Goal: Task Accomplishment & Management: Use online tool/utility

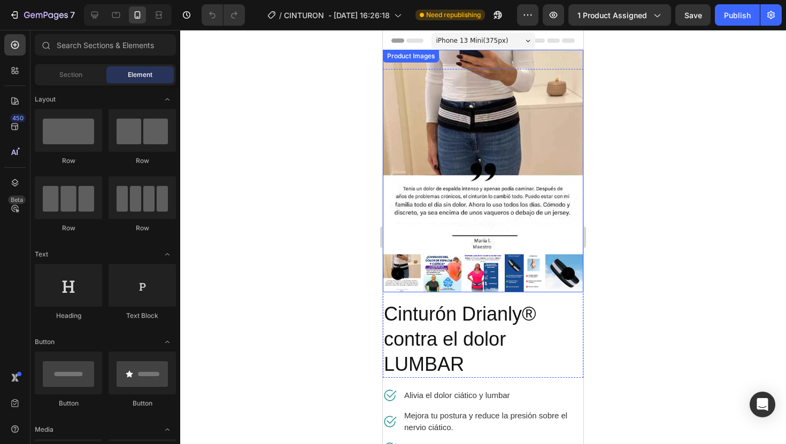
drag, startPoint x: 443, startPoint y: 42, endPoint x: 383, endPoint y: 80, distance: 71.2
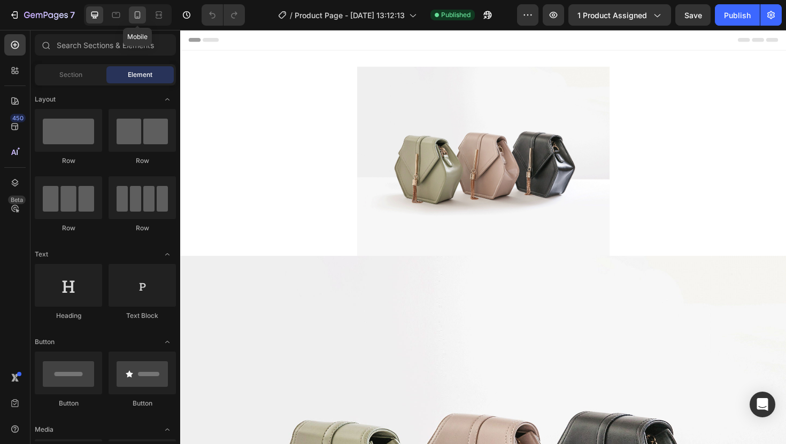
click at [142, 13] on icon at bounding box center [137, 15] width 11 height 11
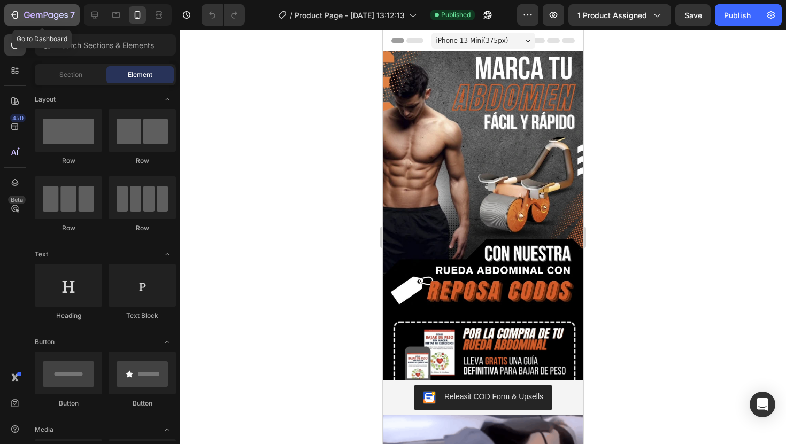
click at [49, 11] on div "7" at bounding box center [49, 15] width 51 height 13
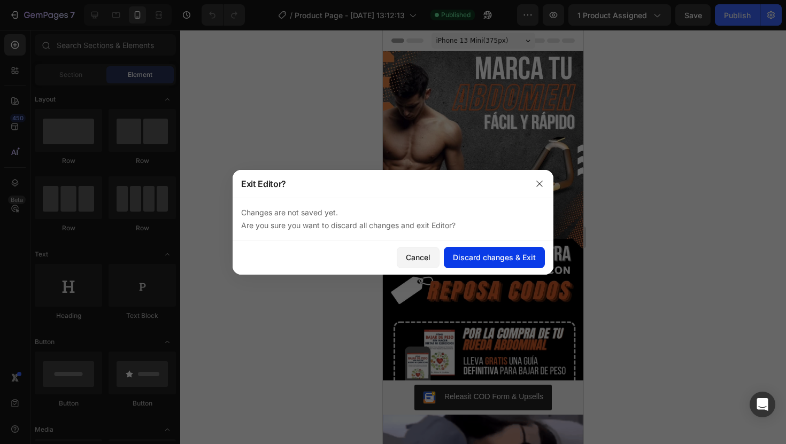
click at [496, 257] on div "Discard changes & Exit" at bounding box center [494, 257] width 83 height 11
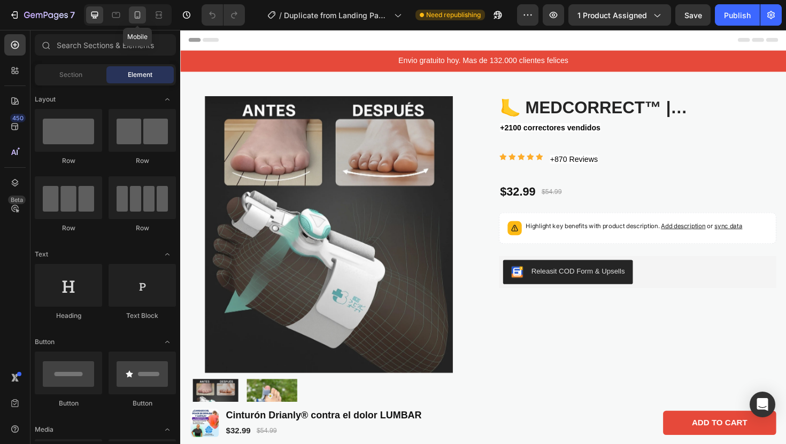
click at [137, 17] on icon at bounding box center [137, 15] width 11 height 11
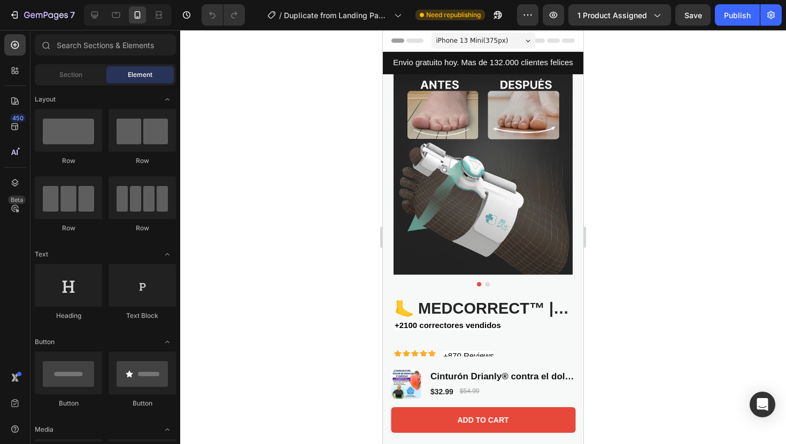
click at [632, 203] on div at bounding box center [483, 237] width 606 height 414
click at [523, 306] on h1 "🦶 MedCorrect™ | Correctores Ortopédicos Avanzado de Juanetes (Derecho + Izquier…" at bounding box center [482, 309] width 179 height 22
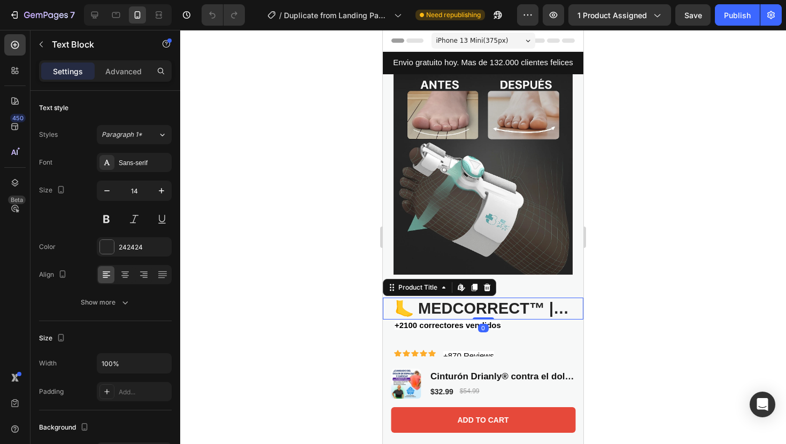
click at [497, 314] on h1 "🦶 MedCorrect™ | Correctores Ortopédicos Avanzado de Juanetes (Derecho + Izquier…" at bounding box center [482, 309] width 179 height 22
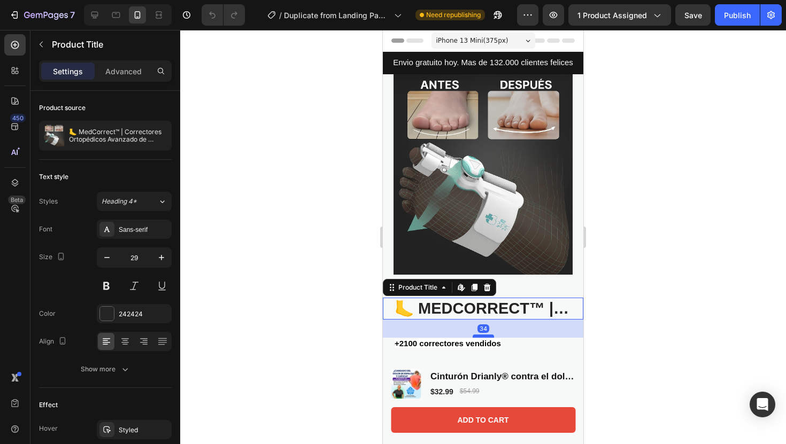
drag, startPoint x: 488, startPoint y: 319, endPoint x: 488, endPoint y: 337, distance: 18.7
click at [488, 337] on div at bounding box center [483, 336] width 21 height 3
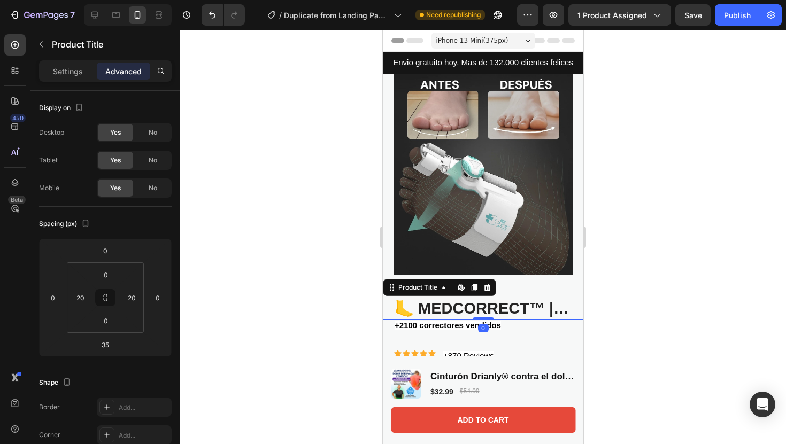
drag, startPoint x: 490, startPoint y: 337, endPoint x: 501, endPoint y: 283, distance: 55.7
click at [501, 283] on div "Product Images 🦶 MedCorrect™ | Correctores Ortopédicos Avanzado de Juanetes (De…" at bounding box center [483, 262] width 200 height 376
type input "0"
click at [553, 316] on h1 "🦶 MedCorrect™ | Correctores Ortopédicos Avanzado de Juanetes (Derecho + Izquier…" at bounding box center [482, 309] width 179 height 22
click at [87, 71] on div "Settings" at bounding box center [67, 71] width 53 height 17
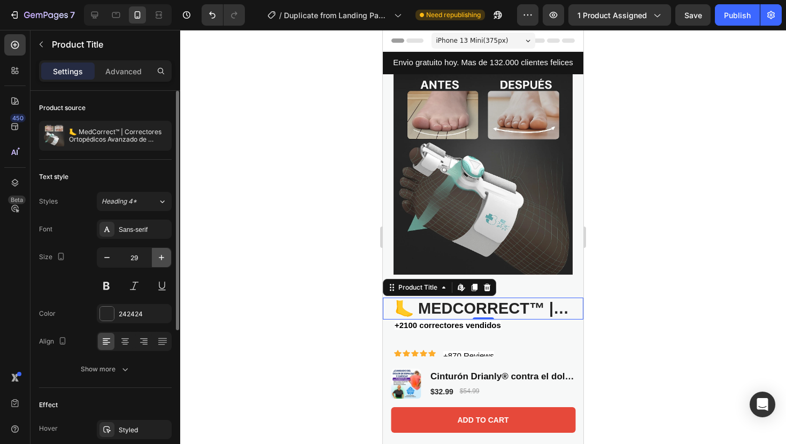
click at [163, 257] on icon "button" at bounding box center [161, 257] width 5 height 5
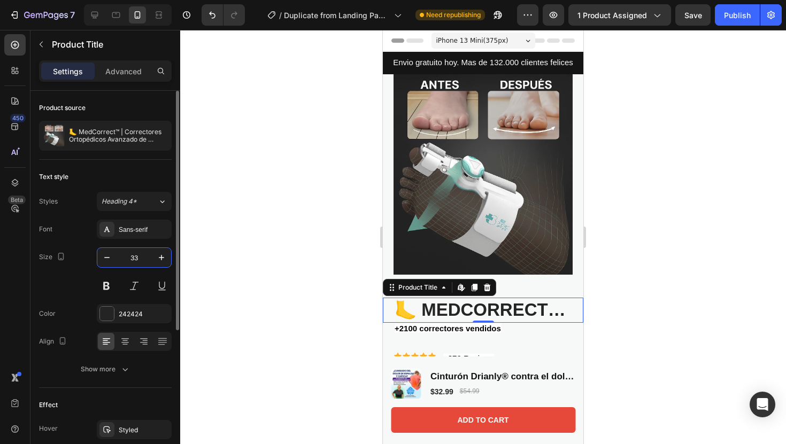
click at [118, 254] on input "33" at bounding box center [134, 257] width 35 height 19
click at [117, 254] on input "33" at bounding box center [134, 257] width 35 height 19
click at [115, 254] on button "button" at bounding box center [106, 257] width 19 height 19
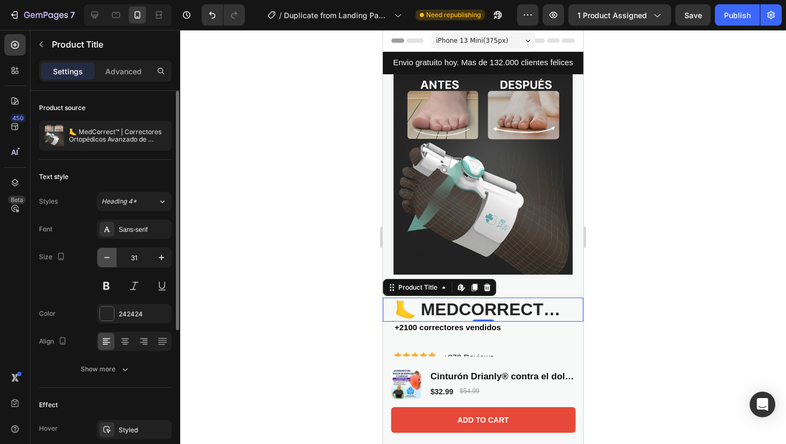
click at [115, 254] on button "button" at bounding box center [106, 257] width 19 height 19
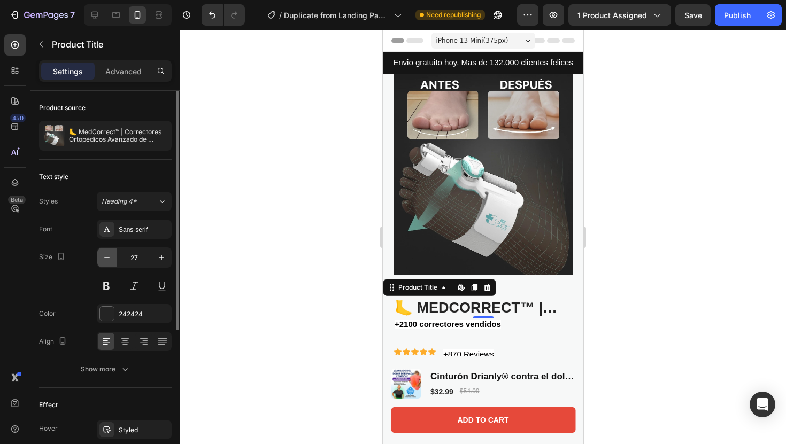
click at [115, 254] on button "button" at bounding box center [106, 257] width 19 height 19
click at [168, 257] on button "button" at bounding box center [161, 257] width 19 height 19
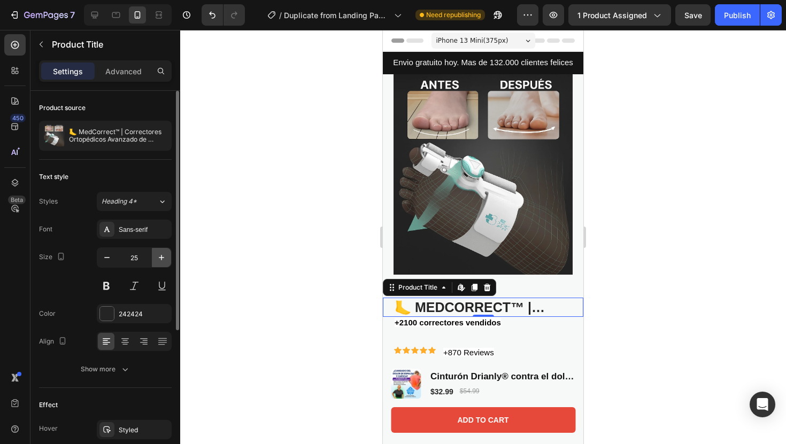
type input "26"
click at [142, 141] on div at bounding box center [157, 136] width 30 height 30
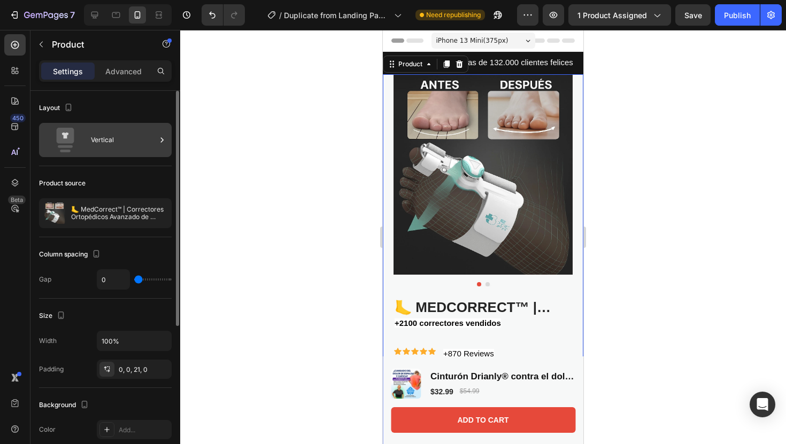
click at [150, 143] on div "Vertical" at bounding box center [123, 140] width 65 height 25
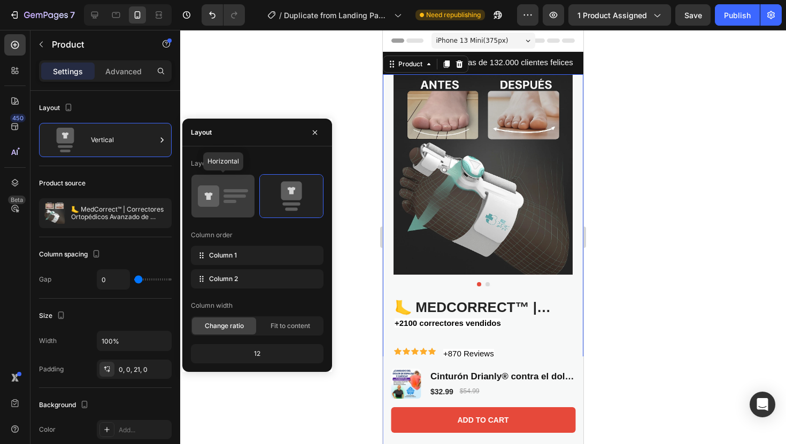
click at [239, 209] on icon at bounding box center [223, 196] width 50 height 30
type input "62"
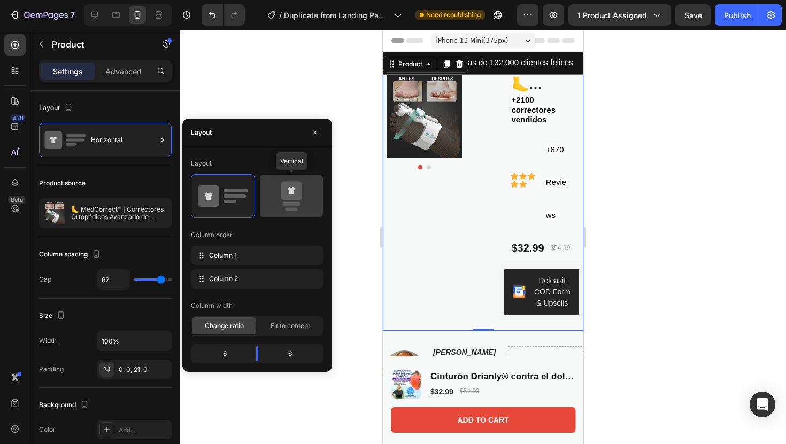
click at [284, 202] on icon at bounding box center [291, 196] width 50 height 30
type input "0"
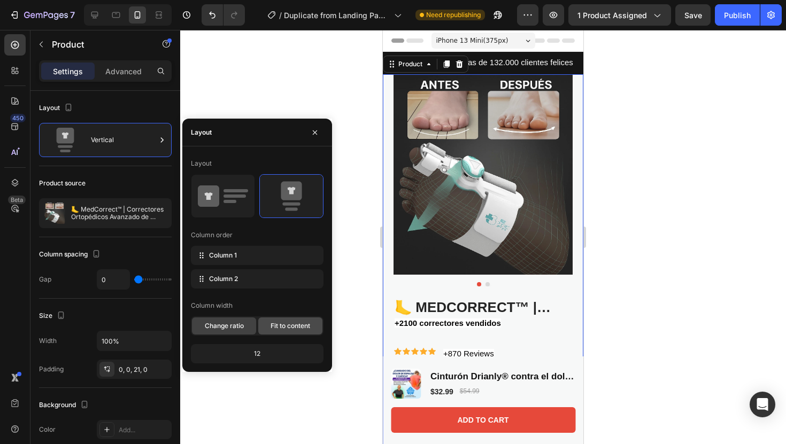
click at [292, 327] on span "Fit to content" at bounding box center [291, 326] width 40 height 10
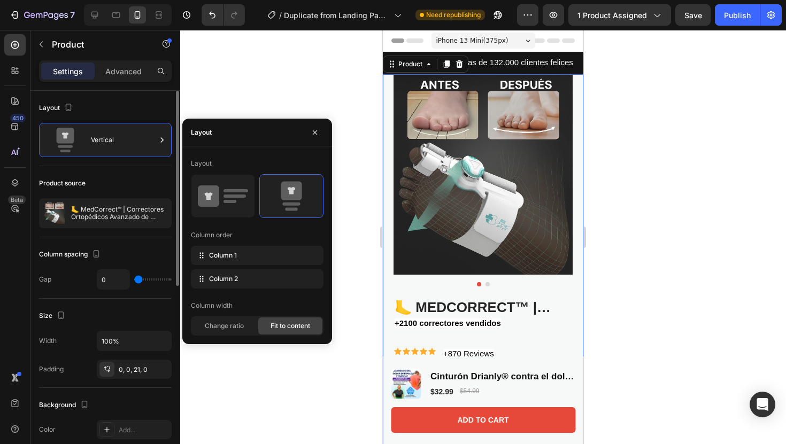
type input "11"
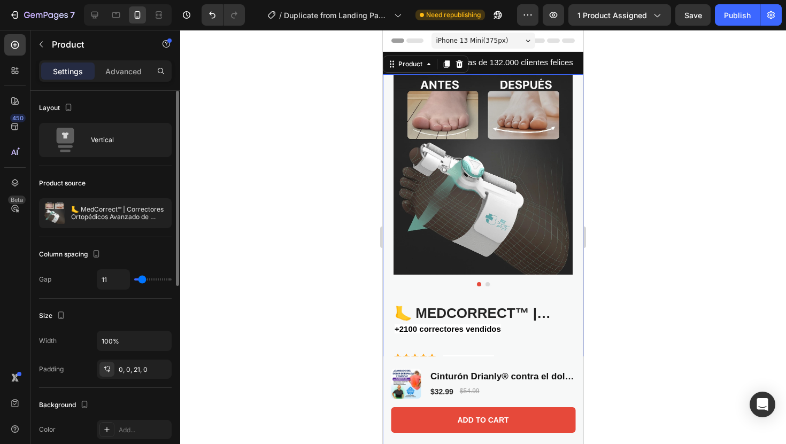
type input "19"
type input "23"
type input "26"
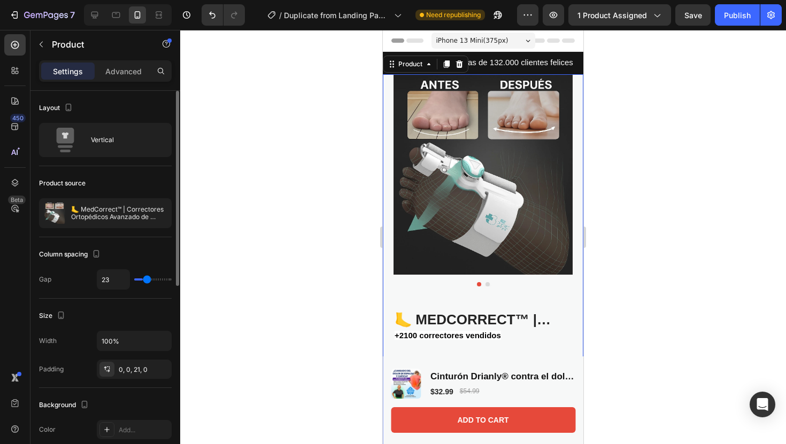
type input "26"
type input "33"
type input "37"
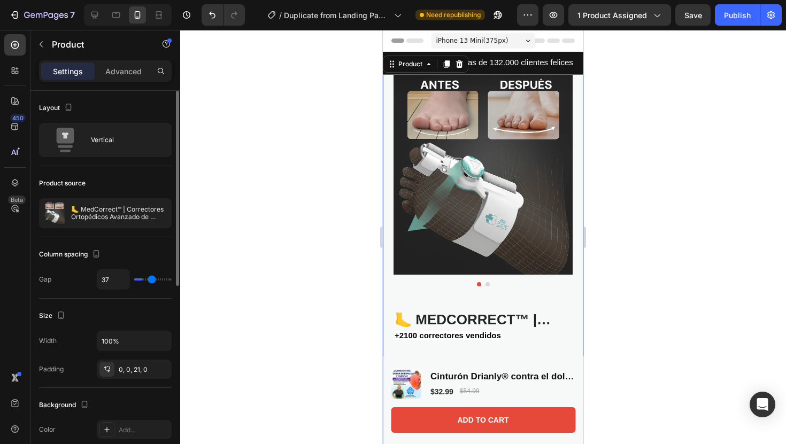
type input "41"
type input "44"
type input "47"
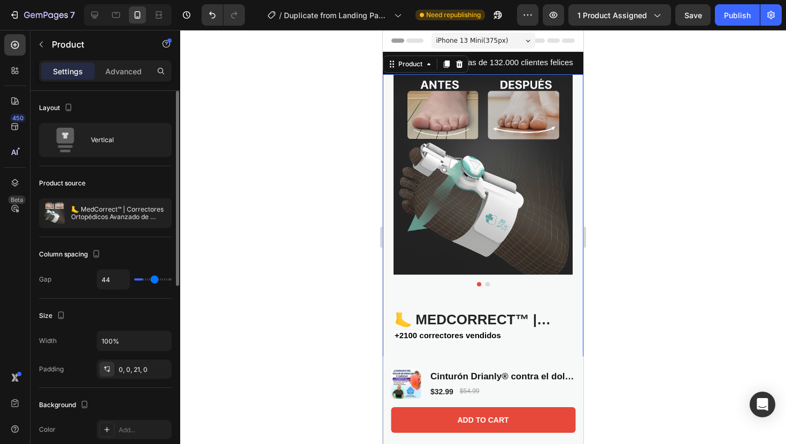
type input "47"
type input "49"
type input "50"
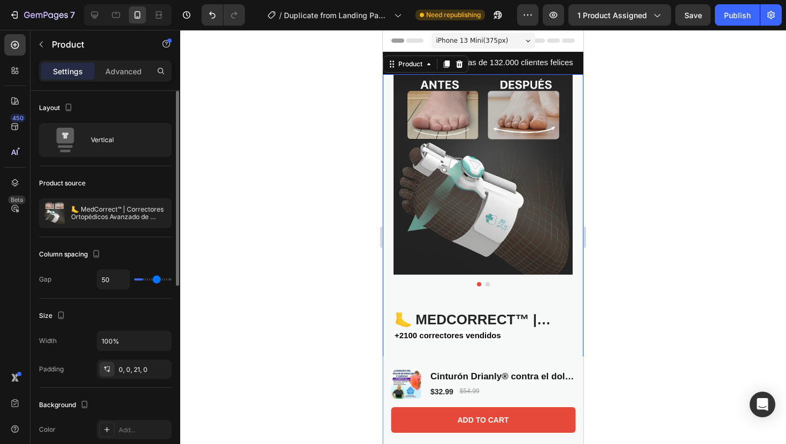
type input "51"
type input "52"
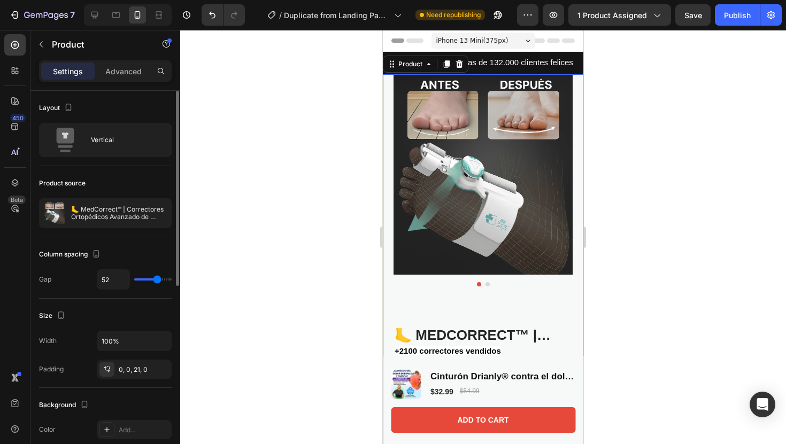
type input "50"
type input "49"
type input "47"
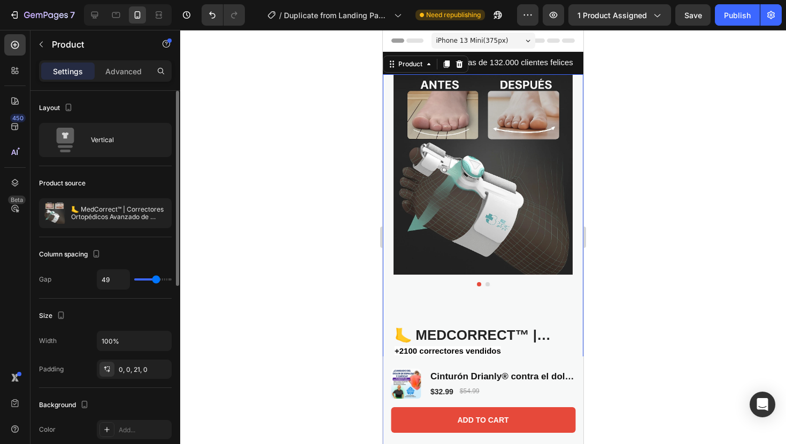
type input "47"
type input "45"
type input "26"
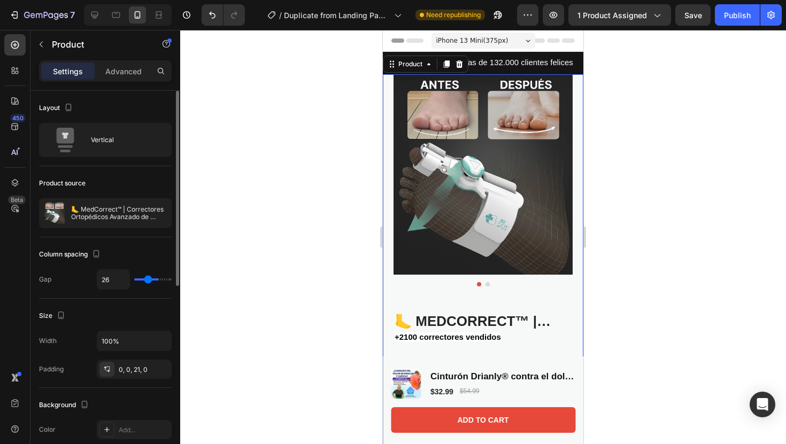
type input "23"
type input "21"
type input "19"
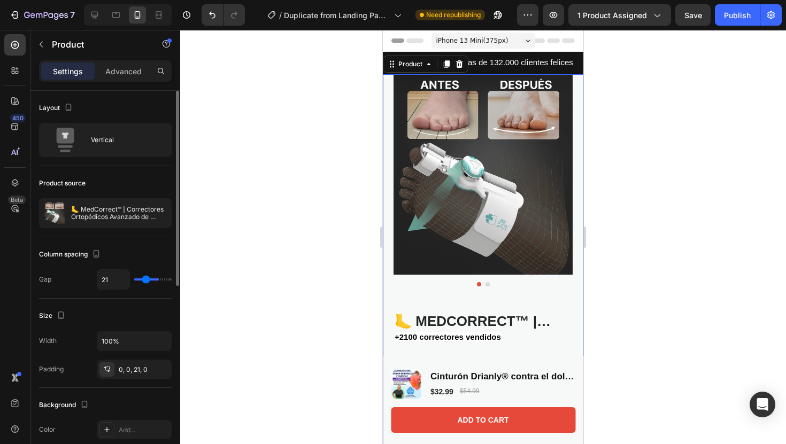
type input "19"
type input "14"
type input "13"
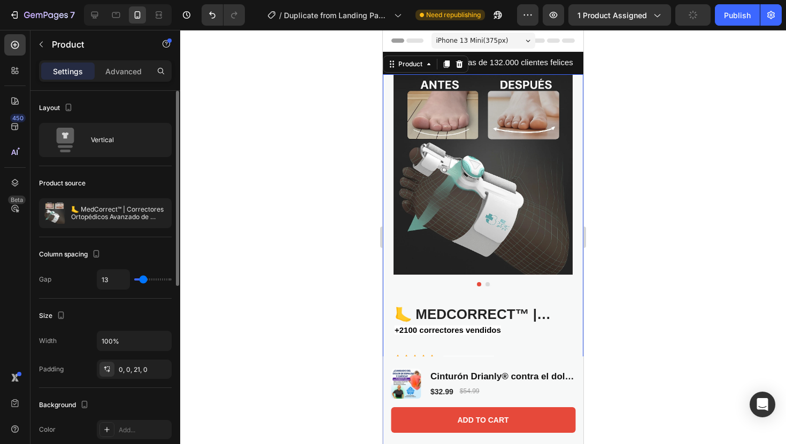
type input "0"
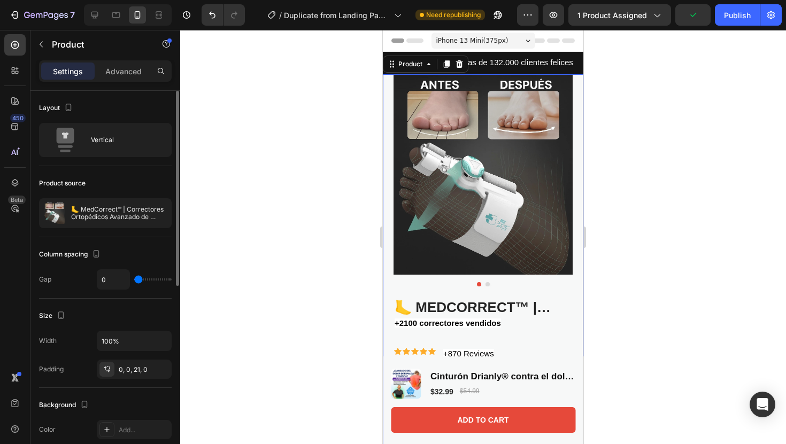
drag, startPoint x: 142, startPoint y: 279, endPoint x: 133, endPoint y: 278, distance: 9.1
click at [134, 279] on input "range" at bounding box center [152, 280] width 37 height 2
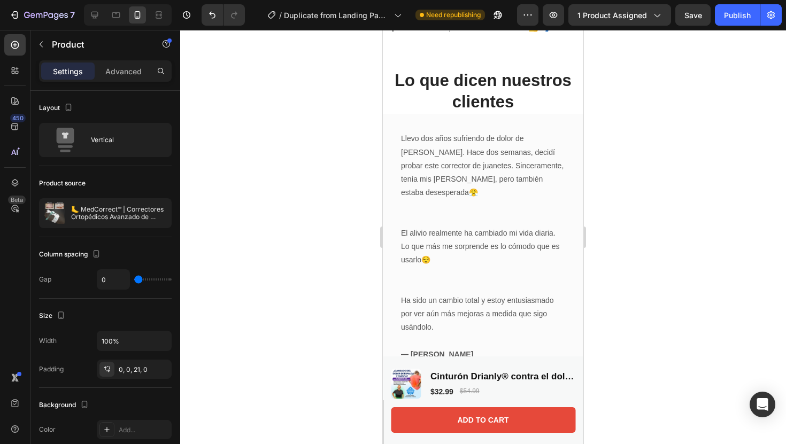
scroll to position [1522, 0]
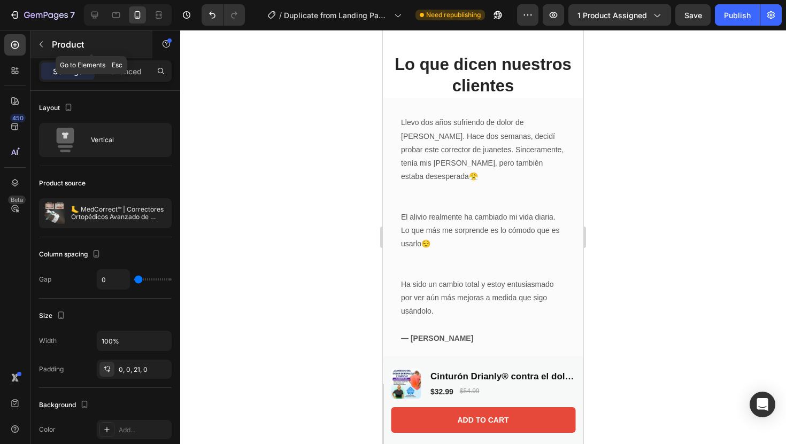
click at [59, 51] on div "Product" at bounding box center [91, 44] width 122 height 28
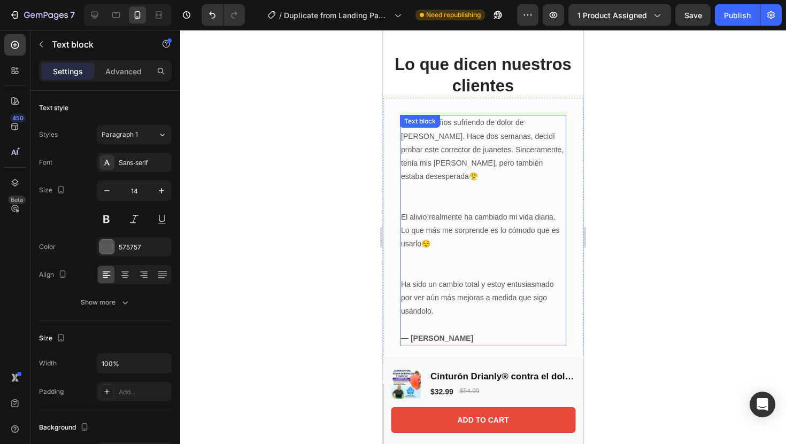
click at [548, 142] on p "Llevo dos años sufriendo de dolor de juanetes. Hace dos semanas, decidí probar …" at bounding box center [483, 163] width 164 height 94
click at [542, 163] on p "Llevo dos años sufriendo de dolor de juanetes. Hace dos semanas, decidí probar …" at bounding box center [483, 163] width 164 height 94
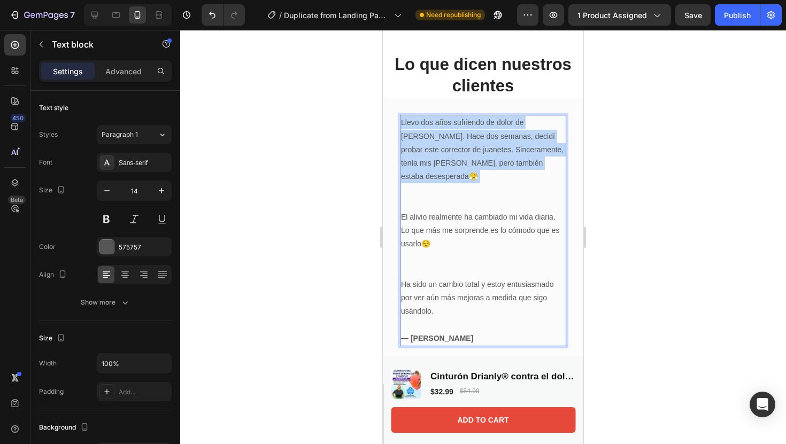
click at [542, 163] on p "Llevo dos años sufriendo de dolor de juanetes. Hace dos semanas, decidí probar …" at bounding box center [483, 163] width 164 height 94
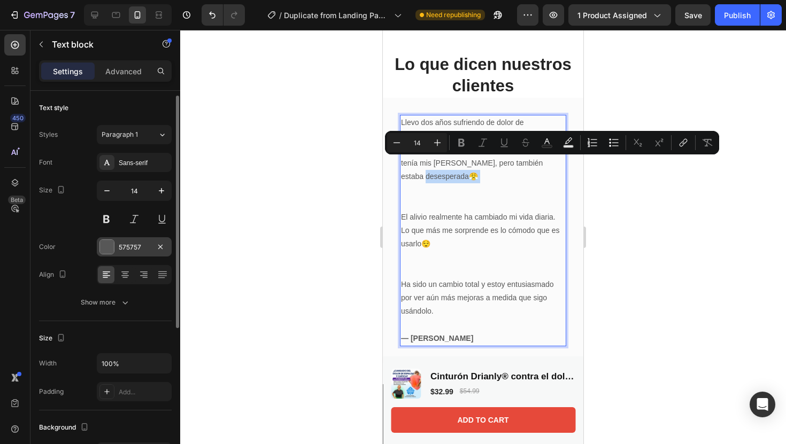
scroll to position [16, 0]
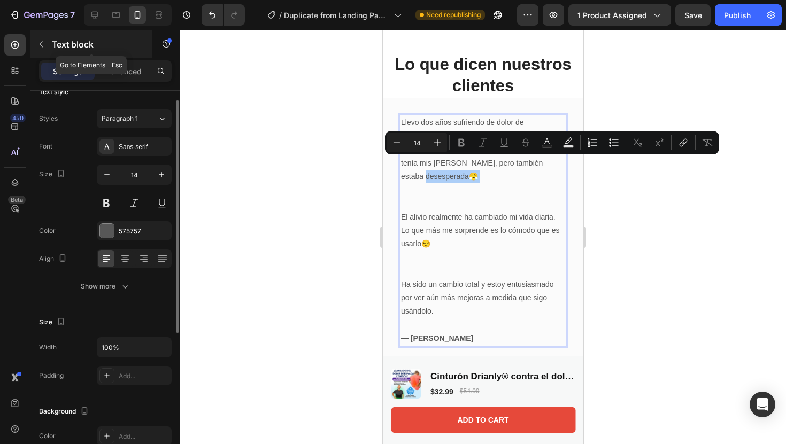
click at [56, 57] on div "Text block" at bounding box center [91, 44] width 122 height 28
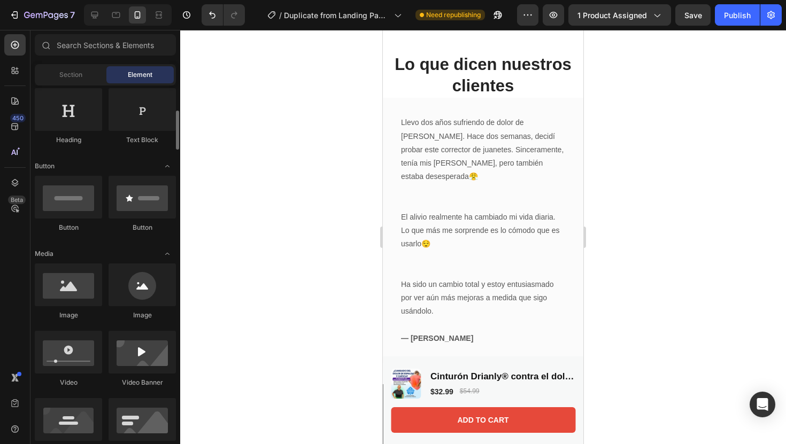
scroll to position [206, 0]
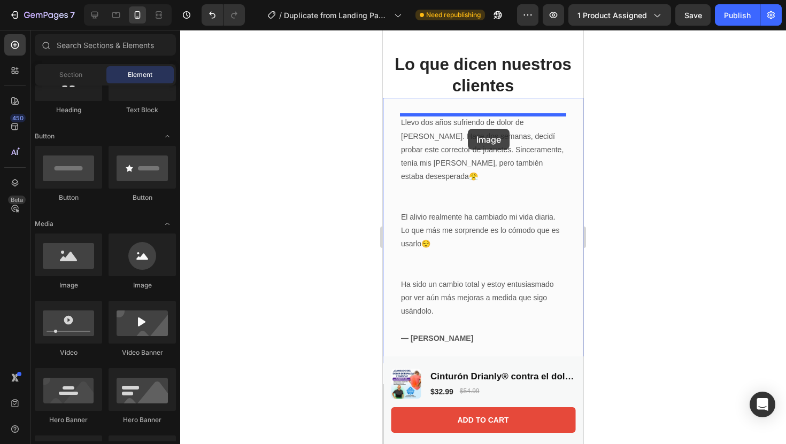
drag, startPoint x: 460, startPoint y: 303, endPoint x: 468, endPoint y: 125, distance: 178.7
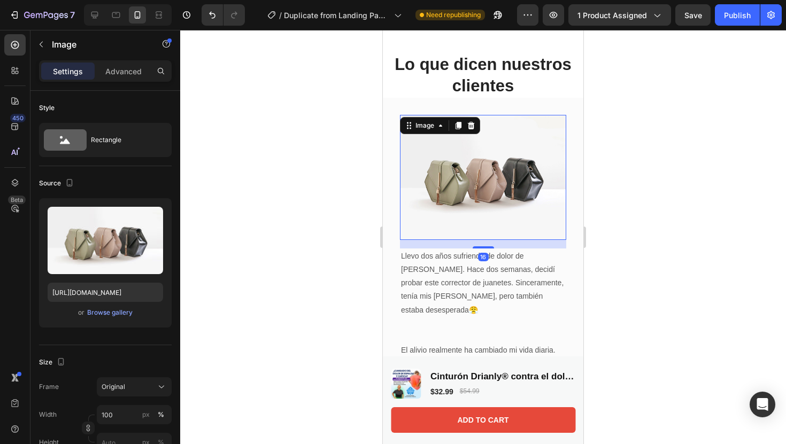
click at [481, 167] on img at bounding box center [483, 177] width 166 height 125
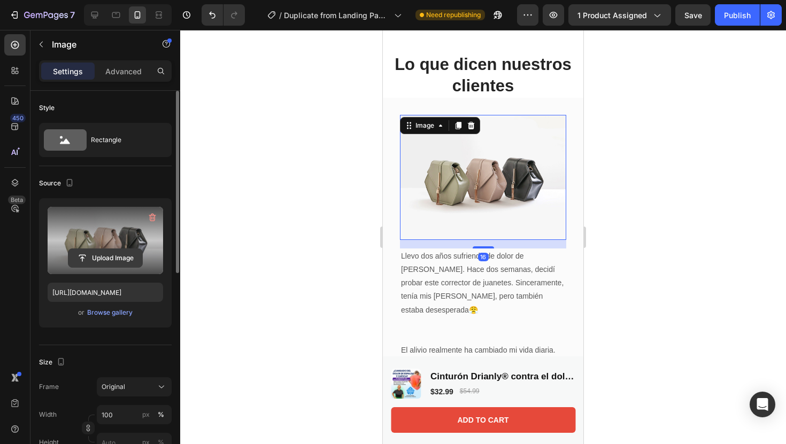
click at [127, 259] on input "file" at bounding box center [105, 258] width 74 height 18
click at [107, 264] on input "file" at bounding box center [105, 258] width 74 height 18
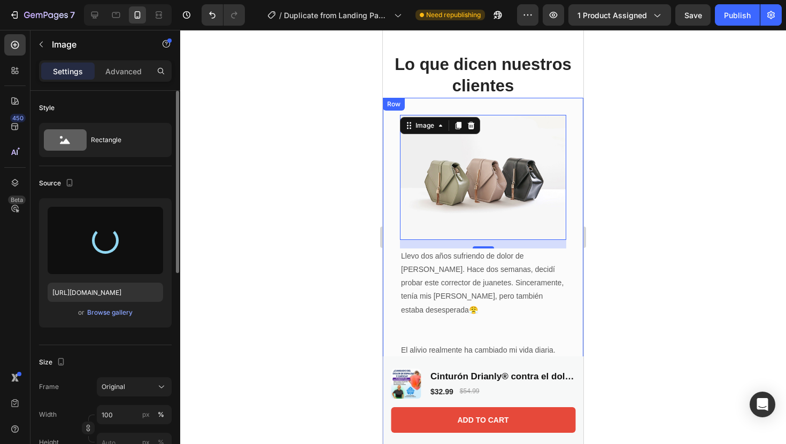
type input "https://cdn.shopify.com/s/files/1/0904/2254/2678/files/gempages_569451424715375…"
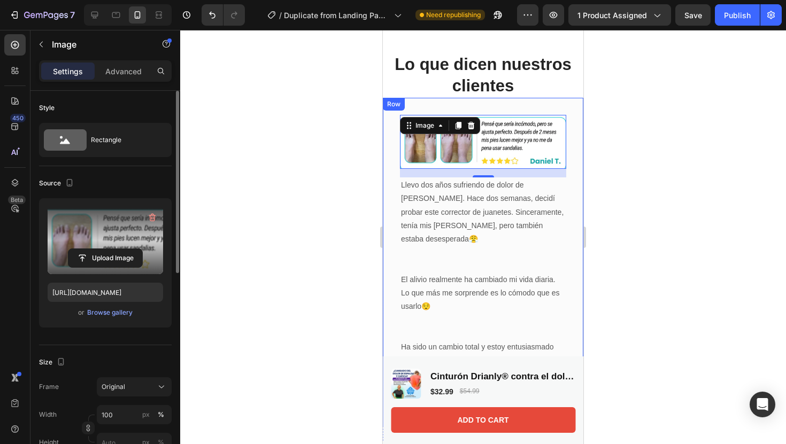
click at [653, 241] on div at bounding box center [483, 237] width 606 height 414
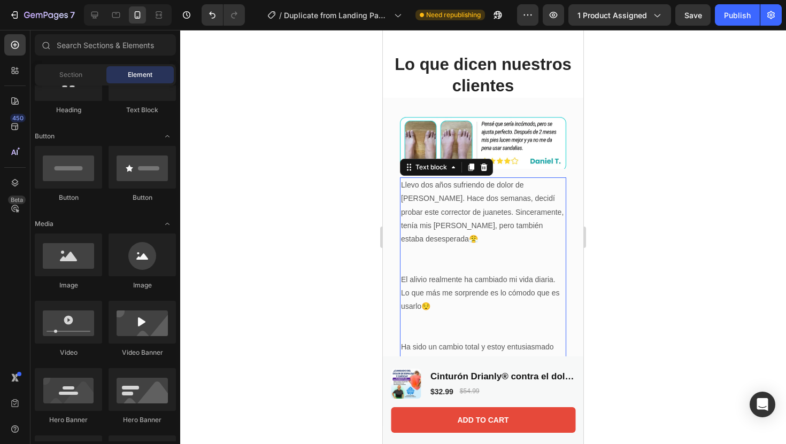
click at [555, 212] on p "Llevo dos años sufriendo de dolor de juanetes. Hace dos semanas, decidí probar …" at bounding box center [483, 226] width 164 height 94
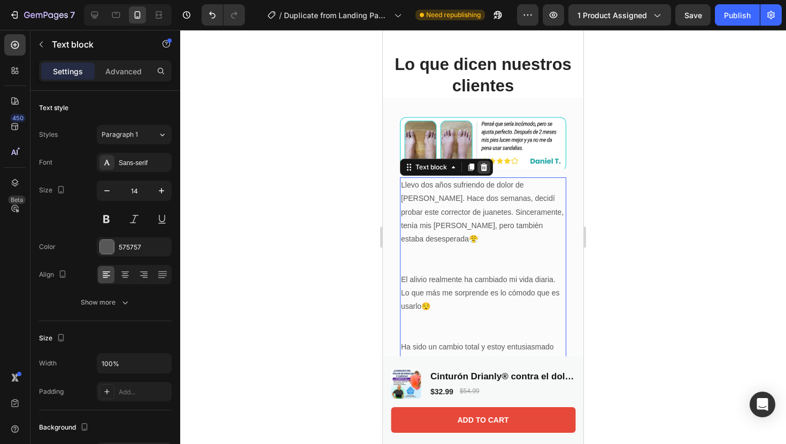
click at [484, 166] on icon at bounding box center [484, 167] width 7 height 7
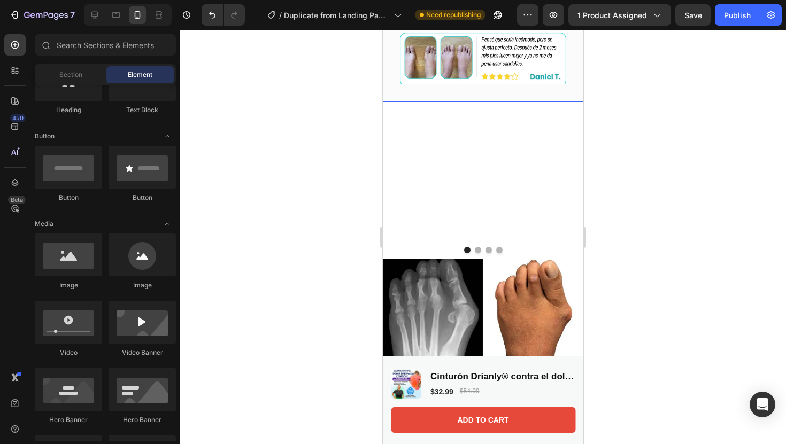
scroll to position [1673, 0]
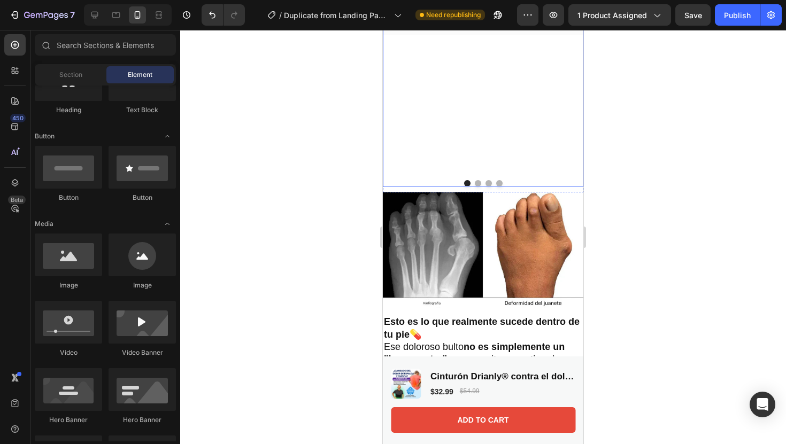
click at [475, 183] on button "Dot" at bounding box center [478, 183] width 6 height 6
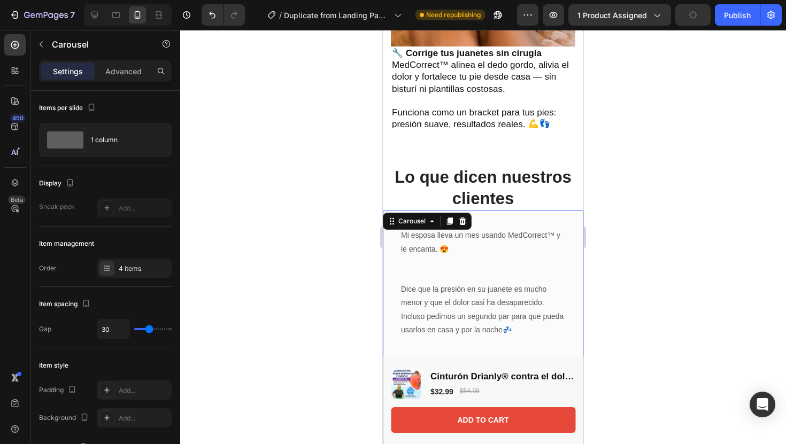
scroll to position [1427, 0]
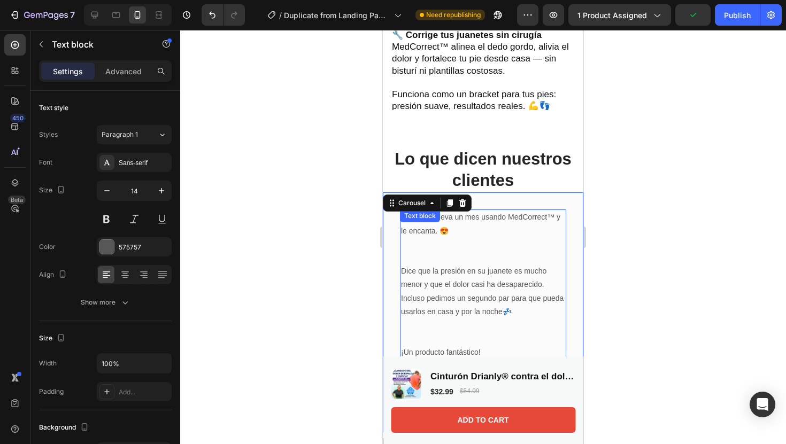
click at [521, 231] on p "Mi esposa lleva un mes usando MedCorrect™ y le encanta. 😍" at bounding box center [483, 238] width 164 height 54
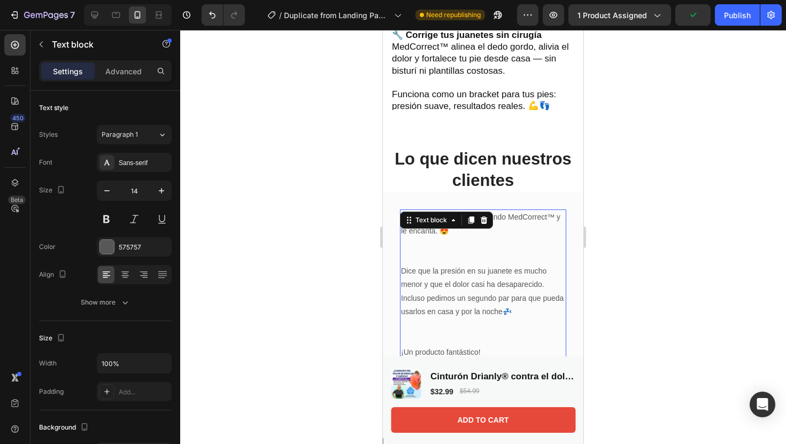
click at [490, 220] on div "Text block" at bounding box center [446, 220] width 93 height 17
click at [489, 216] on div at bounding box center [483, 220] width 13 height 13
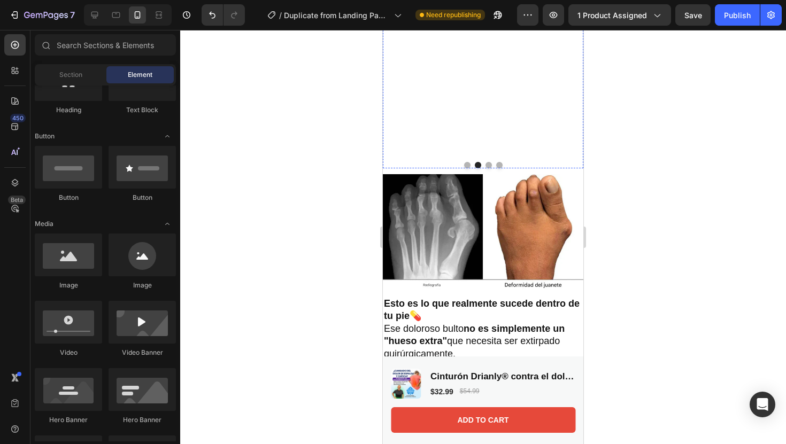
scroll to position [1680, 0]
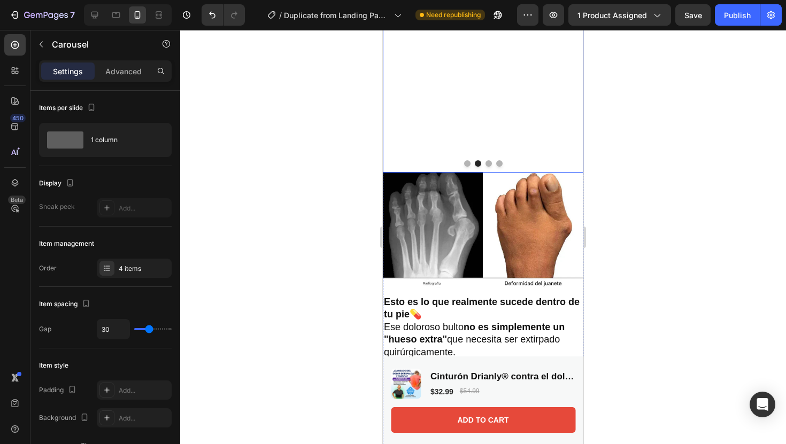
click at [490, 165] on button "Dot" at bounding box center [488, 163] width 6 height 6
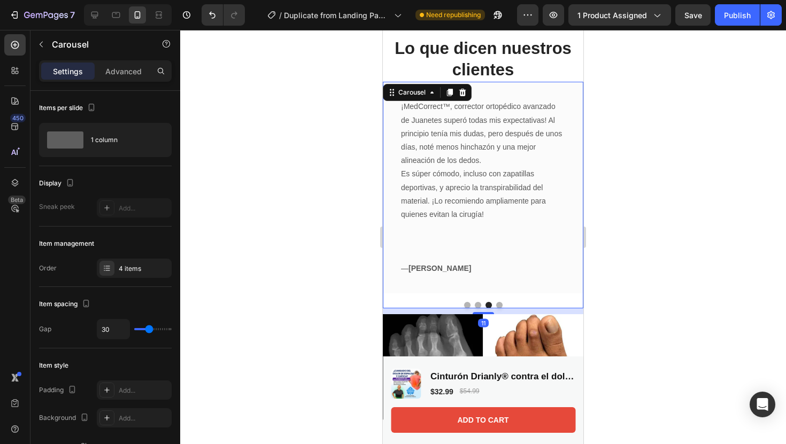
scroll to position [1531, 0]
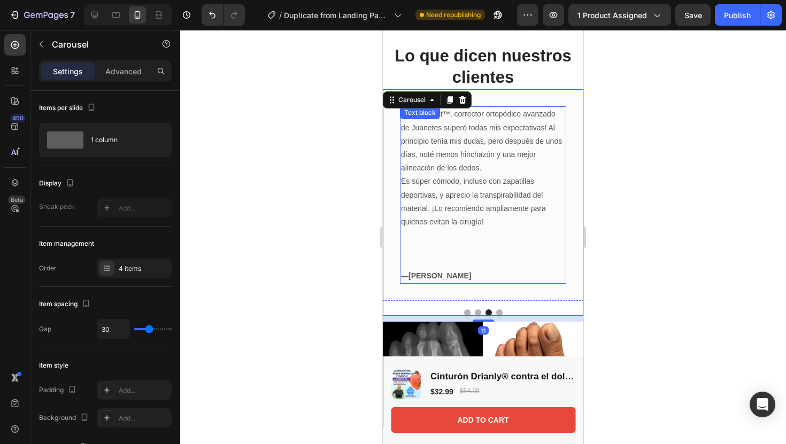
click at [538, 162] on p "¡MedCorrect™, corrector ortopédico avanzado de Juanetes superó todas mis expect…" at bounding box center [483, 140] width 164 height 67
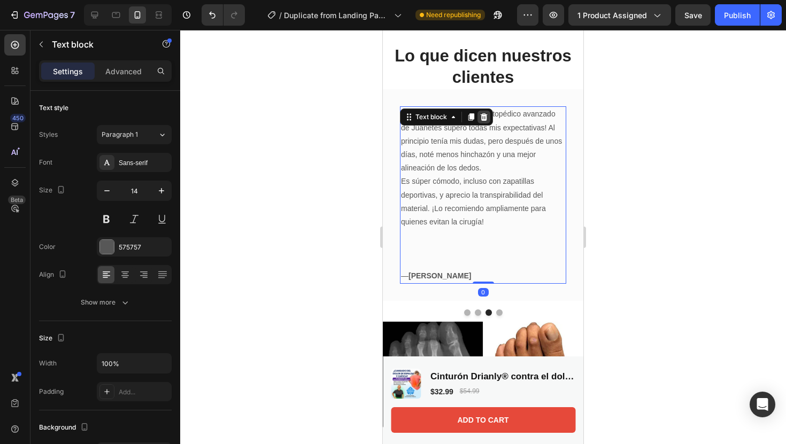
click at [483, 114] on icon at bounding box center [484, 117] width 9 height 9
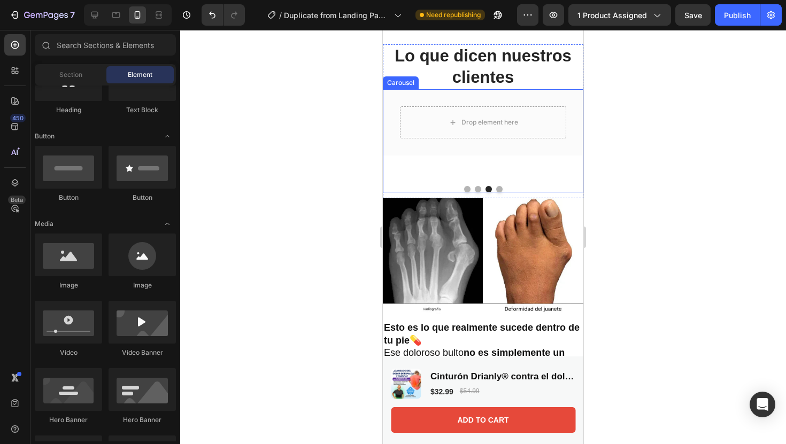
click at [499, 186] on button "Dot" at bounding box center [499, 189] width 6 height 6
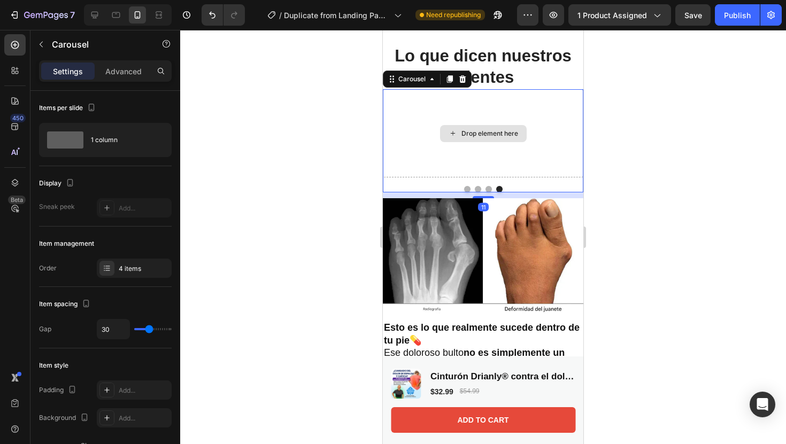
click at [526, 147] on div "Drop element here" at bounding box center [483, 133] width 200 height 88
click at [468, 190] on button "Dot" at bounding box center [467, 189] width 6 height 6
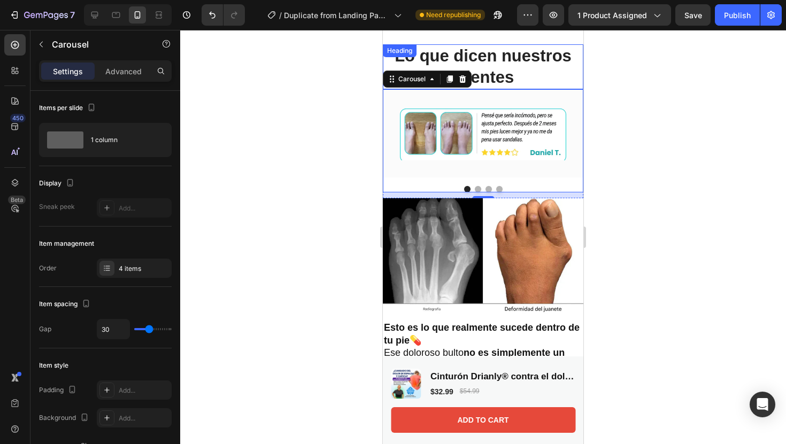
click at [537, 78] on h2 "Lo que dicen nuestros clientes" at bounding box center [483, 66] width 200 height 45
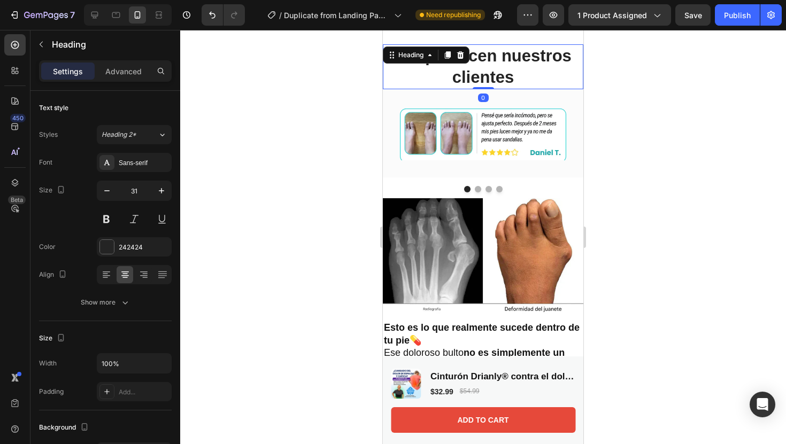
click at [468, 56] on div "Heading" at bounding box center [426, 55] width 87 height 17
click at [464, 53] on icon at bounding box center [460, 55] width 9 height 9
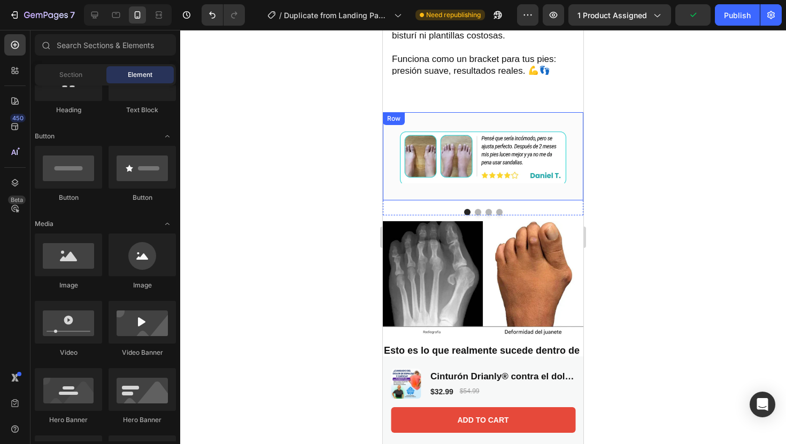
scroll to position [1438, 0]
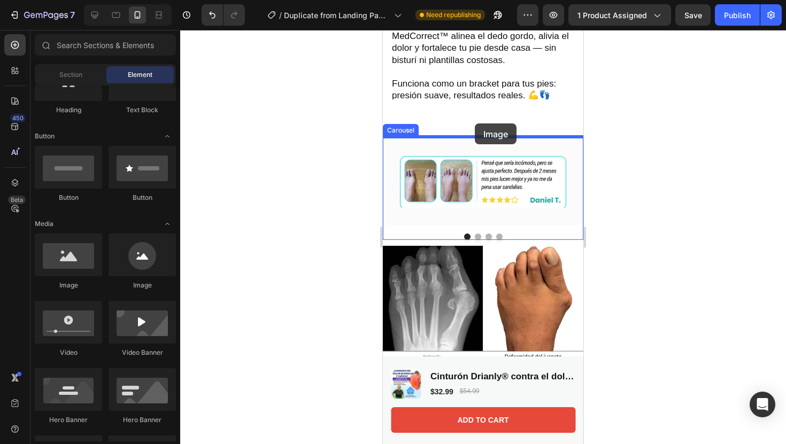
drag, startPoint x: 459, startPoint y: 281, endPoint x: 474, endPoint y: 124, distance: 157.4
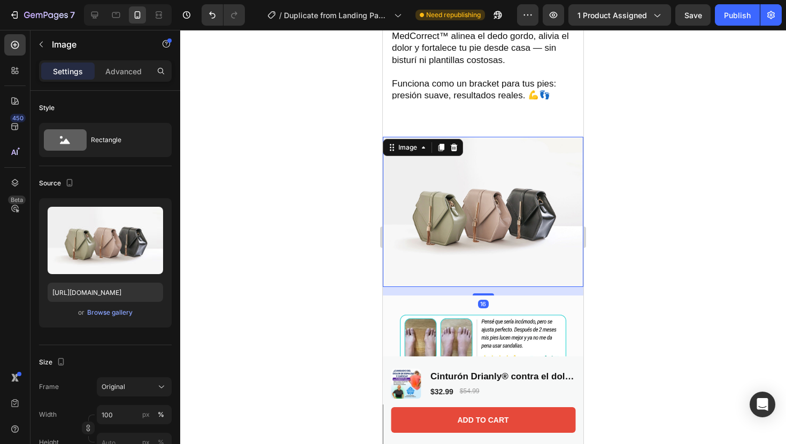
drag, startPoint x: 489, startPoint y: 294, endPoint x: 498, endPoint y: 260, distance: 34.4
click at [497, 263] on div "Image 16" at bounding box center [483, 212] width 200 height 150
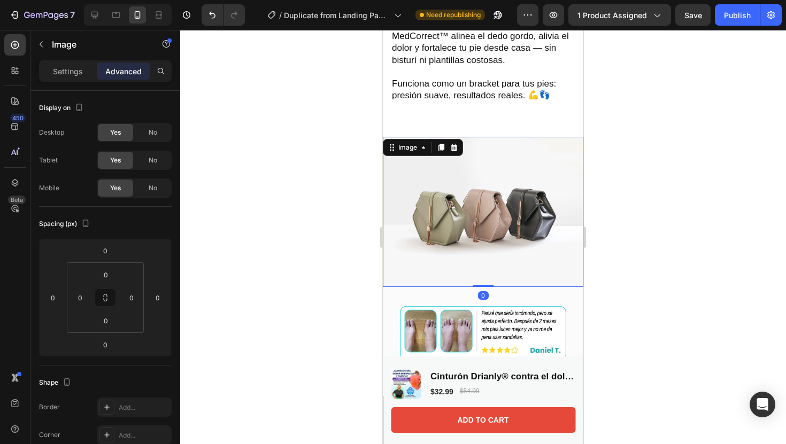
click at [462, 213] on img at bounding box center [483, 212] width 200 height 150
click at [70, 68] on p "Settings" at bounding box center [68, 71] width 30 height 11
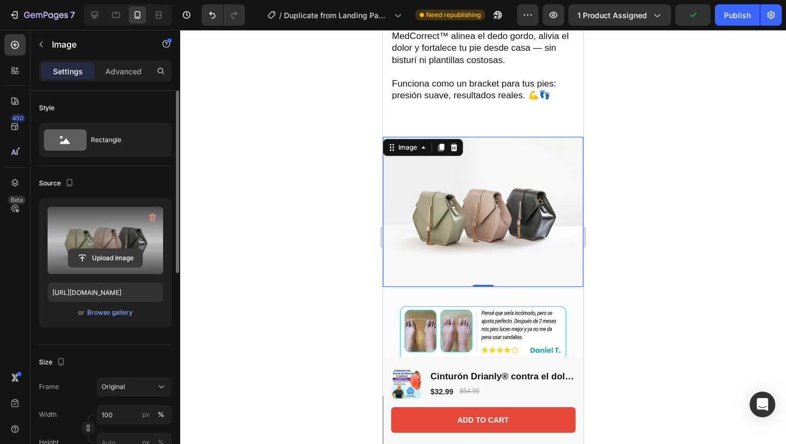
click at [117, 249] on button "Upload Image" at bounding box center [105, 258] width 75 height 19
click at [112, 270] on label at bounding box center [105, 240] width 115 height 67
click at [112, 267] on input "file" at bounding box center [105, 258] width 74 height 18
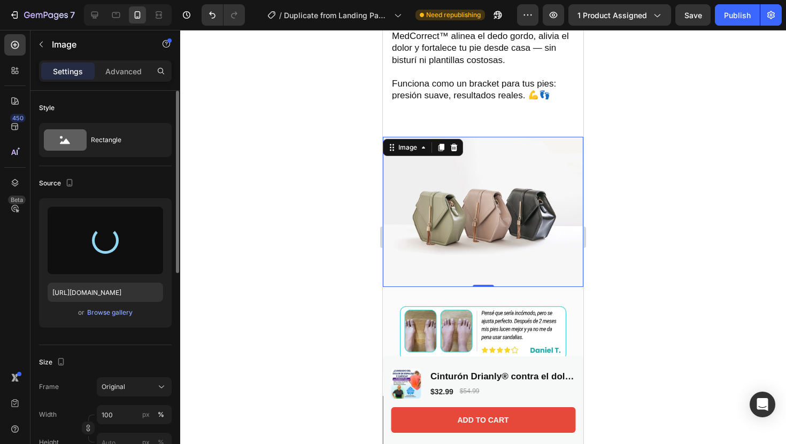
type input "https://cdn.shopify.com/s/files/1/0904/2254/2678/files/gempages_569451424715375…"
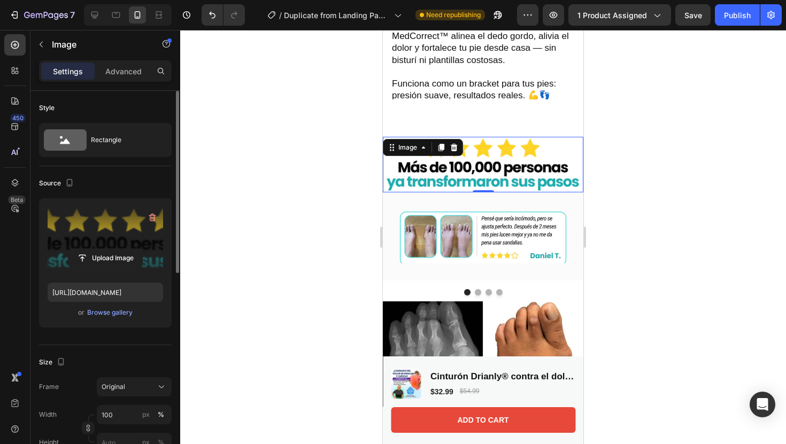
click at [654, 248] on div at bounding box center [483, 237] width 606 height 414
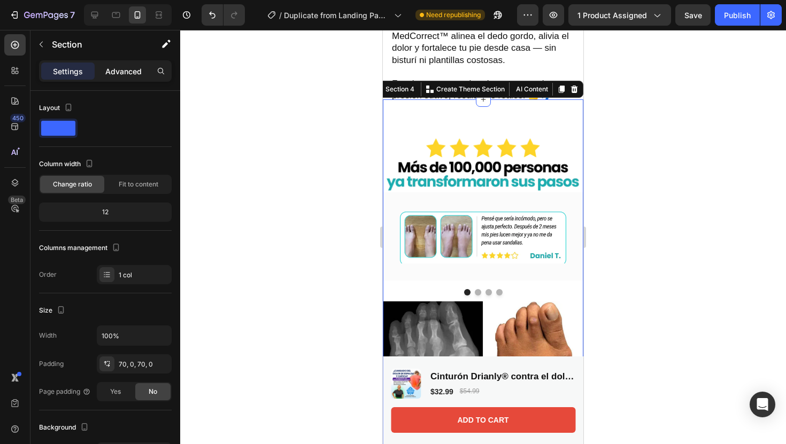
click at [133, 76] on div "Advanced" at bounding box center [123, 71] width 53 height 17
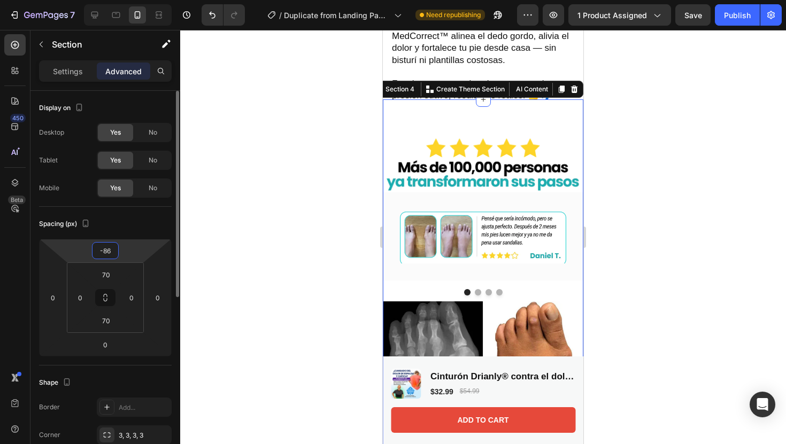
click at [129, 0] on html "7 Version history / Duplicate from Landing Page - [DATE] 00:04:46 Need republis…" at bounding box center [393, 0] width 786 height 0
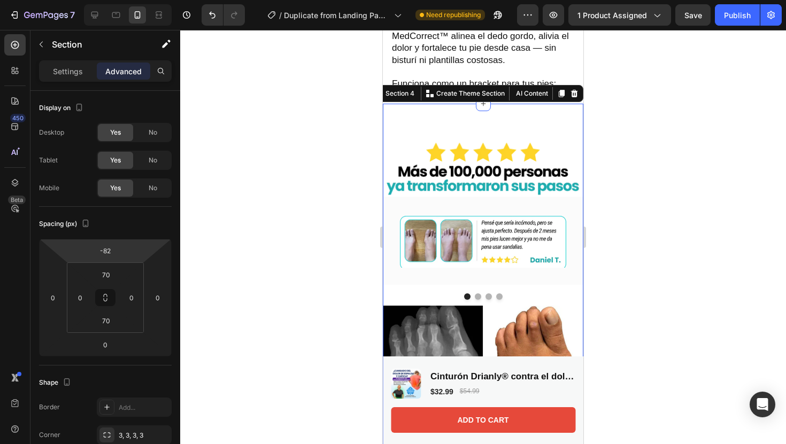
type input "-84"
click at [135, 0] on html "7 Version history / Duplicate from Landing Page - [DATE] 00:04:46 Need republis…" at bounding box center [393, 0] width 786 height 0
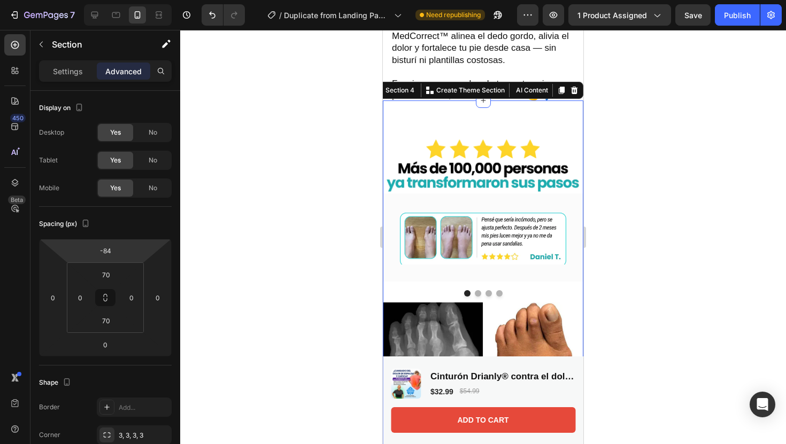
click at [645, 208] on div at bounding box center [483, 237] width 606 height 414
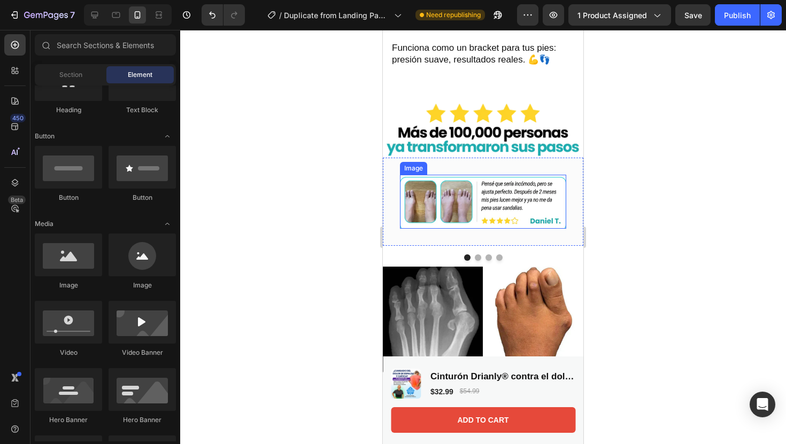
scroll to position [1477, 0]
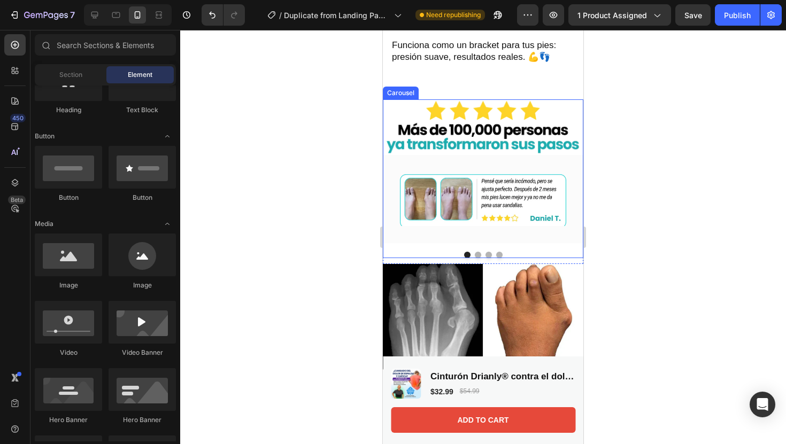
click at [476, 253] on button "Dot" at bounding box center [478, 255] width 6 height 6
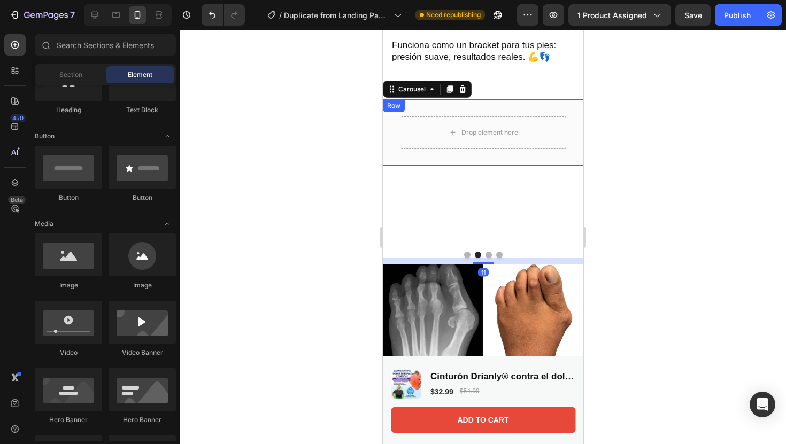
click at [500, 134] on div "Drop element here" at bounding box center [489, 132] width 57 height 9
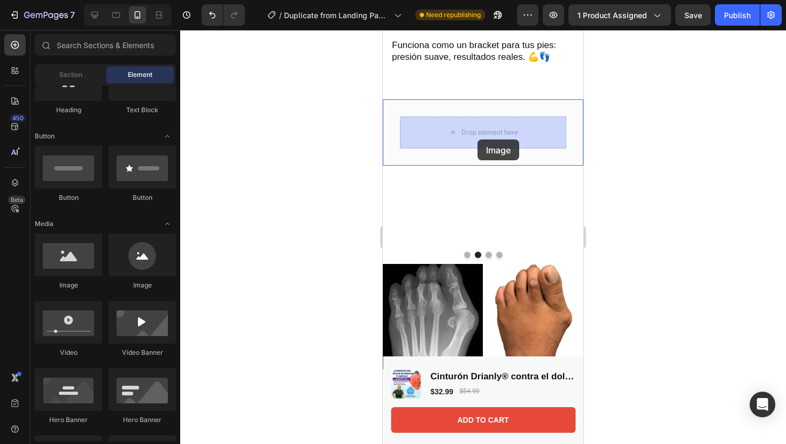
drag, startPoint x: 447, startPoint y: 290, endPoint x: 481, endPoint y: 132, distance: 161.3
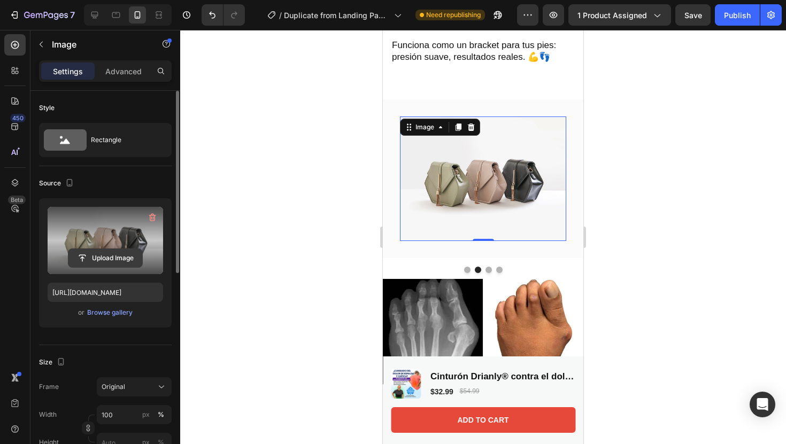
click at [111, 252] on input "file" at bounding box center [105, 258] width 74 height 18
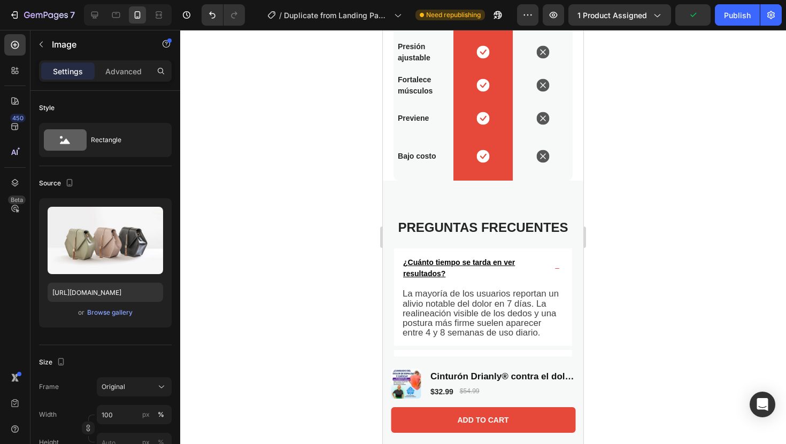
scroll to position [4767, 0]
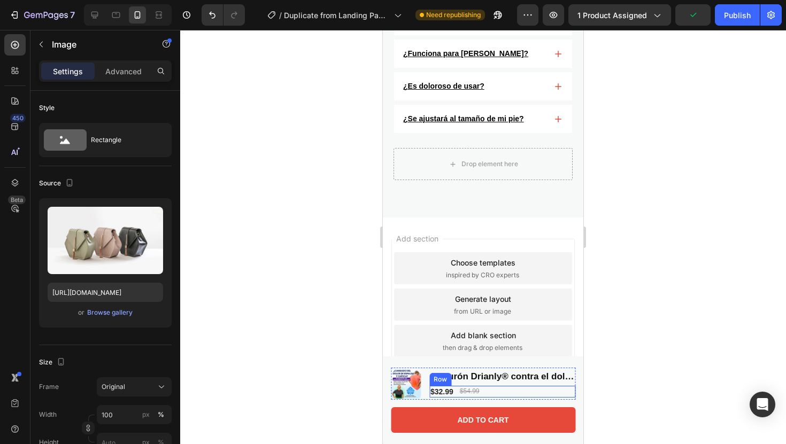
click at [545, 393] on div "$32.99 Product Price Product Price $54.99 Product Price Product Price Row" at bounding box center [502, 392] width 146 height 12
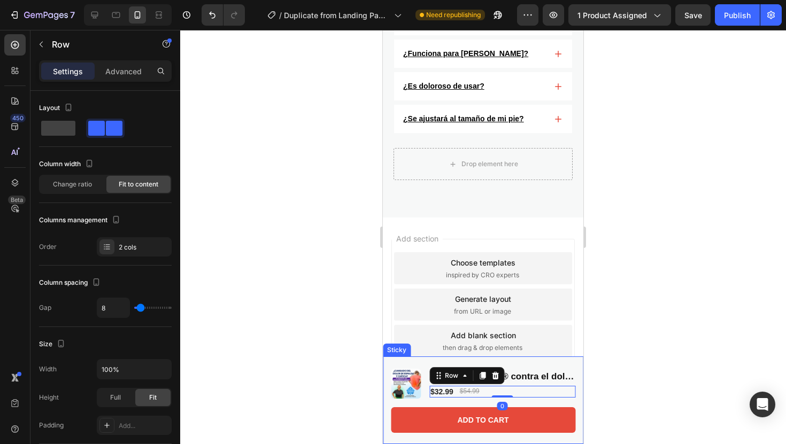
click at [565, 361] on div "Product Images Cinturón Drianly® contra el dolor LUMBAR Product Title $32.99 Pr…" at bounding box center [483, 401] width 200 height 88
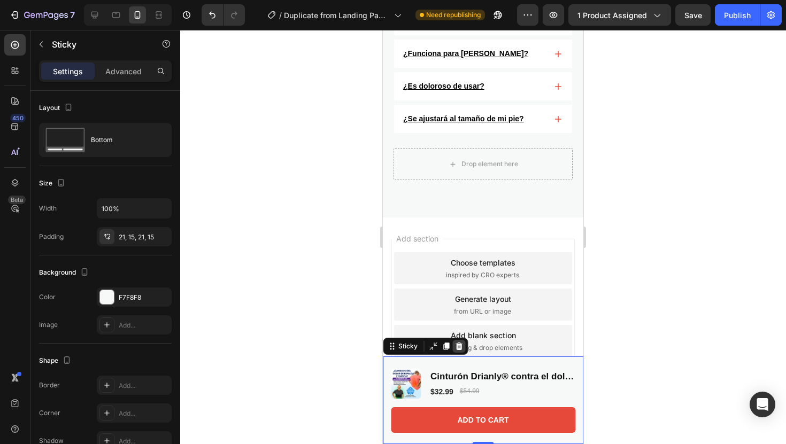
click at [460, 345] on icon at bounding box center [459, 346] width 7 height 7
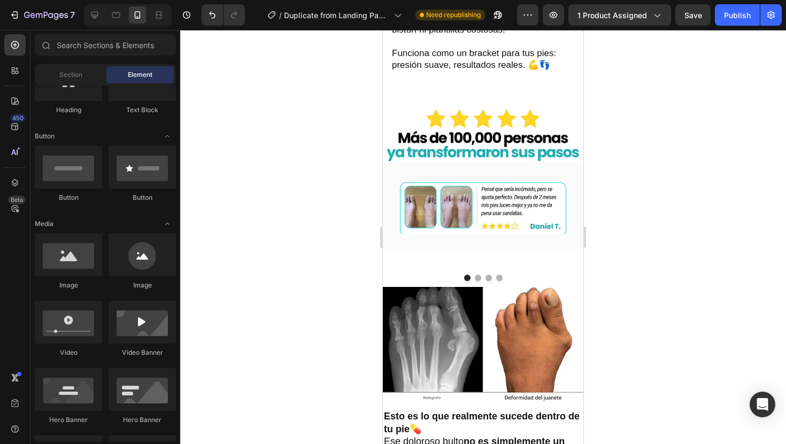
scroll to position [1495, 0]
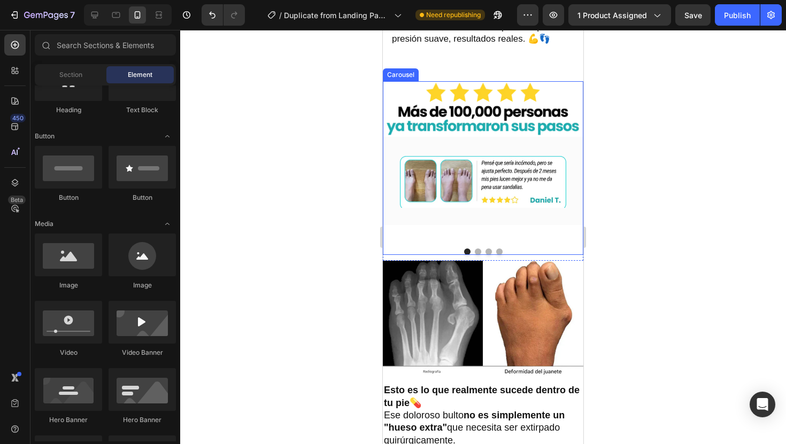
click at [478, 251] on button "Dot" at bounding box center [478, 252] width 6 height 6
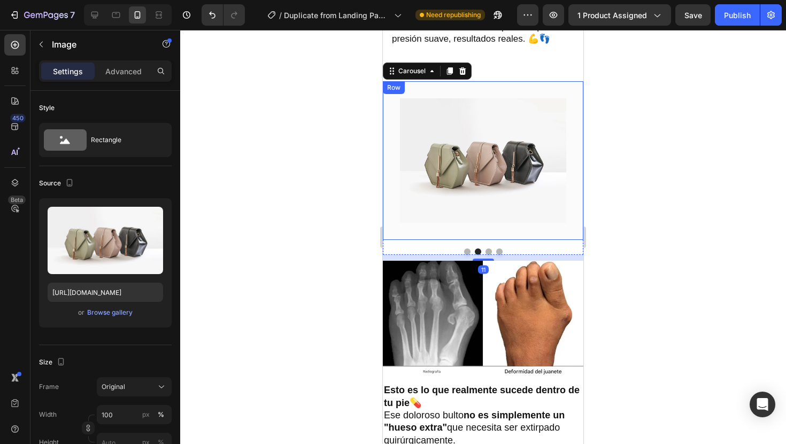
click at [437, 168] on img at bounding box center [483, 160] width 166 height 125
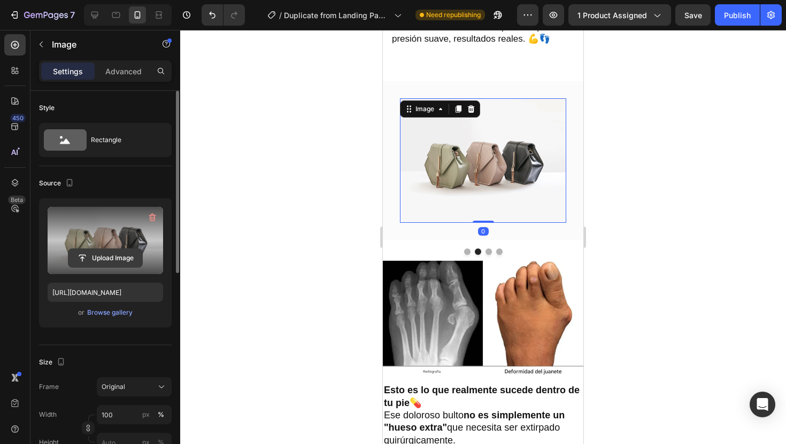
click at [132, 254] on input "file" at bounding box center [105, 258] width 74 height 18
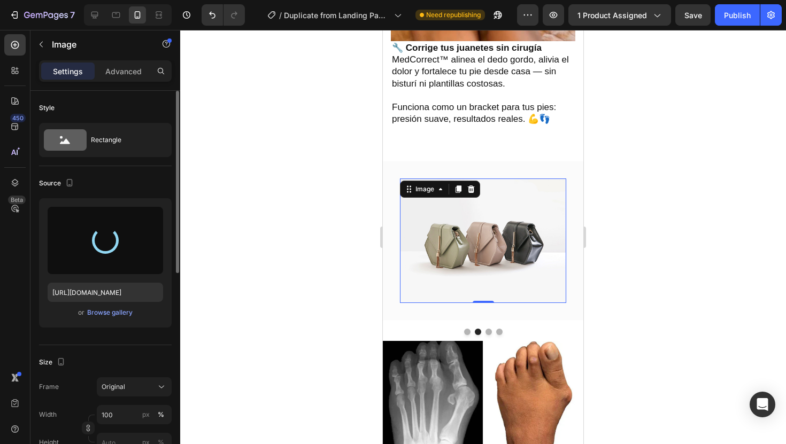
type input "https://cdn.shopify.com/s/files/1/0904/2254/2678/files/gempages_569451424715375…"
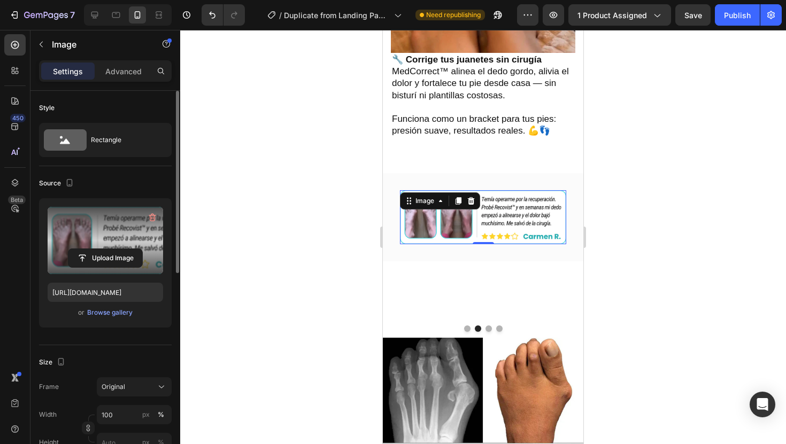
click at [591, 201] on div at bounding box center [483, 237] width 606 height 414
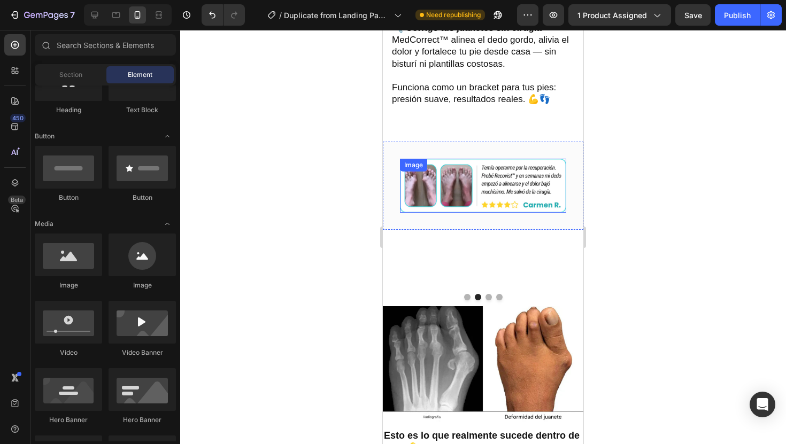
scroll to position [1444, 0]
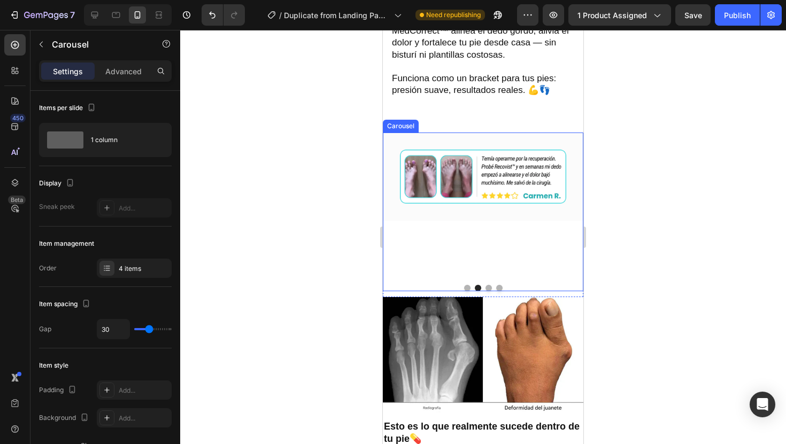
click at [470, 286] on div at bounding box center [483, 288] width 200 height 6
click at [467, 286] on button "Dot" at bounding box center [467, 288] width 6 height 6
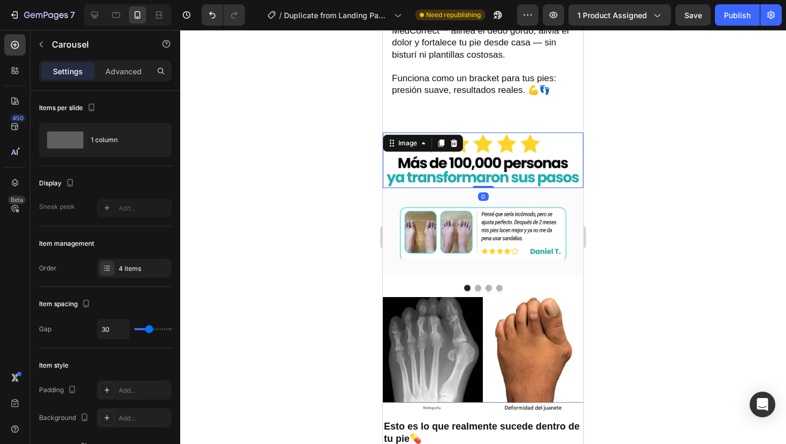
click at [529, 146] on img at bounding box center [483, 161] width 200 height 56
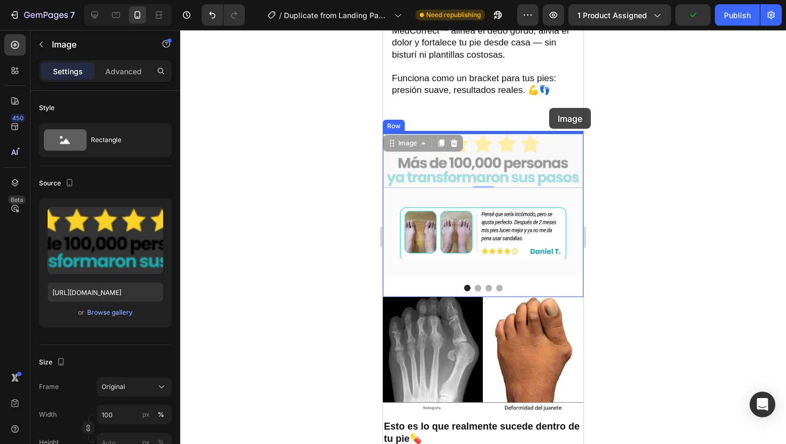
drag, startPoint x: 564, startPoint y: 151, endPoint x: 549, endPoint y: 108, distance: 45.3
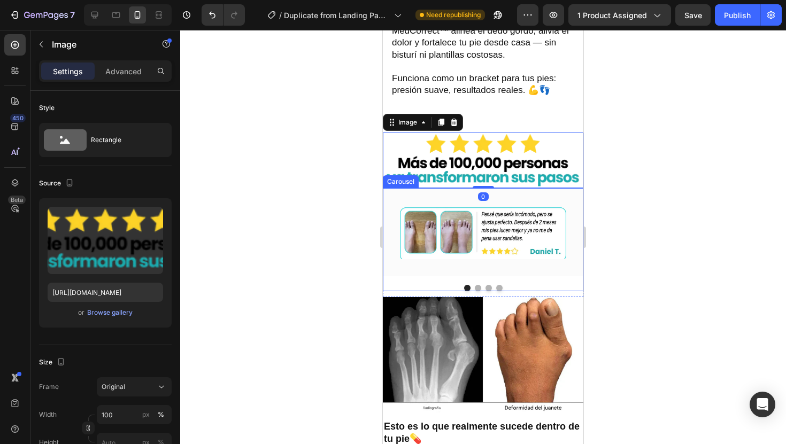
click at [478, 290] on button "Dot" at bounding box center [478, 288] width 6 height 6
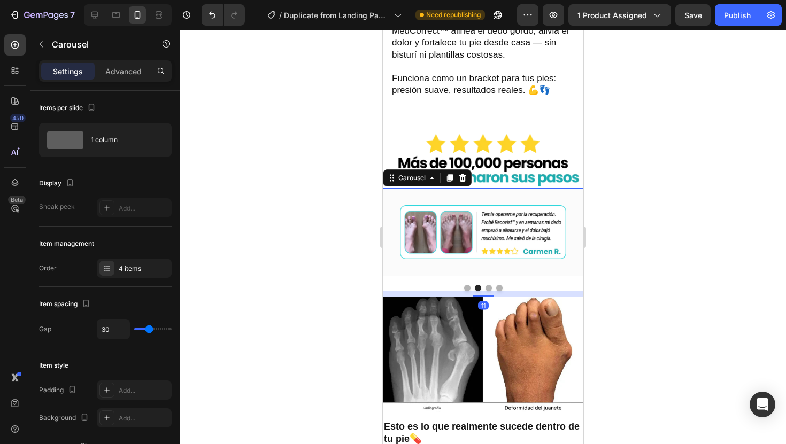
click at [487, 288] on button "Dot" at bounding box center [488, 288] width 6 height 6
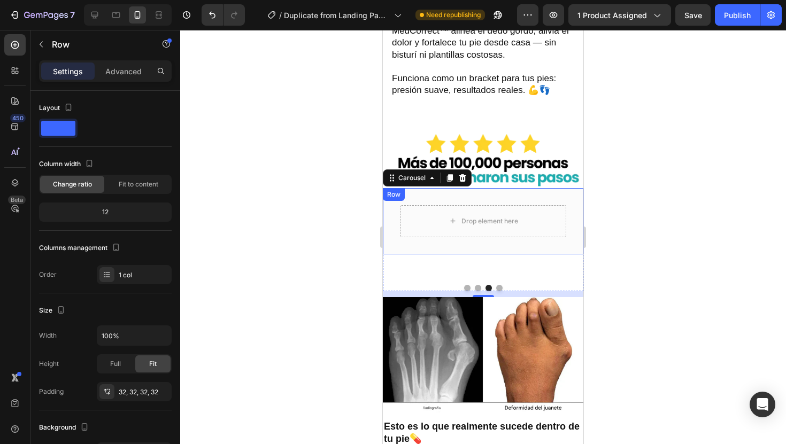
click at [512, 231] on div "Drop element here" at bounding box center [483, 221] width 166 height 32
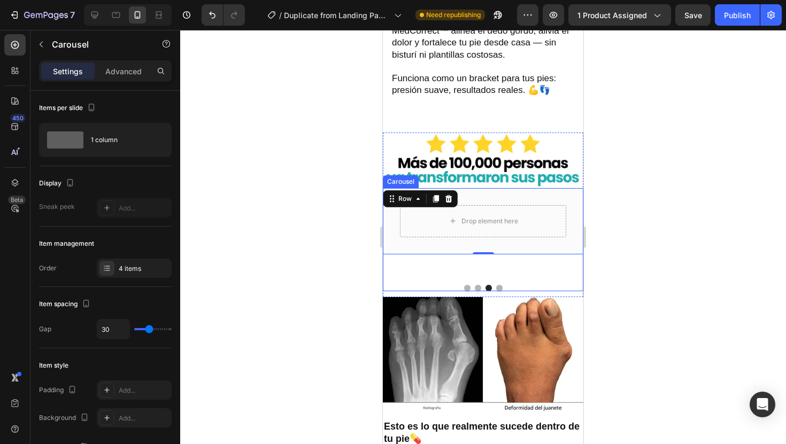
click at [575, 267] on div "Drop element here Row 0" at bounding box center [483, 232] width 200 height 88
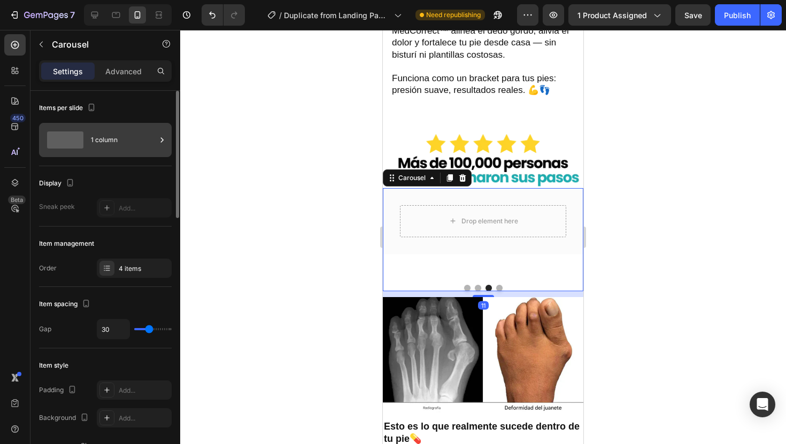
click at [147, 127] on div "1 column" at bounding box center [105, 140] width 133 height 34
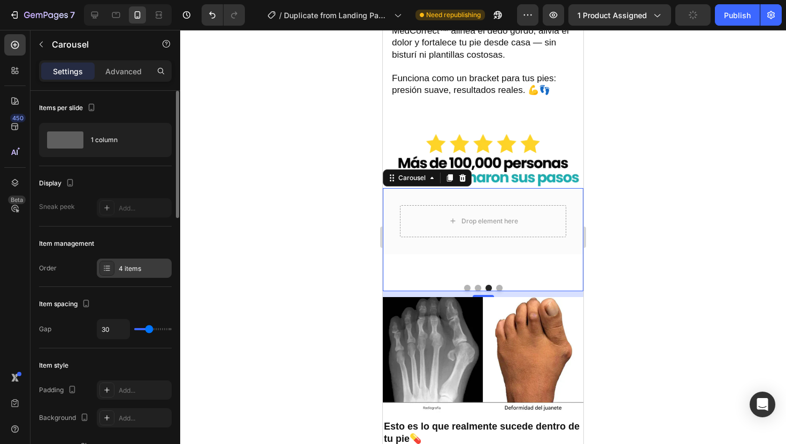
click at [157, 262] on div "4 items" at bounding box center [134, 268] width 75 height 19
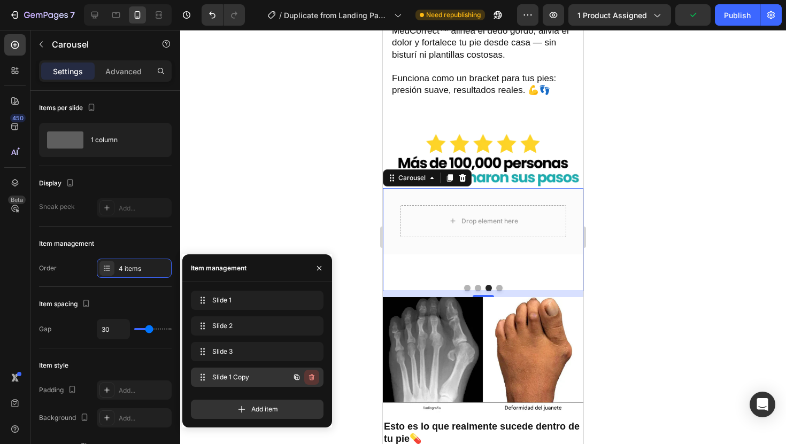
click at [310, 378] on icon "button" at bounding box center [311, 377] width 5 height 6
click at [311, 378] on div "Delete" at bounding box center [305, 378] width 20 height 10
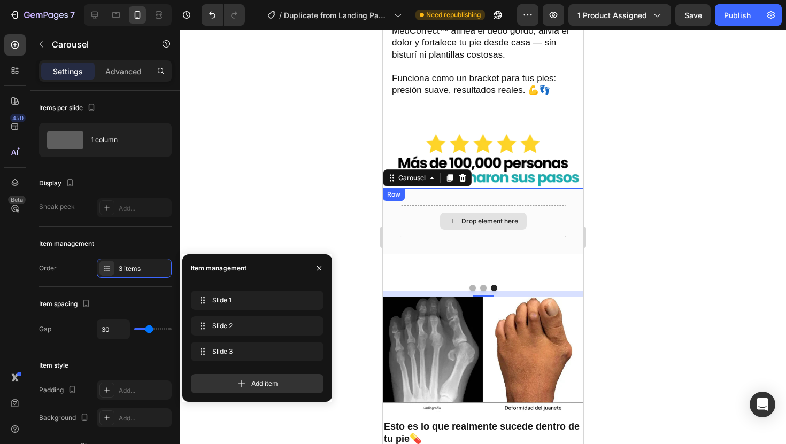
click at [511, 232] on div "Drop element here" at bounding box center [483, 221] width 166 height 32
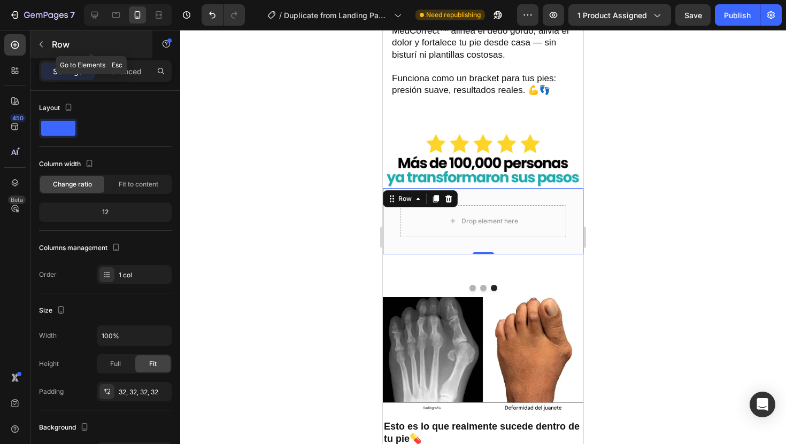
click at [67, 50] on p "Row" at bounding box center [97, 44] width 91 height 13
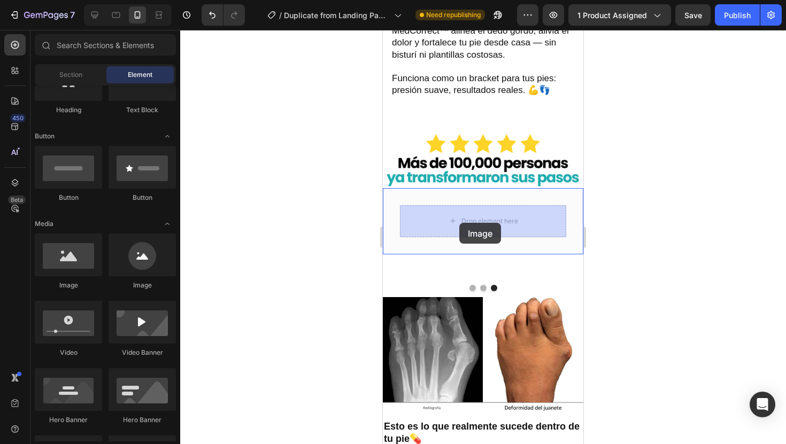
drag, startPoint x: 462, startPoint y: 295, endPoint x: 459, endPoint y: 223, distance: 72.2
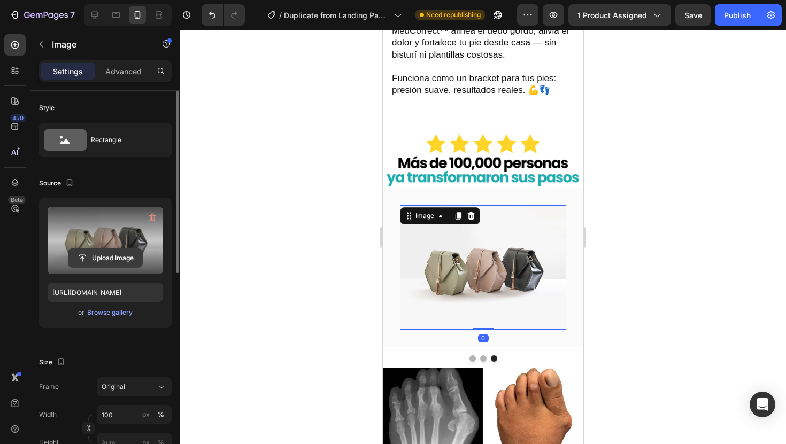
click at [116, 261] on input "file" at bounding box center [105, 258] width 74 height 18
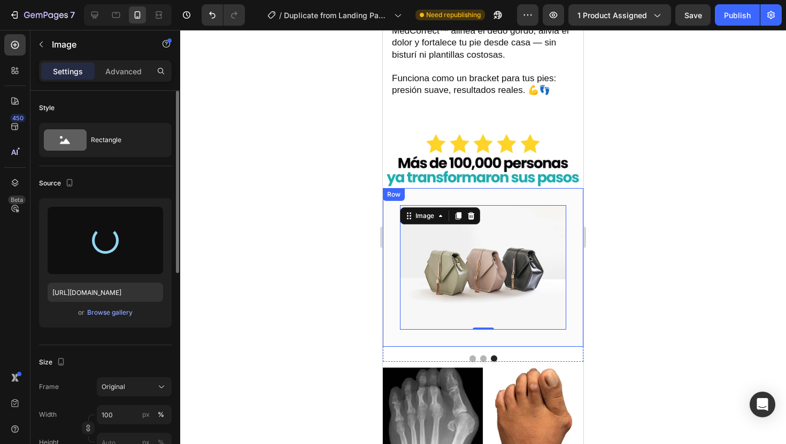
type input "https://cdn.shopify.com/s/files/1/0904/2254/2678/files/gempages_569451424715375…"
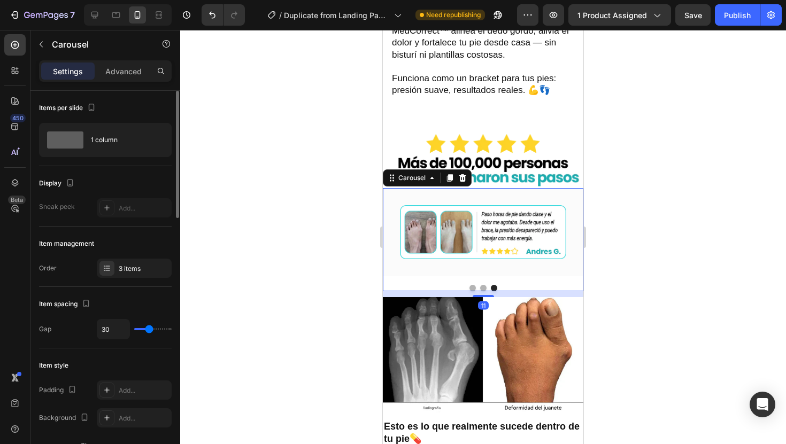
click at [473, 287] on button "Dot" at bounding box center [472, 288] width 6 height 6
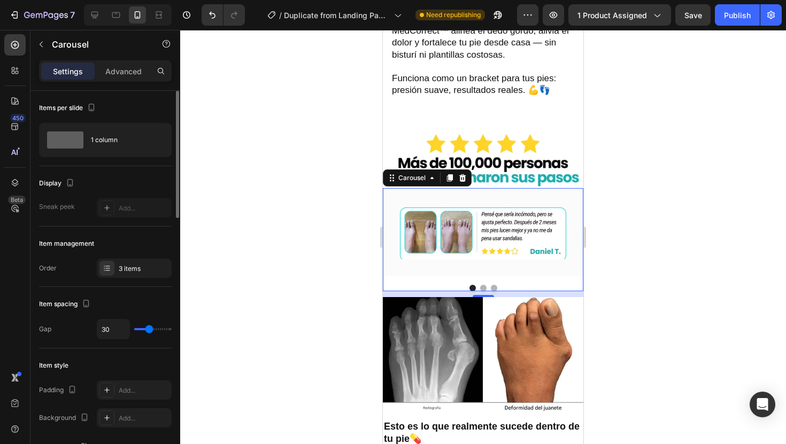
click at [670, 255] on div at bounding box center [483, 237] width 606 height 414
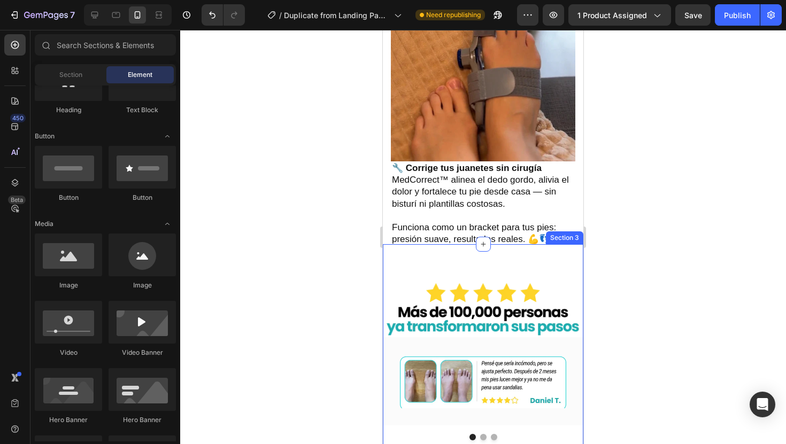
scroll to position [1292, 0]
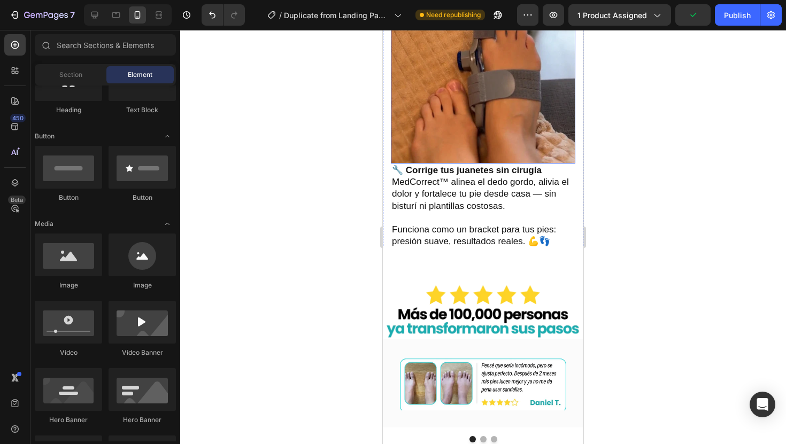
click at [546, 156] on img at bounding box center [483, 71] width 184 height 183
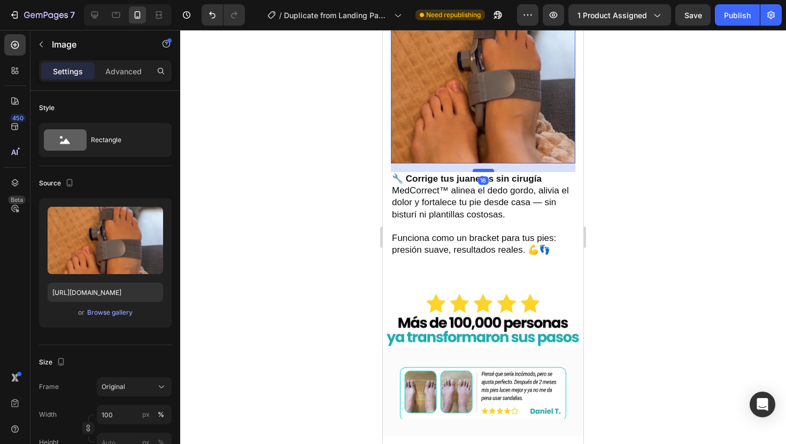
drag, startPoint x: 487, startPoint y: 163, endPoint x: 491, endPoint y: 171, distance: 9.3
click at [491, 171] on div at bounding box center [483, 170] width 21 height 3
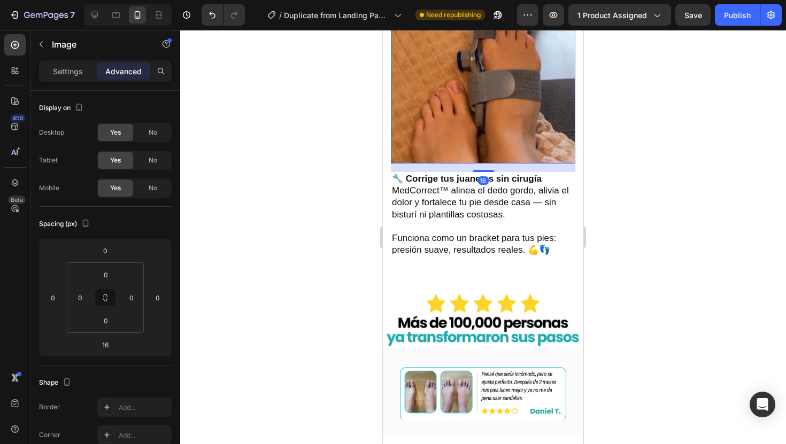
click at [687, 207] on div at bounding box center [483, 237] width 606 height 414
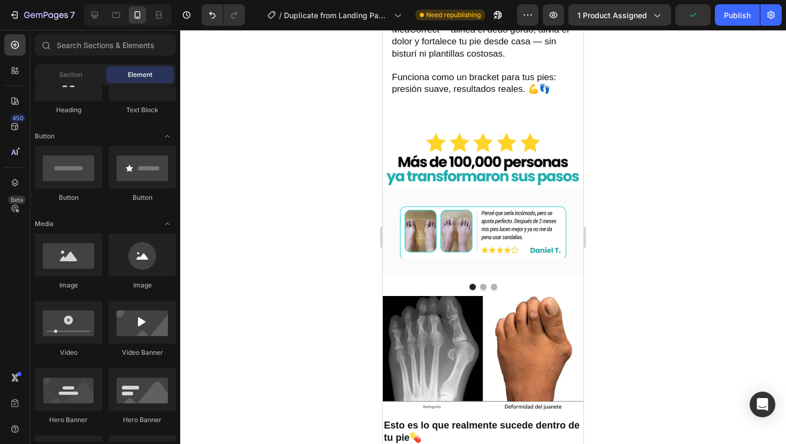
scroll to position [1430, 0]
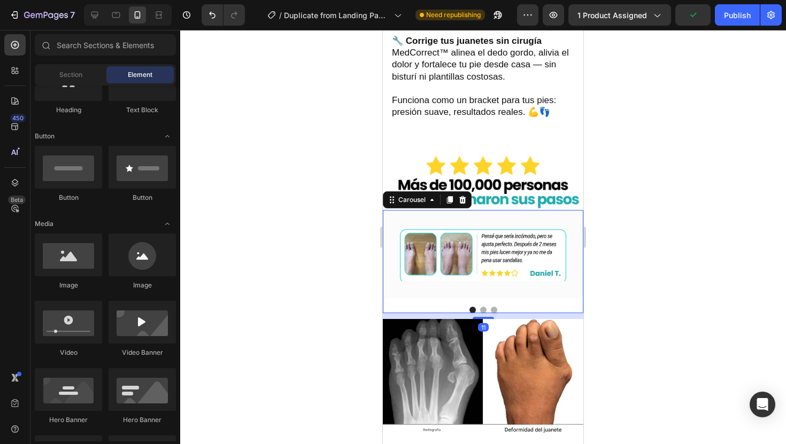
click at [495, 308] on button "Dot" at bounding box center [494, 310] width 6 height 6
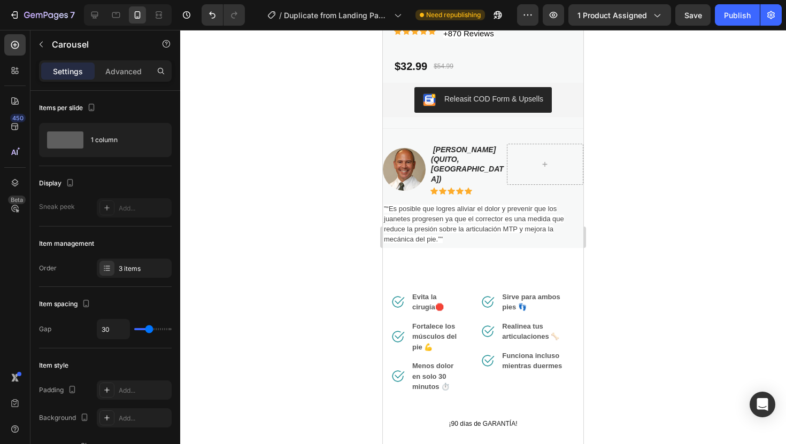
scroll to position [325, 0]
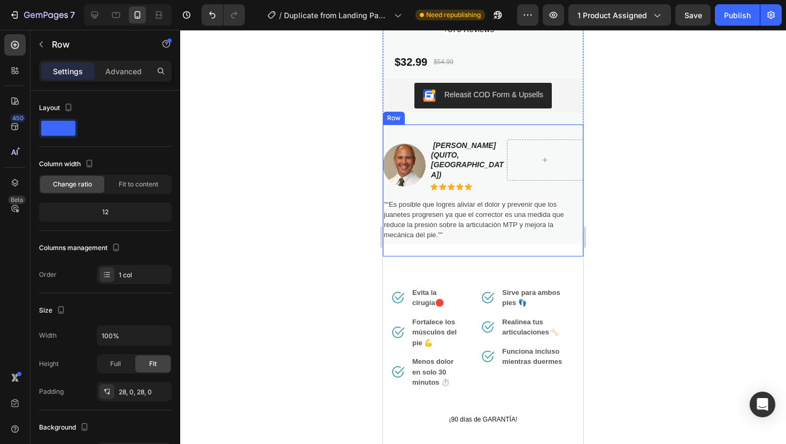
click at [493, 132] on div "Image Howard E. LeWine (qUITO, ECUADOR) Text Block Row Icon Icon Icon Icon Icon…" at bounding box center [483, 190] width 200 height 133
click at [449, 114] on icon at bounding box center [448, 114] width 9 height 9
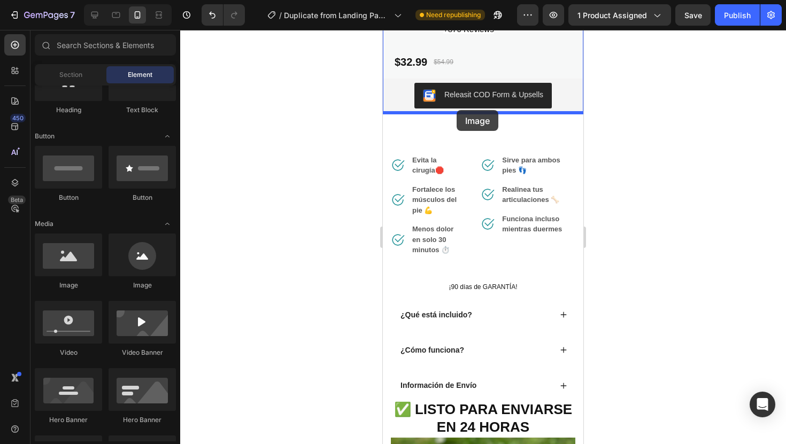
drag, startPoint x: 451, startPoint y: 282, endPoint x: 457, endPoint y: 110, distance: 172.2
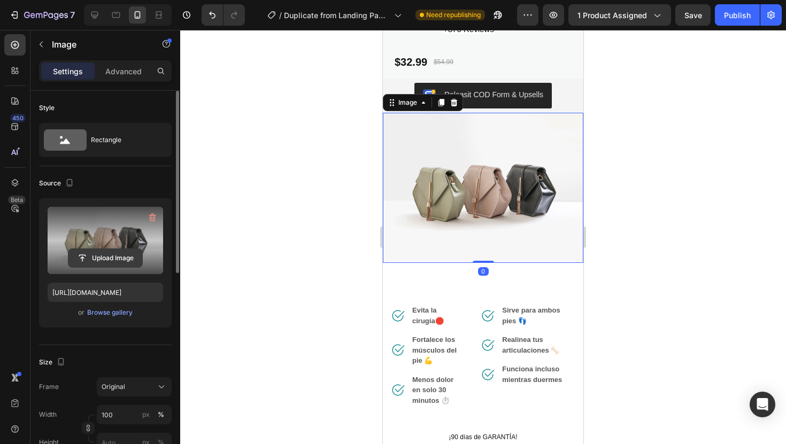
click at [133, 266] on input "file" at bounding box center [105, 258] width 74 height 18
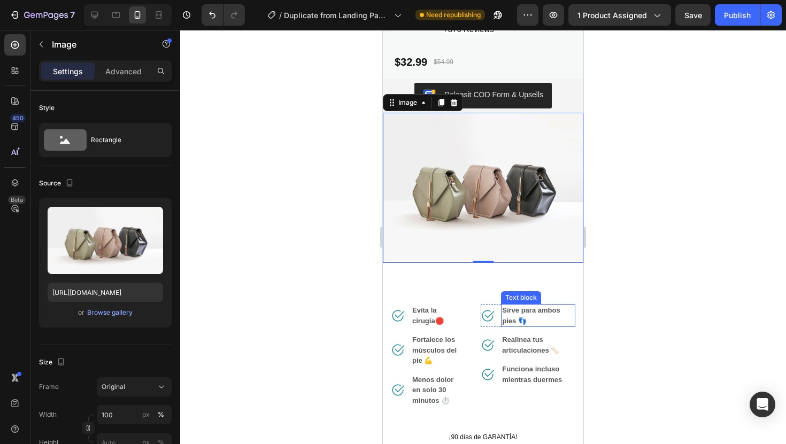
type input "https://cdn.shopify.com/s/files/1/0904/2254/2678/files/gempages_569451424715375…"
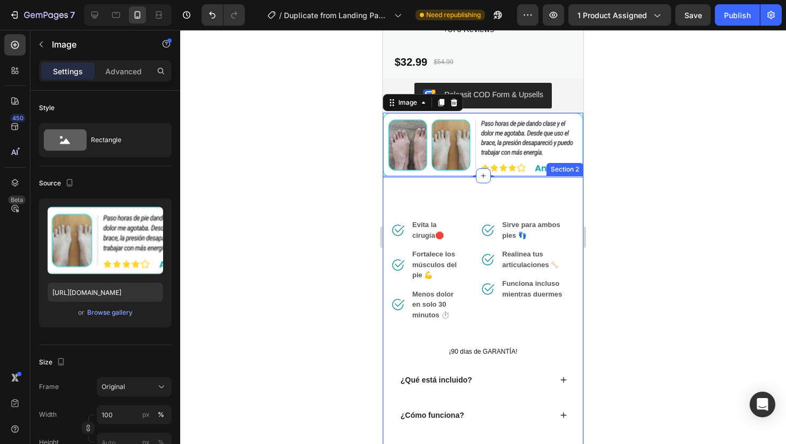
click at [670, 254] on div at bounding box center [483, 237] width 606 height 414
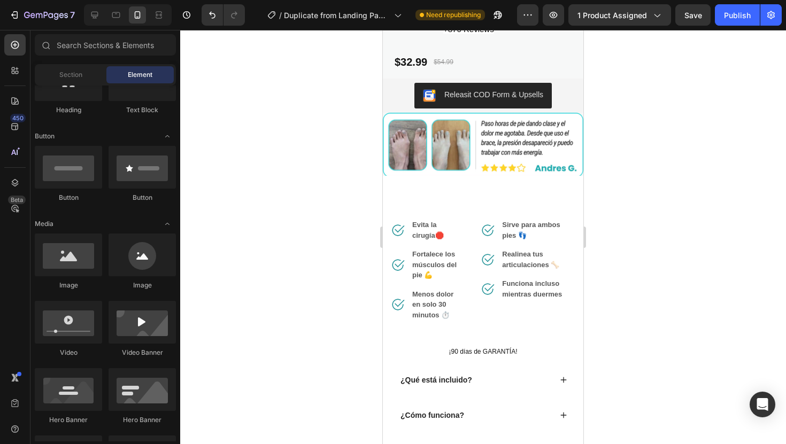
click at [638, 209] on div at bounding box center [483, 237] width 606 height 414
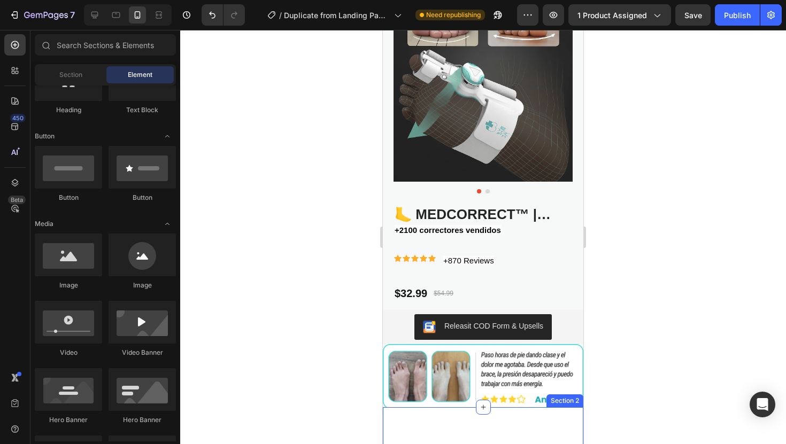
scroll to position [92, 0]
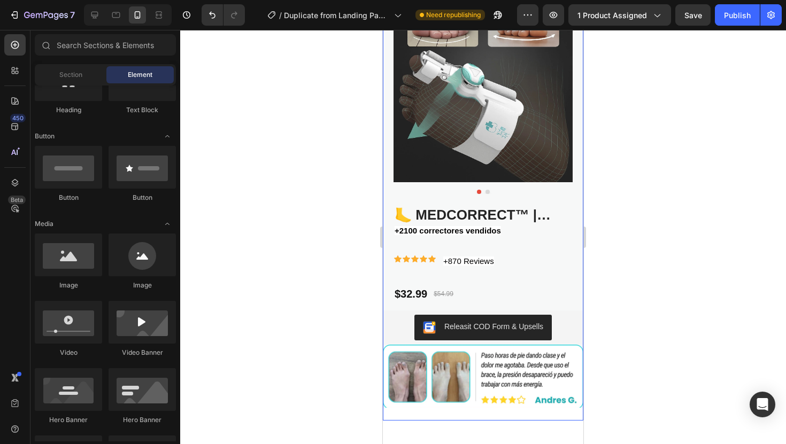
click at [634, 204] on div at bounding box center [483, 237] width 606 height 414
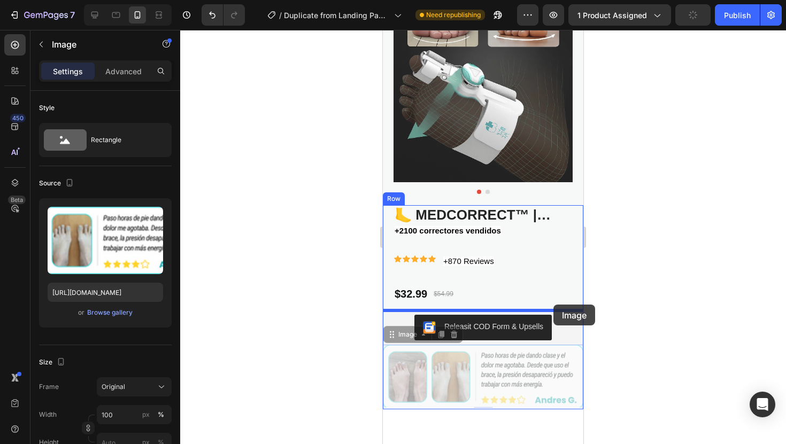
drag, startPoint x: 565, startPoint y: 360, endPoint x: 553, endPoint y: 305, distance: 56.8
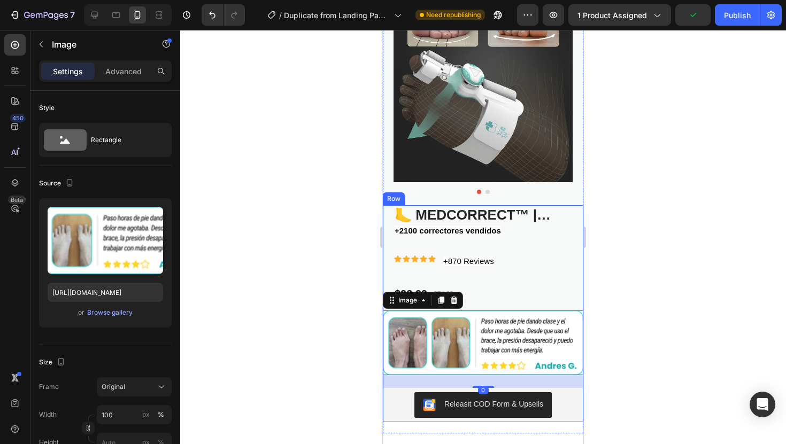
click at [630, 299] on div at bounding box center [483, 237] width 606 height 414
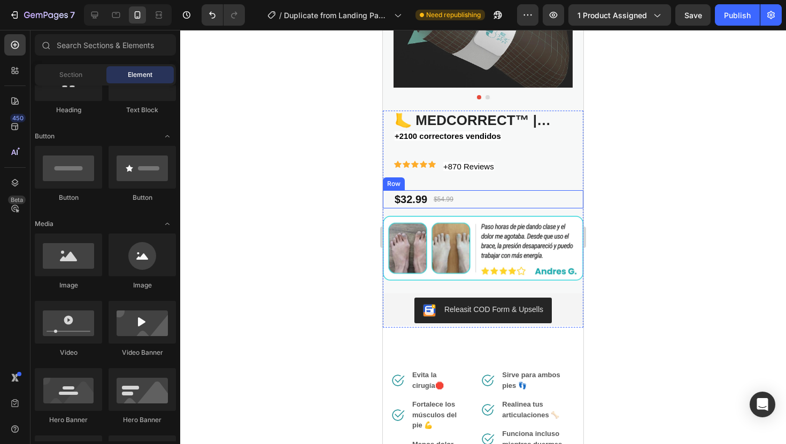
scroll to position [229, 0]
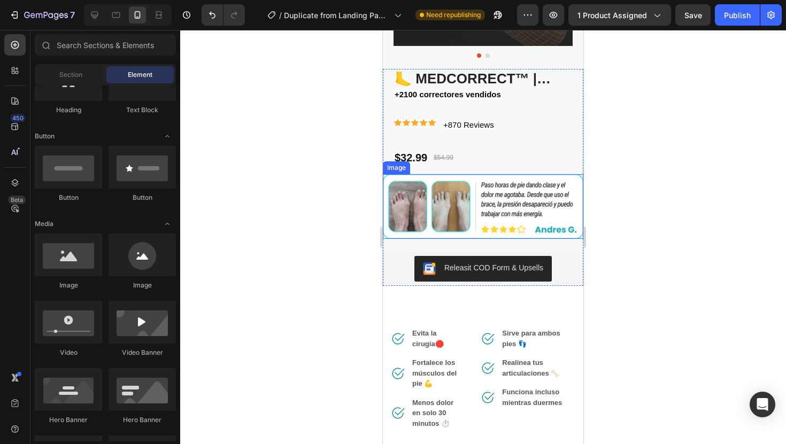
click at [539, 177] on img at bounding box center [483, 206] width 200 height 65
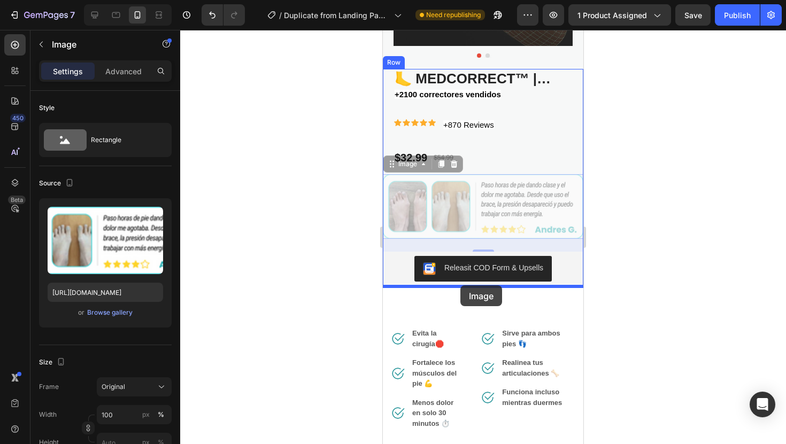
drag, startPoint x: 466, startPoint y: 199, endPoint x: 460, endPoint y: 285, distance: 86.2
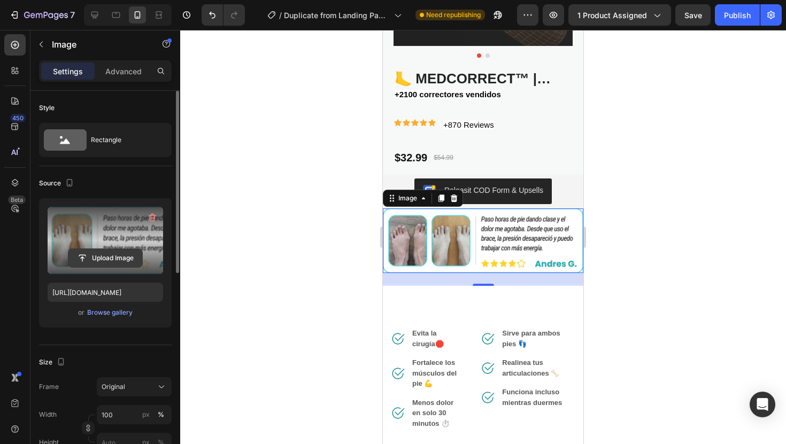
click at [115, 256] on input "file" at bounding box center [105, 258] width 74 height 18
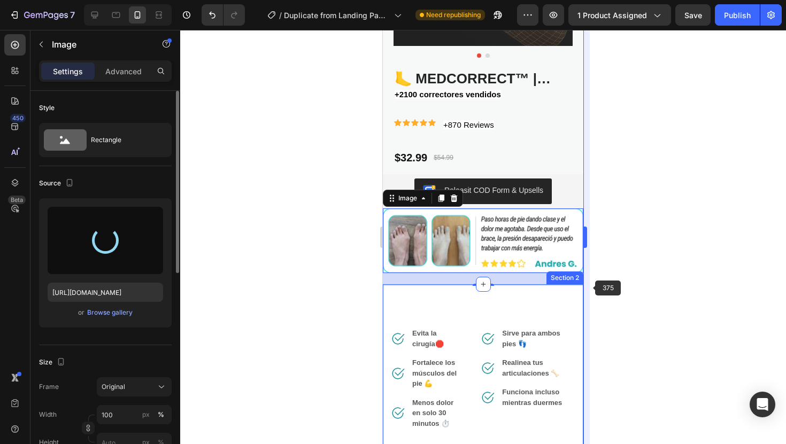
type input "https://cdn.shopify.com/s/files/1/0904/2254/2678/files/gempages_569451424715375…"
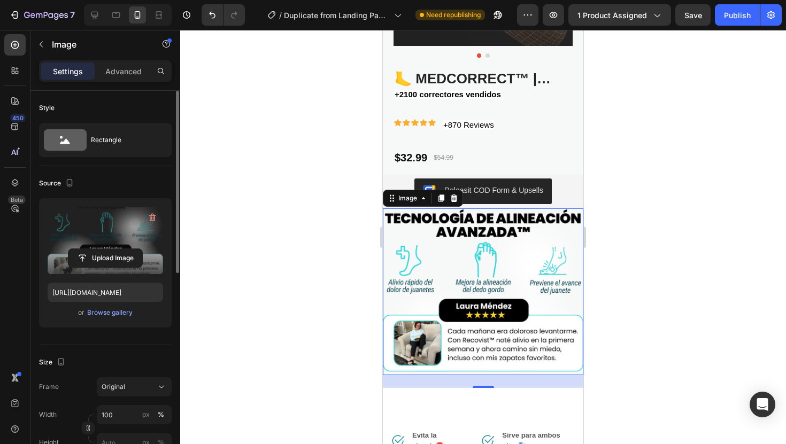
click at [602, 268] on div at bounding box center [483, 237] width 606 height 414
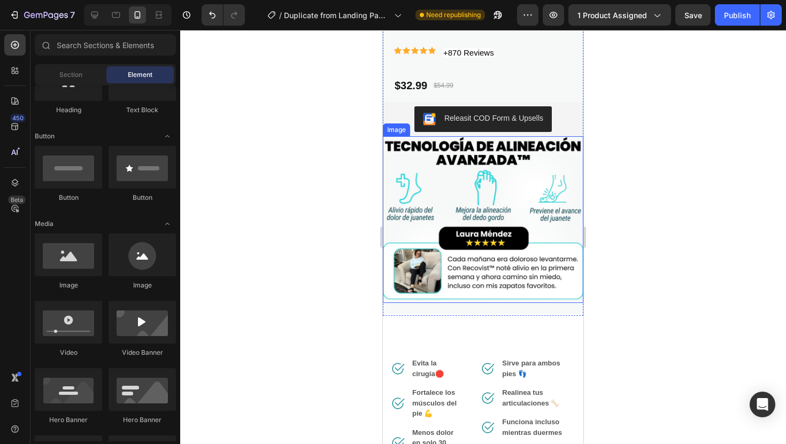
scroll to position [328, 0]
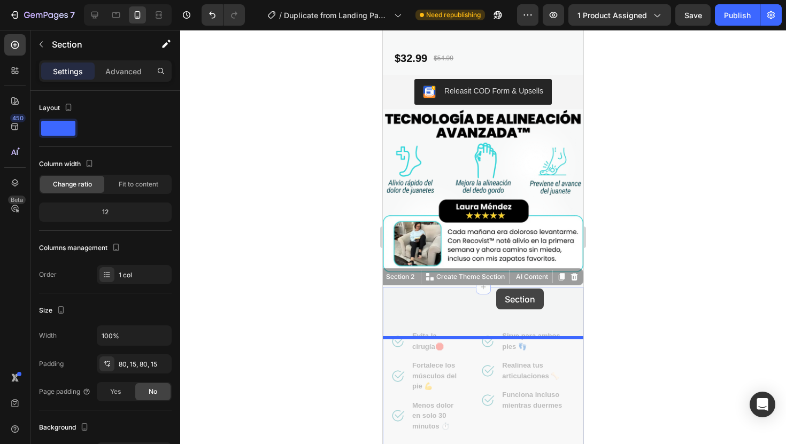
drag, startPoint x: 524, startPoint y: 300, endPoint x: 496, endPoint y: 294, distance: 28.5
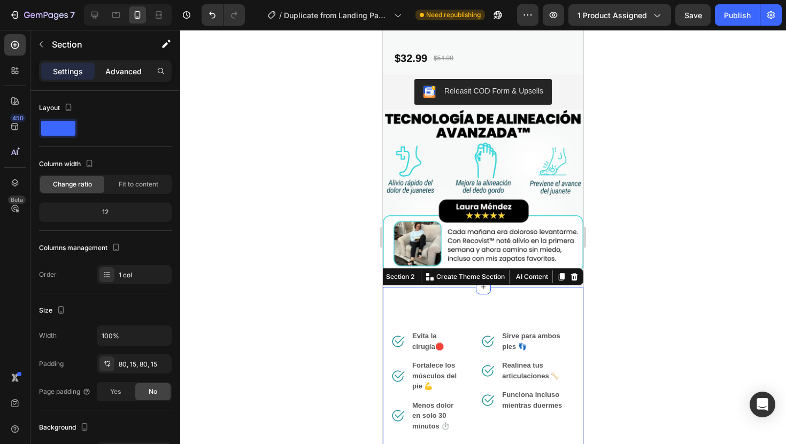
click at [114, 69] on p "Advanced" at bounding box center [123, 71] width 36 height 11
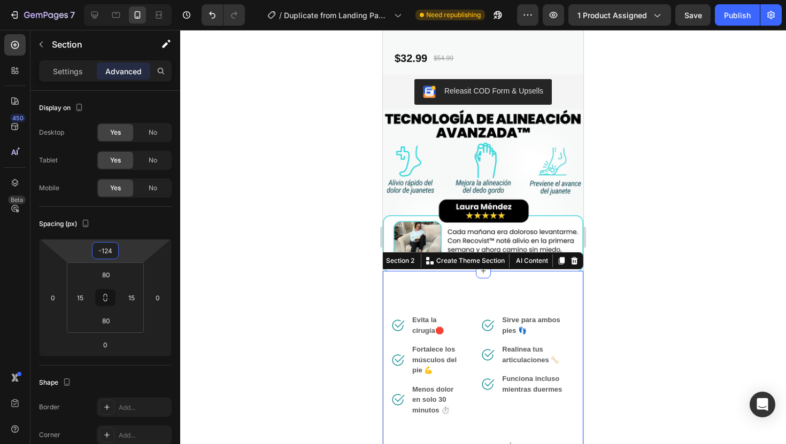
type input "-126"
drag, startPoint x: 127, startPoint y: 249, endPoint x: 132, endPoint y: 258, distance: 9.8
click at [132, 0] on html "7 Version history / Duplicate from Landing Page - [DATE] 00:04:46 Need republis…" at bounding box center [393, 0] width 786 height 0
click at [643, 244] on div at bounding box center [483, 237] width 606 height 414
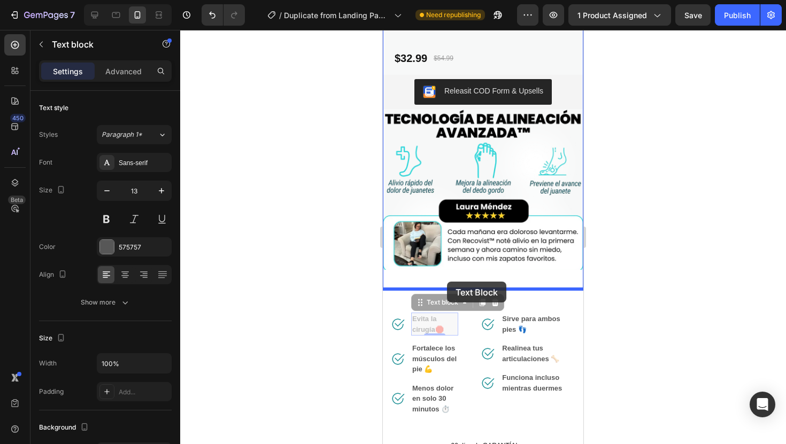
drag, startPoint x: 454, startPoint y: 321, endPoint x: 447, endPoint y: 282, distance: 39.2
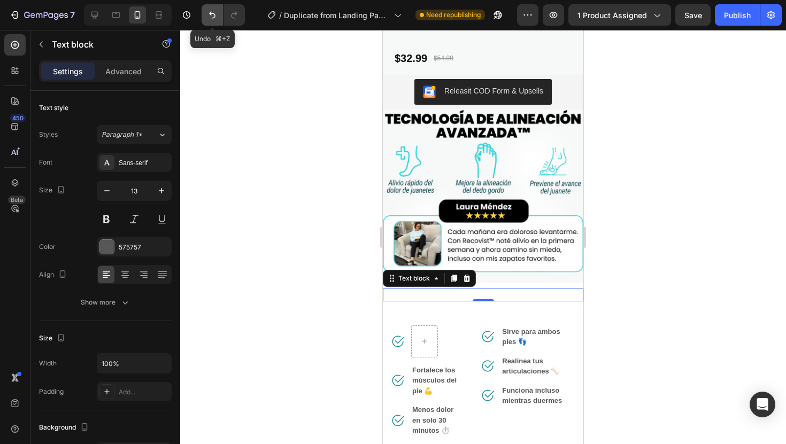
click at [214, 16] on icon "Undo/Redo" at bounding box center [212, 15] width 6 height 7
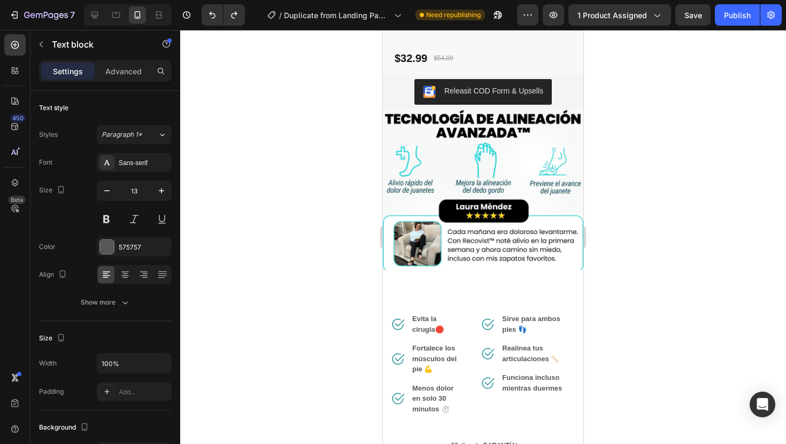
click at [675, 283] on div at bounding box center [483, 237] width 606 height 414
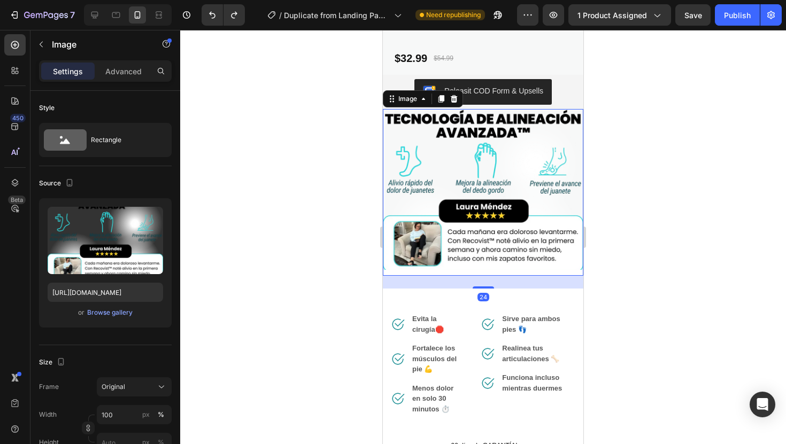
click at [555, 117] on img at bounding box center [483, 192] width 200 height 167
click at [484, 286] on div "24" at bounding box center [483, 282] width 200 height 13
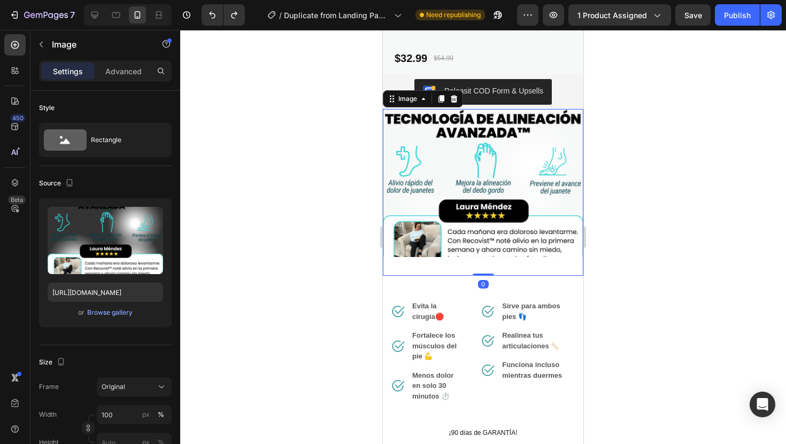
drag, startPoint x: 485, startPoint y: 287, endPoint x: 496, endPoint y: 242, distance: 46.7
click at [496, 242] on div "Image 0" at bounding box center [483, 192] width 200 height 167
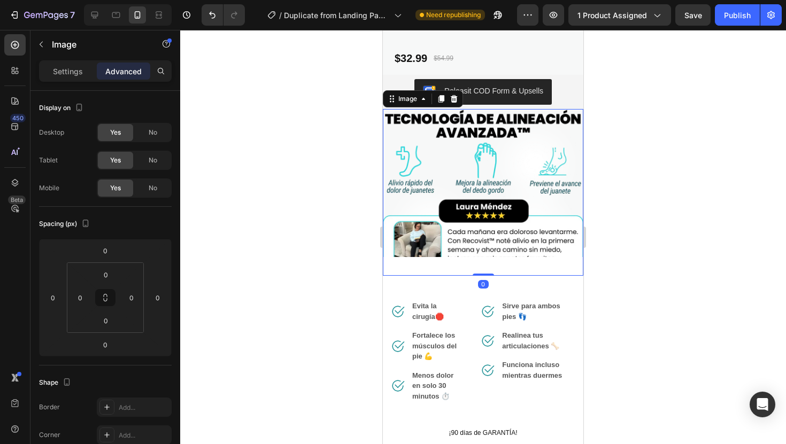
click at [658, 270] on div at bounding box center [483, 237] width 606 height 414
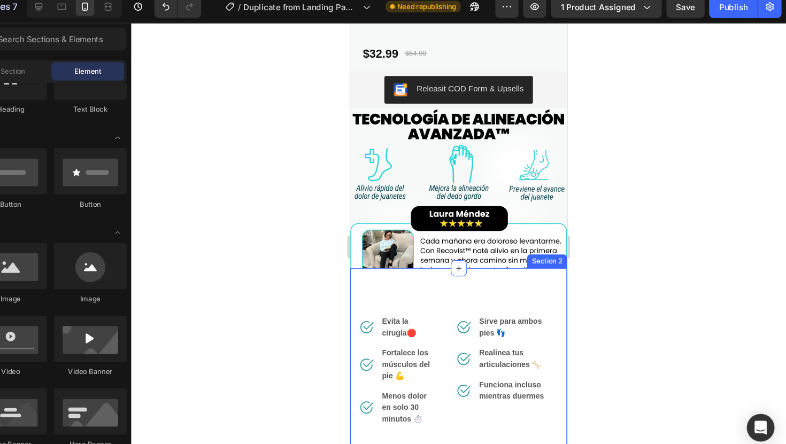
click at [650, 256] on div at bounding box center [483, 237] width 606 height 414
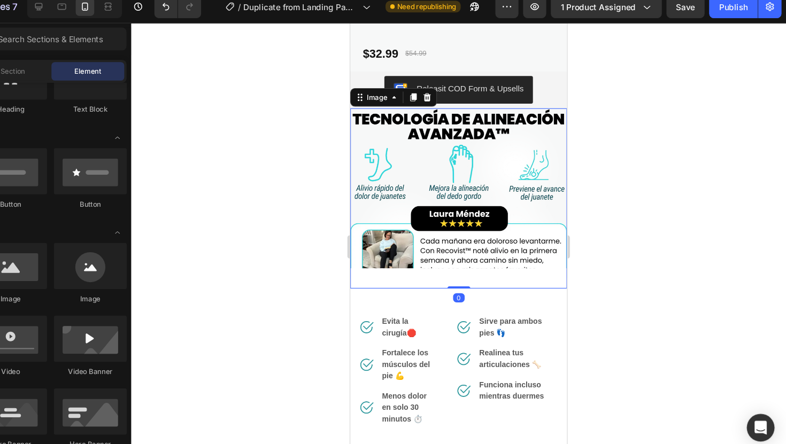
click at [508, 159] on img at bounding box center [450, 185] width 200 height 167
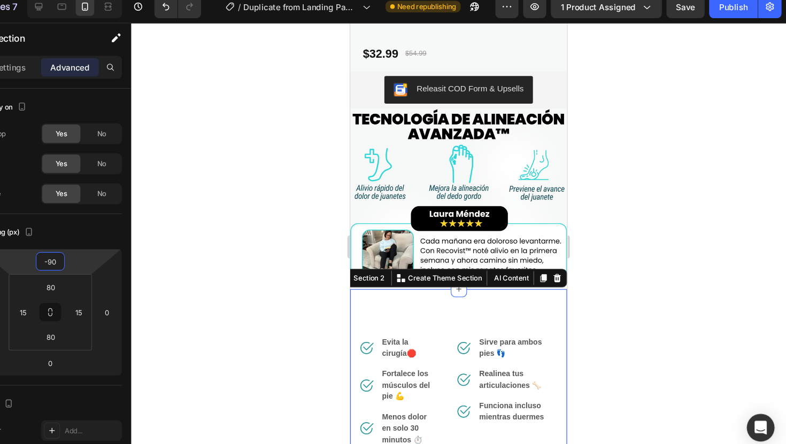
type input "-92"
drag, startPoint x: 133, startPoint y: 248, endPoint x: 143, endPoint y: 240, distance: 13.7
click at [143, 0] on html "7 Version history / Duplicate from Landing Page - [DATE] 00:04:46 Need republis…" at bounding box center [393, 0] width 786 height 0
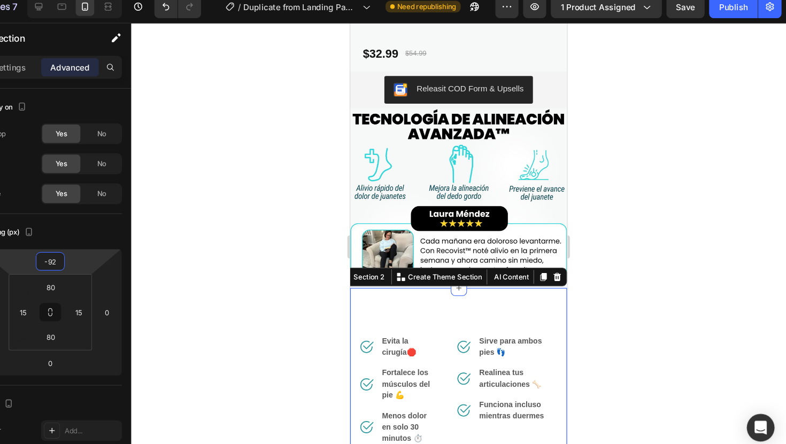
click at [622, 308] on div at bounding box center [483, 237] width 606 height 414
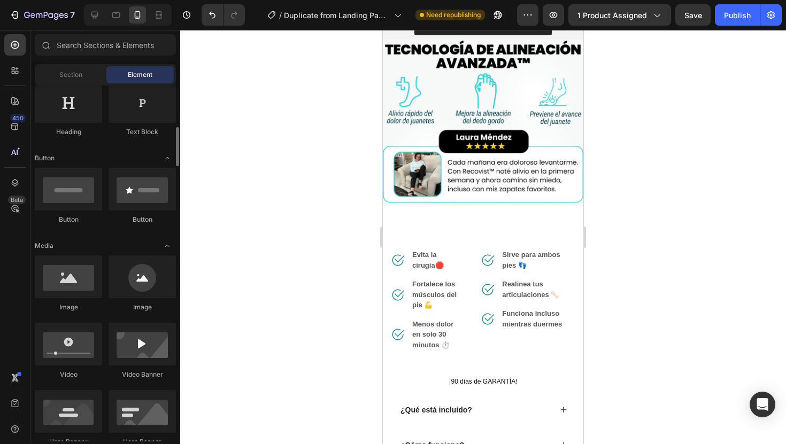
scroll to position [217, 0]
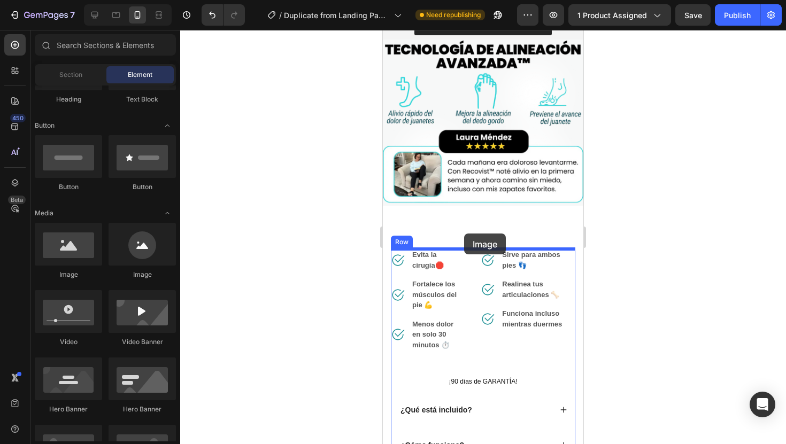
drag, startPoint x: 468, startPoint y: 277, endPoint x: 465, endPoint y: 234, distance: 42.9
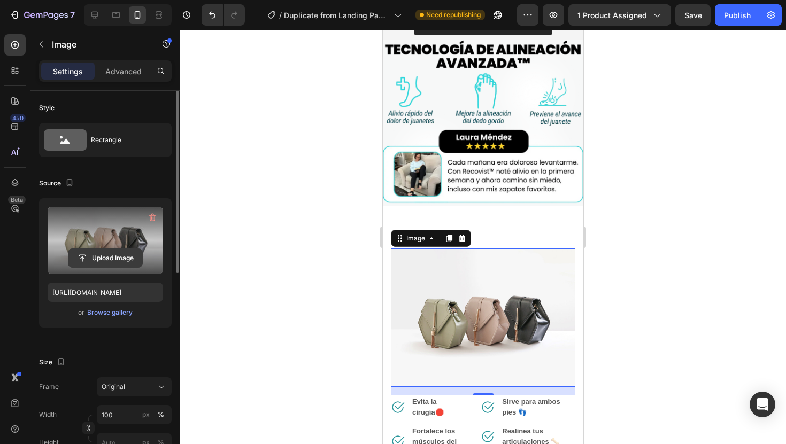
click at [111, 249] on input "file" at bounding box center [105, 258] width 74 height 18
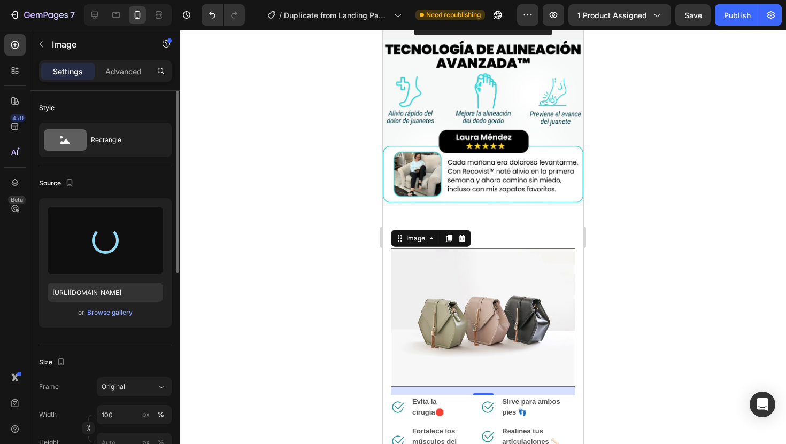
type input "https://cdn.shopify.com/s/files/1/0904/2254/2678/files/gempages_569451424715375…"
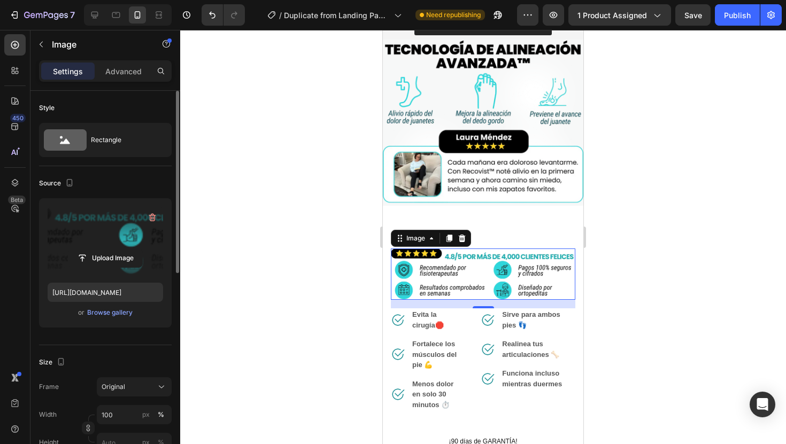
click at [686, 243] on div at bounding box center [483, 237] width 606 height 414
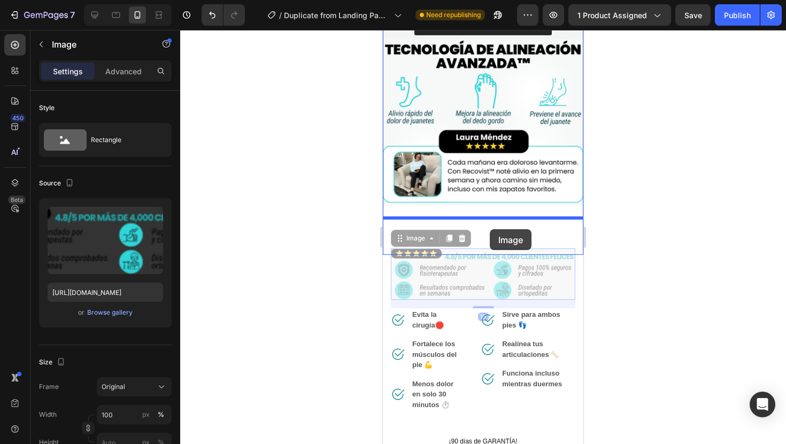
drag, startPoint x: 490, startPoint y: 249, endPoint x: 490, endPoint y: 229, distance: 19.8
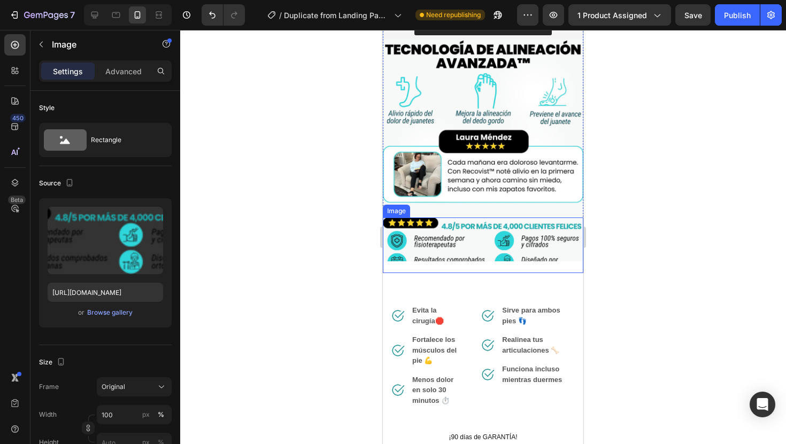
click at [623, 248] on div at bounding box center [483, 237] width 606 height 414
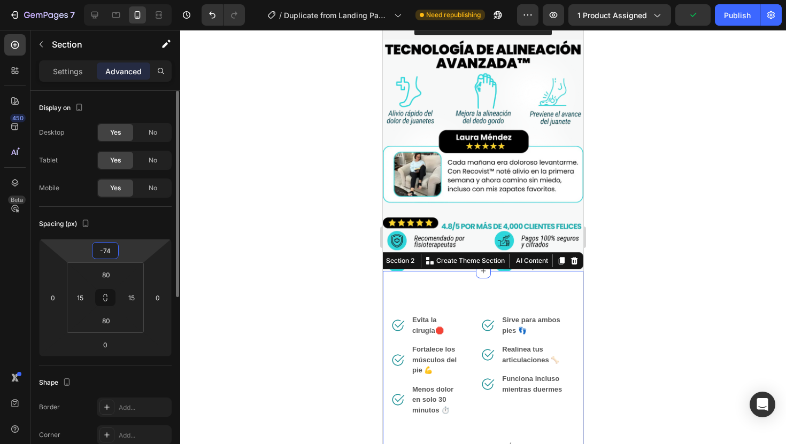
type input "-72"
drag, startPoint x: 134, startPoint y: 248, endPoint x: 147, endPoint y: 243, distance: 14.4
click at [148, 0] on html "7 Version history / Duplicate from Landing Page - Aug 25, 00:04:46 Need republi…" at bounding box center [393, 0] width 786 height 0
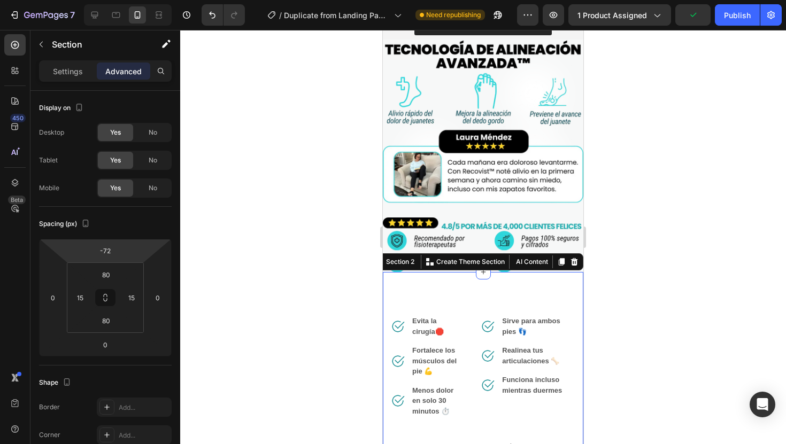
click at [603, 308] on div at bounding box center [483, 237] width 606 height 414
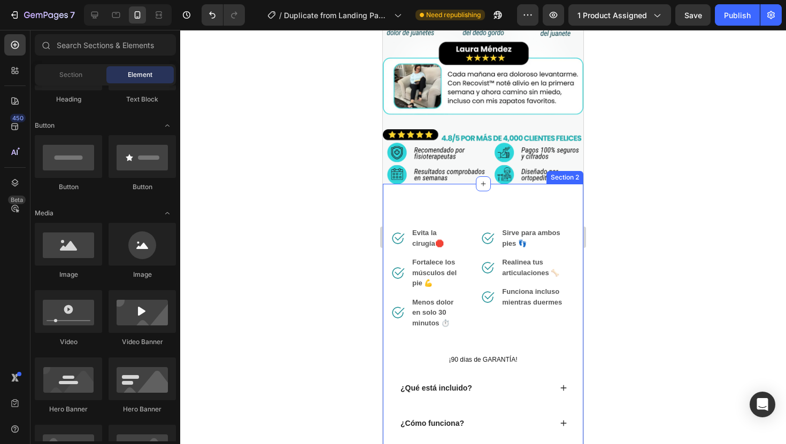
scroll to position [507, 0]
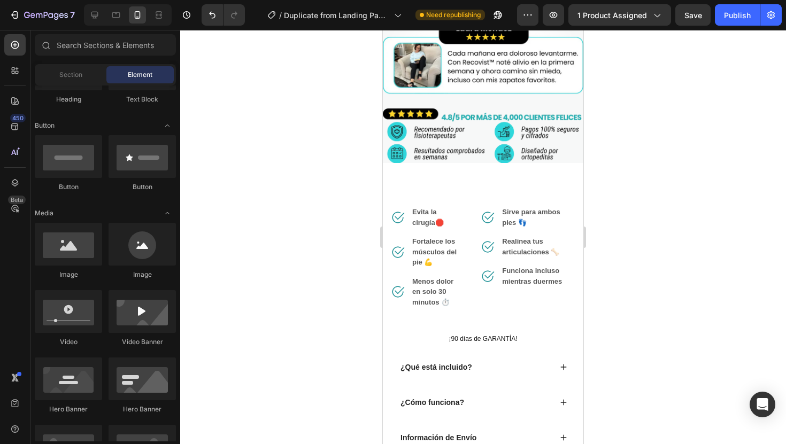
click at [648, 276] on div at bounding box center [483, 237] width 606 height 414
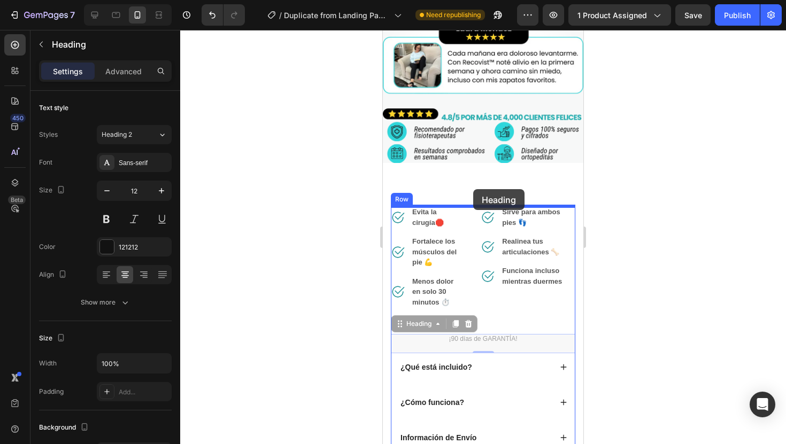
drag, startPoint x: 519, startPoint y: 338, endPoint x: 473, endPoint y: 189, distance: 155.6
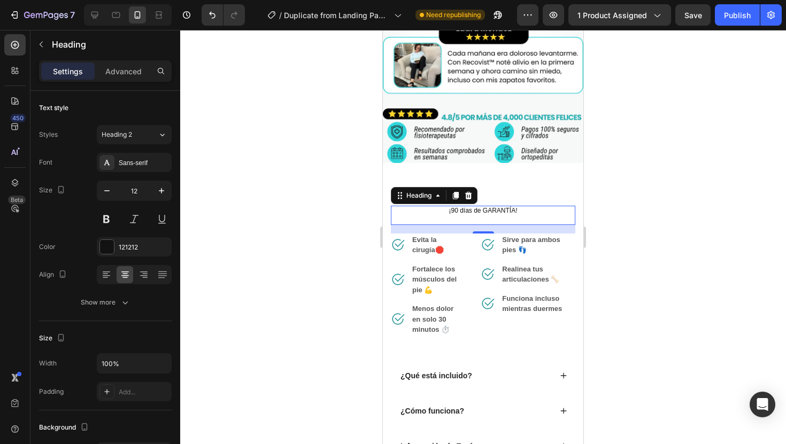
click at [639, 188] on div at bounding box center [483, 237] width 606 height 414
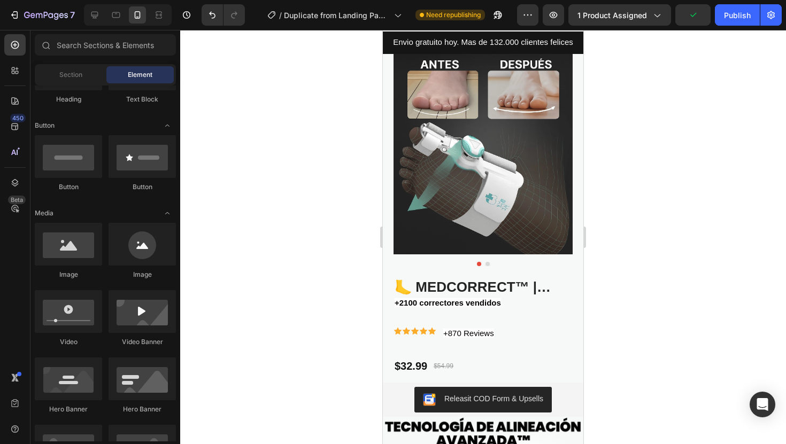
scroll to position [0, 0]
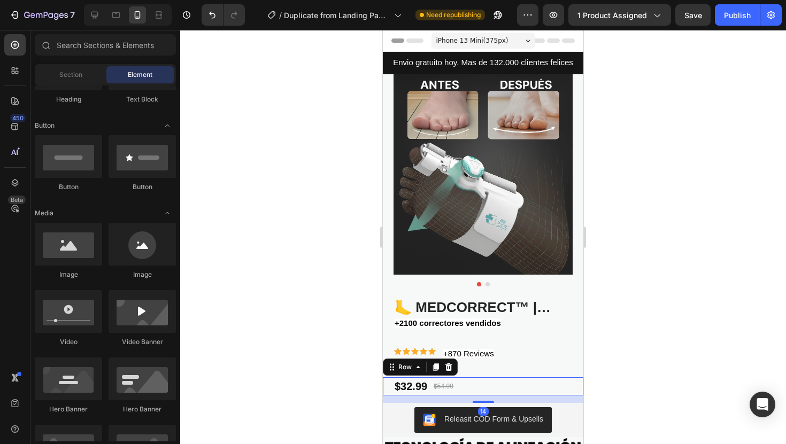
click at [458, 385] on div "$32.99 Product Price Product Price $54.99 Product Price Product Price Row 14" at bounding box center [483, 386] width 200 height 18
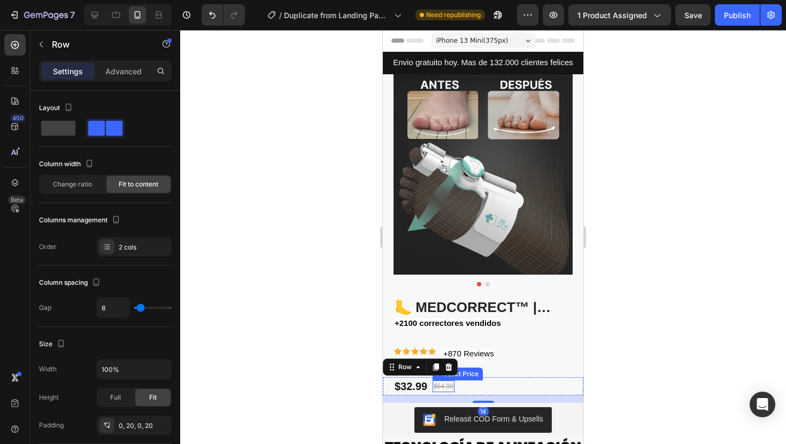
click at [446, 384] on div "$54.99" at bounding box center [444, 387] width 22 height 12
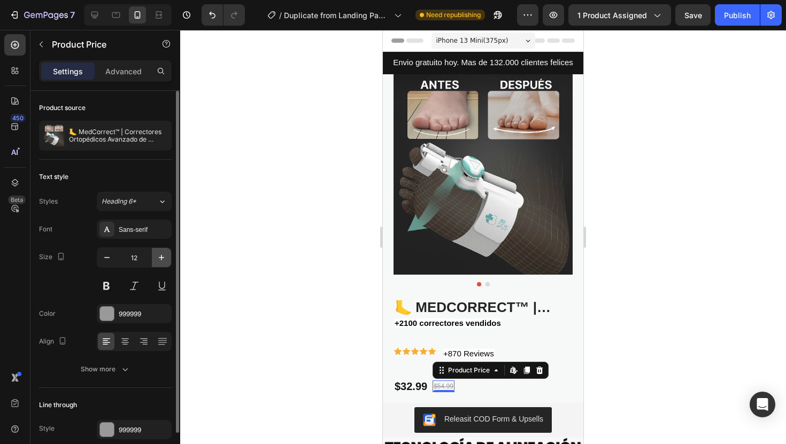
click at [164, 255] on icon "button" at bounding box center [161, 257] width 11 height 11
type input "16"
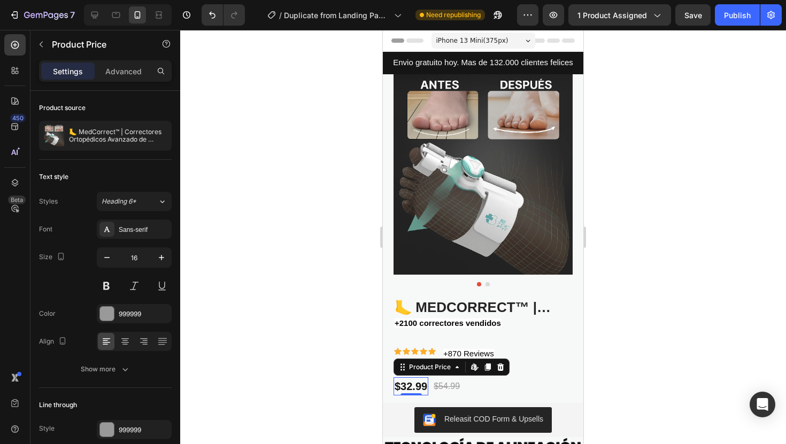
click at [412, 385] on div "$32.99" at bounding box center [410, 386] width 35 height 18
click at [453, 391] on div "$54.99" at bounding box center [447, 386] width 28 height 15
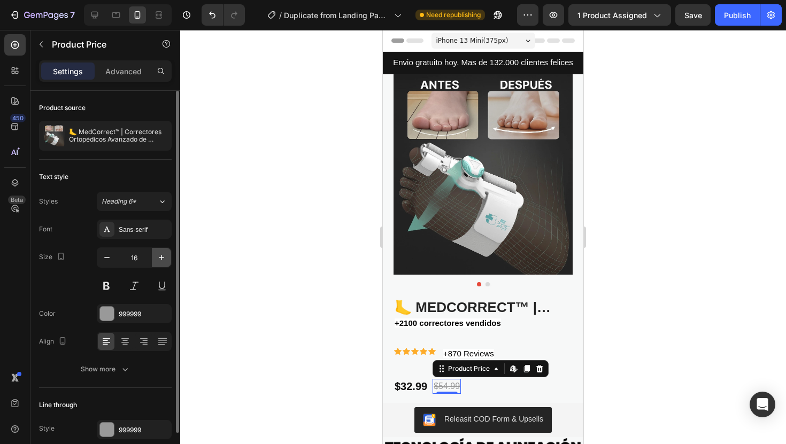
click at [167, 250] on button "button" at bounding box center [161, 257] width 19 height 19
type input "20"
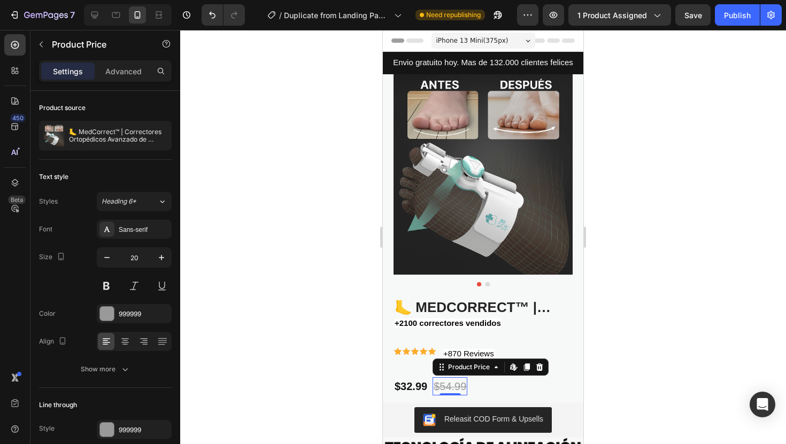
click at [673, 306] on div at bounding box center [483, 237] width 606 height 414
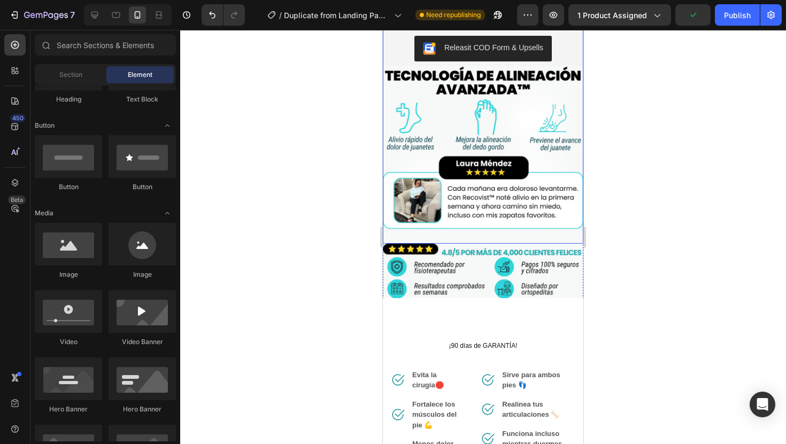
scroll to position [398, 0]
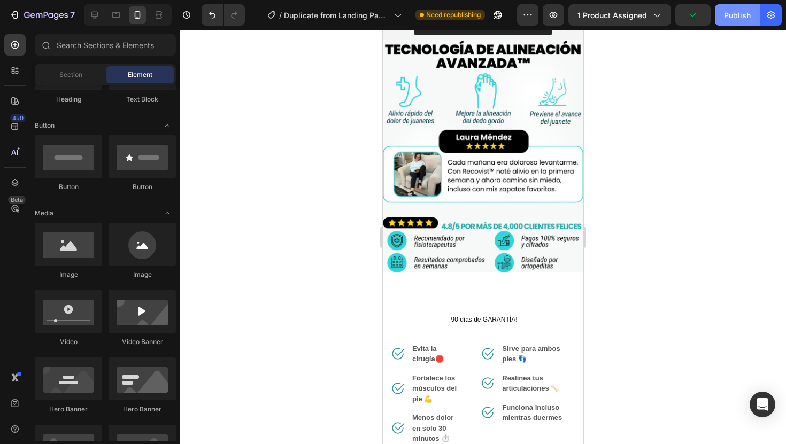
click at [727, 13] on div "Publish" at bounding box center [737, 15] width 27 height 11
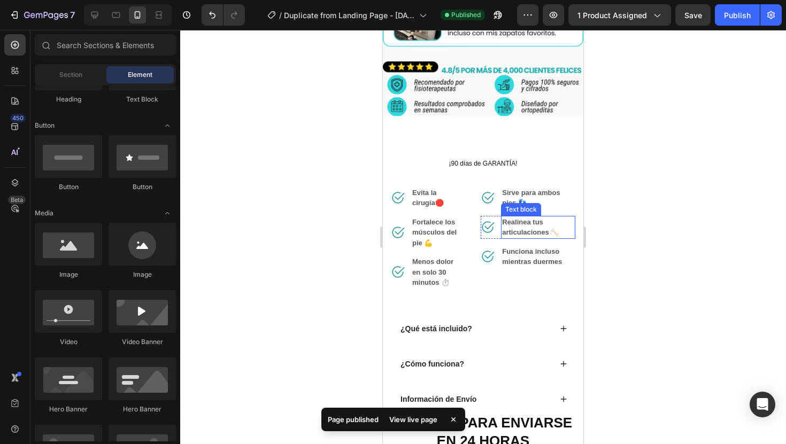
scroll to position [555, 0]
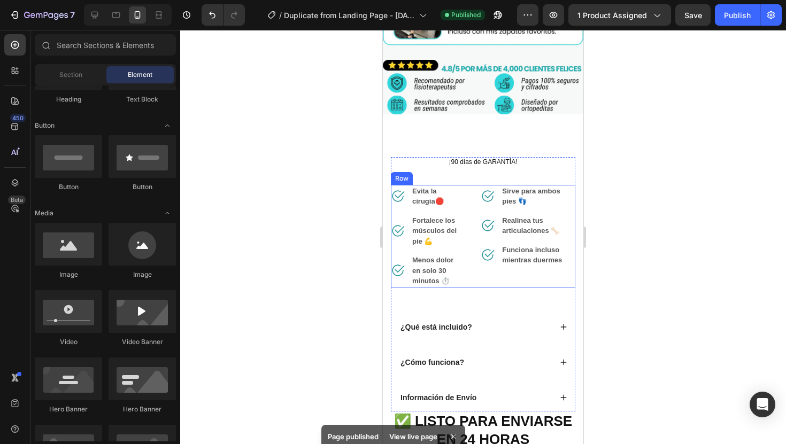
click at [553, 275] on div "Image Sirve para ambos pies 👣 Text block Row Image Realinea tus articulaciones …" at bounding box center [528, 236] width 95 height 103
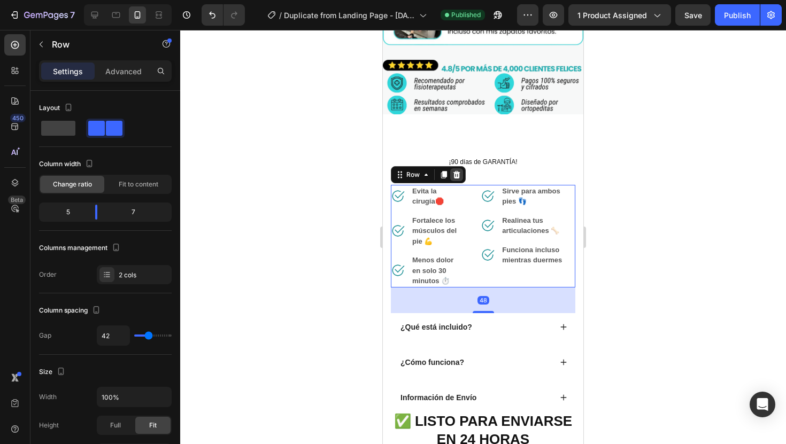
click at [460, 176] on icon at bounding box center [456, 175] width 9 height 9
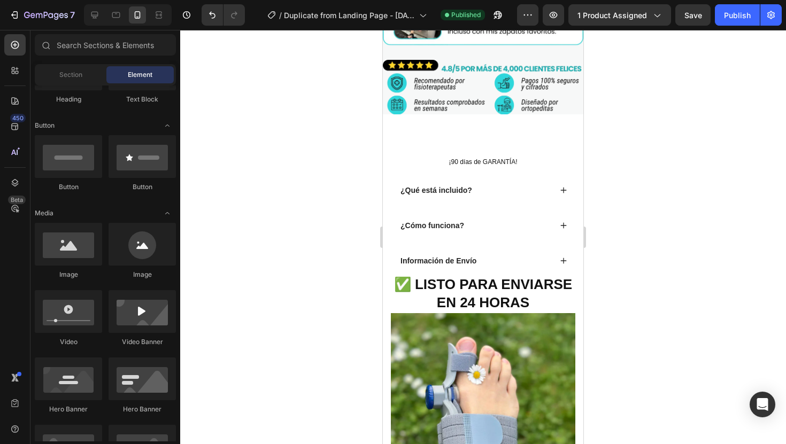
click at [655, 179] on div at bounding box center [483, 237] width 606 height 414
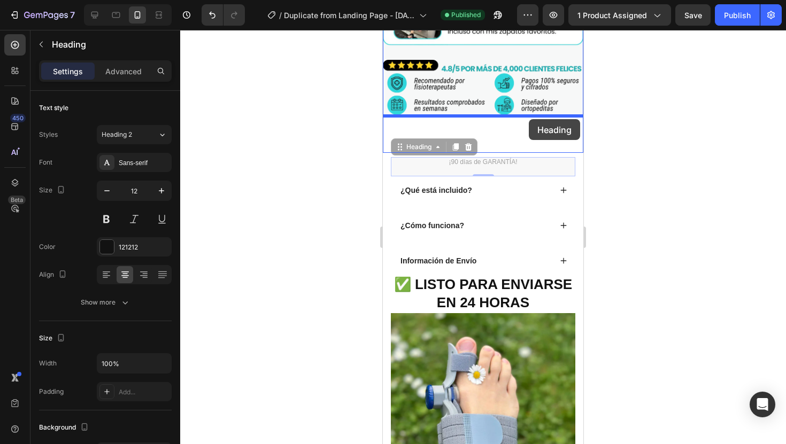
drag, startPoint x: 564, startPoint y: 165, endPoint x: 529, endPoint y: 119, distance: 58.0
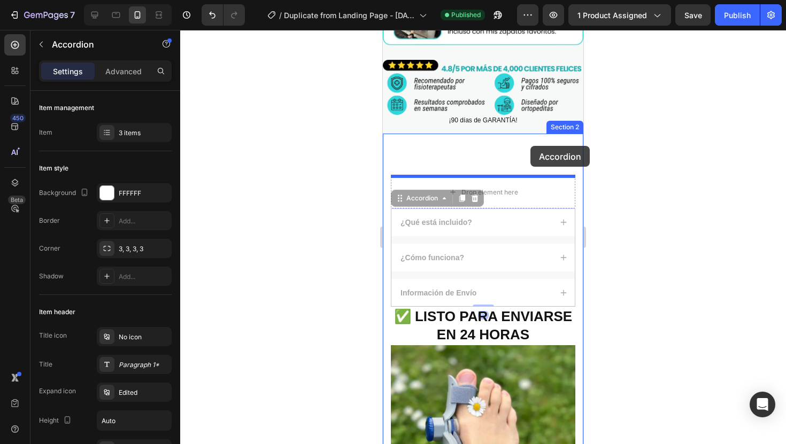
drag, startPoint x: 549, startPoint y: 214, endPoint x: 530, endPoint y: 146, distance: 70.4
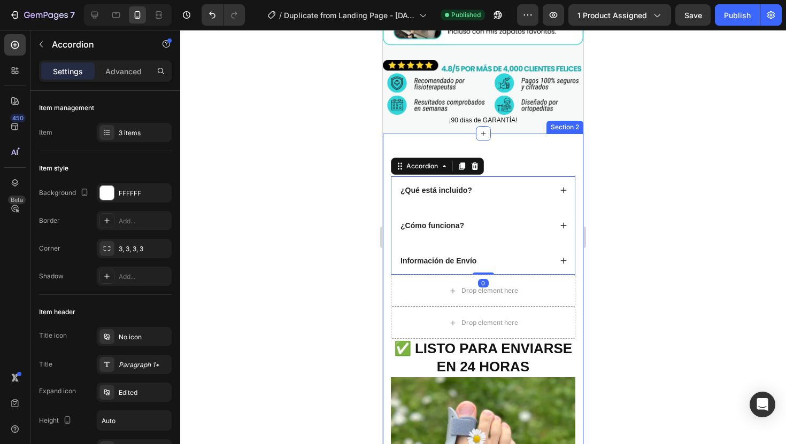
click at [638, 170] on div at bounding box center [483, 237] width 606 height 414
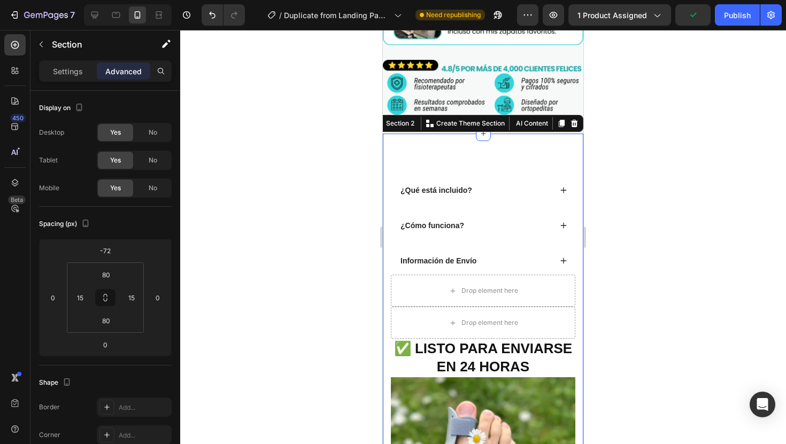
click at [642, 195] on div at bounding box center [483, 237] width 606 height 414
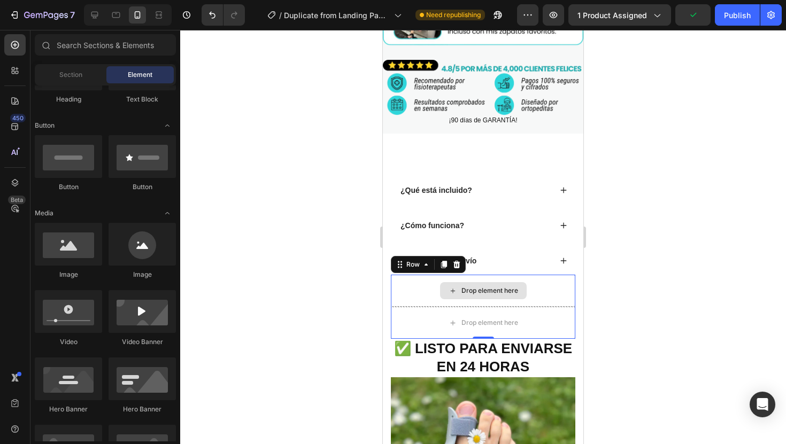
click at [543, 294] on div "Drop element here" at bounding box center [483, 291] width 184 height 32
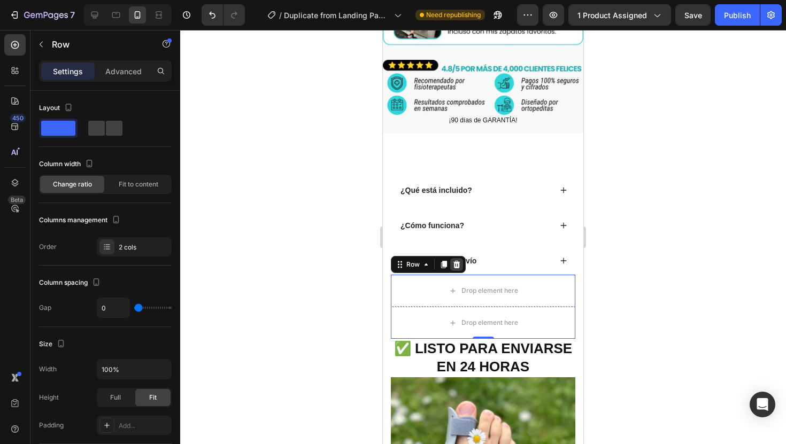
click at [457, 261] on icon at bounding box center [456, 264] width 9 height 9
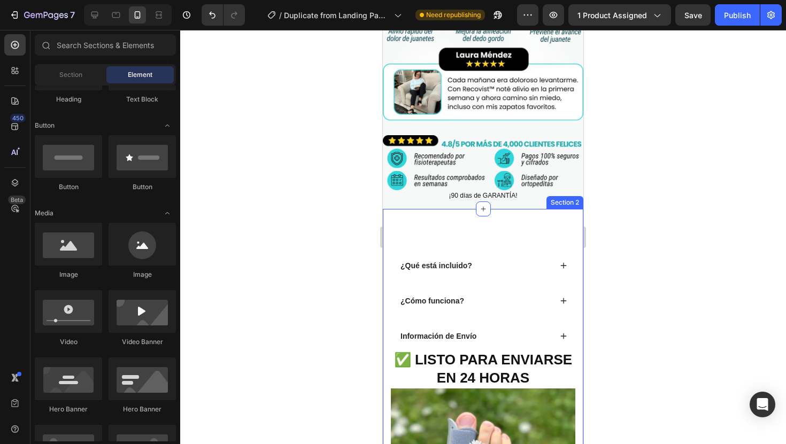
scroll to position [476, 0]
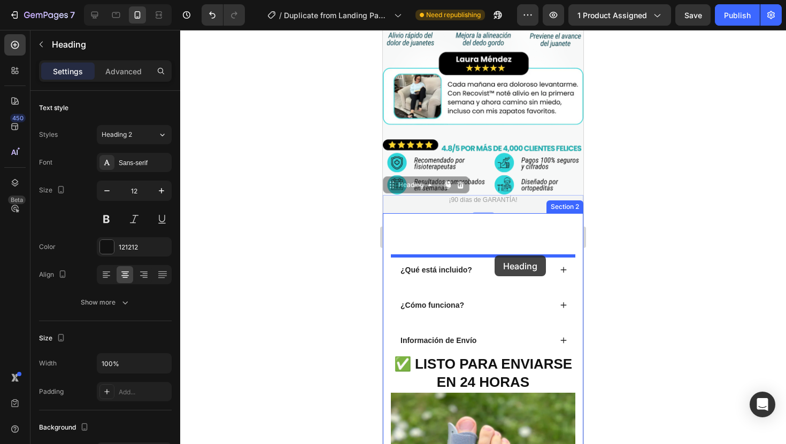
drag, startPoint x: 522, startPoint y: 202, endPoint x: 495, endPoint y: 255, distance: 59.8
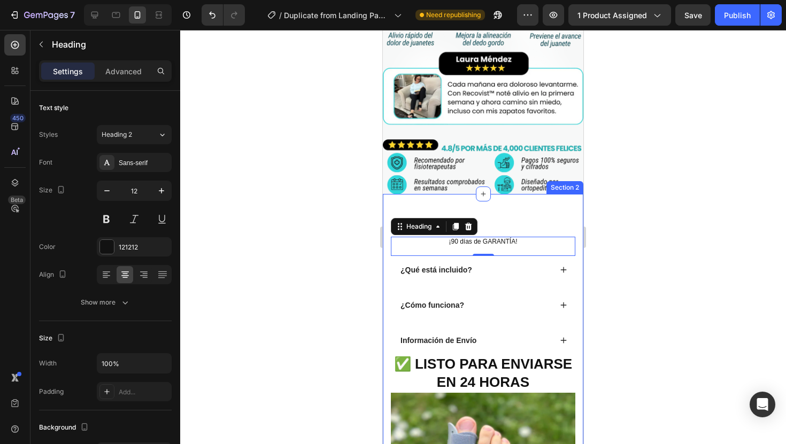
click at [624, 223] on div at bounding box center [483, 237] width 606 height 414
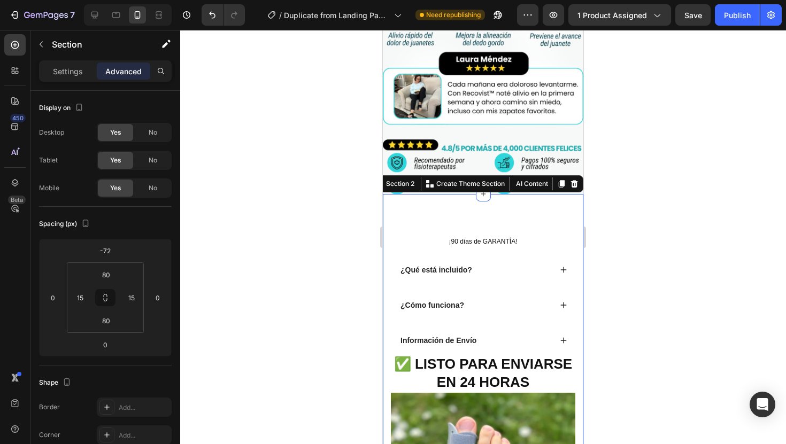
click at [614, 207] on div at bounding box center [483, 237] width 606 height 414
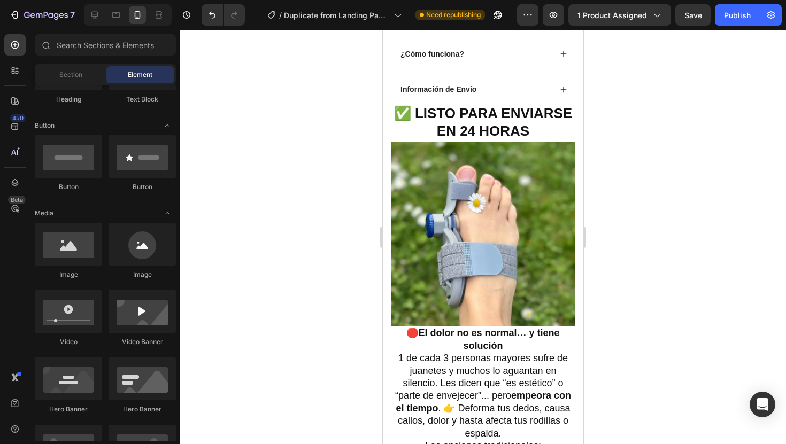
scroll to position [718, 0]
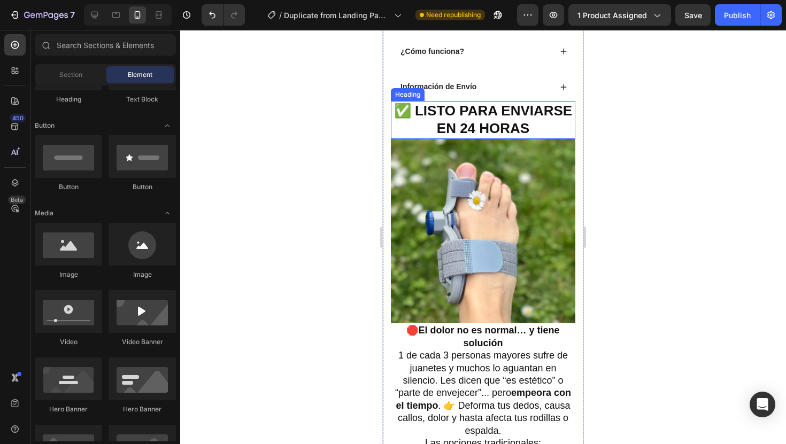
click at [538, 128] on h2 "✅ LISTO PARA ENVIARSE EN 24 HORAS" at bounding box center [483, 120] width 184 height 38
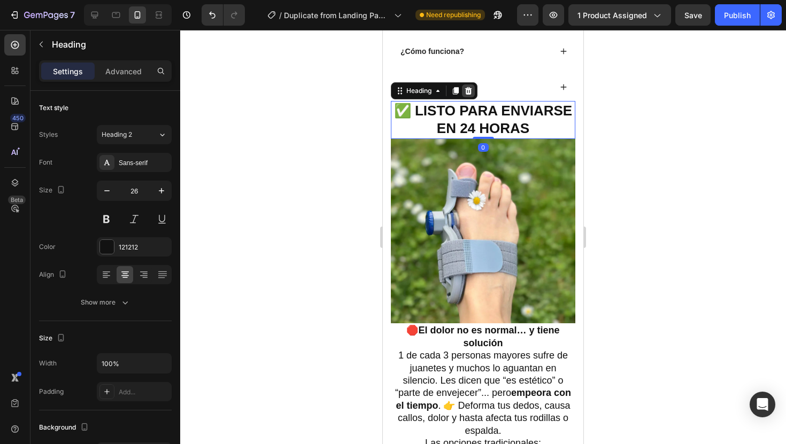
click at [466, 92] on icon at bounding box center [468, 91] width 9 height 9
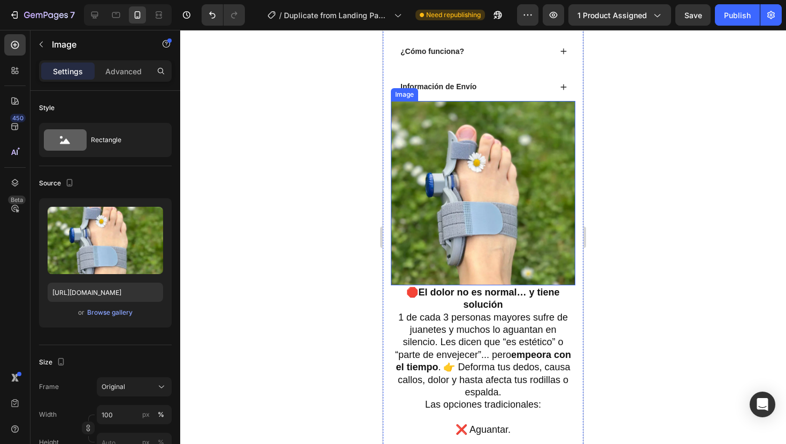
click at [510, 127] on img at bounding box center [483, 193] width 184 height 184
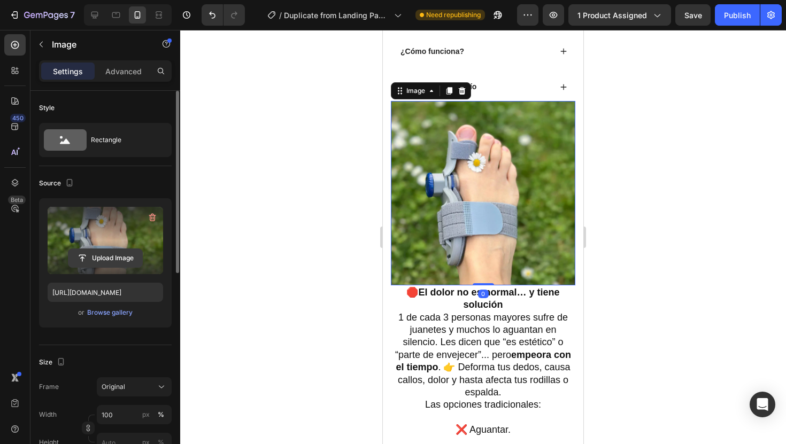
click at [121, 253] on input "file" at bounding box center [105, 258] width 74 height 18
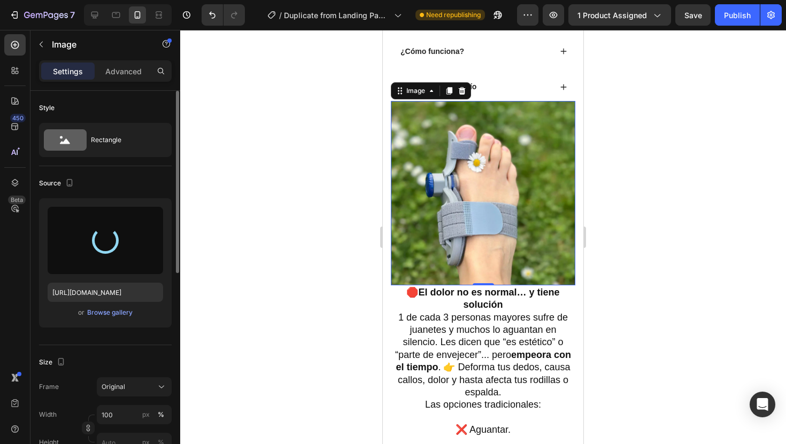
type input "https://cdn.shopify.com/s/files/1/0904/2254/2678/files/gempages_569451424715375…"
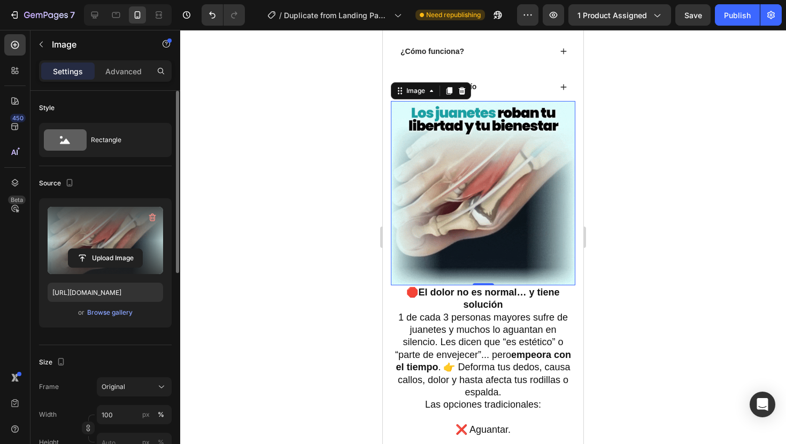
click at [631, 215] on div at bounding box center [483, 237] width 606 height 414
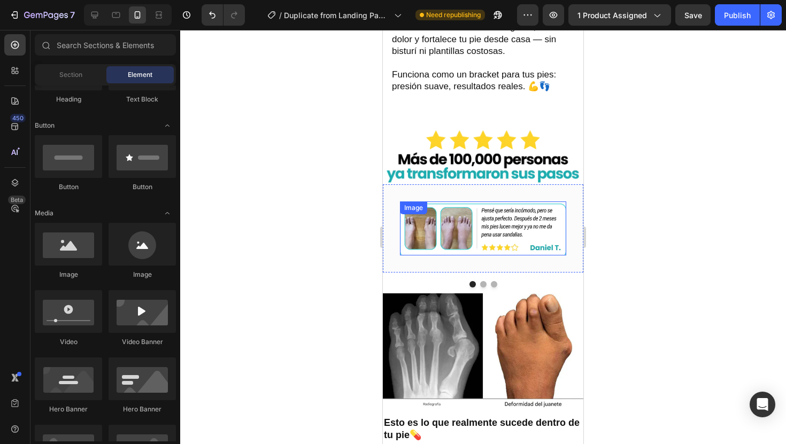
scroll to position [1385, 0]
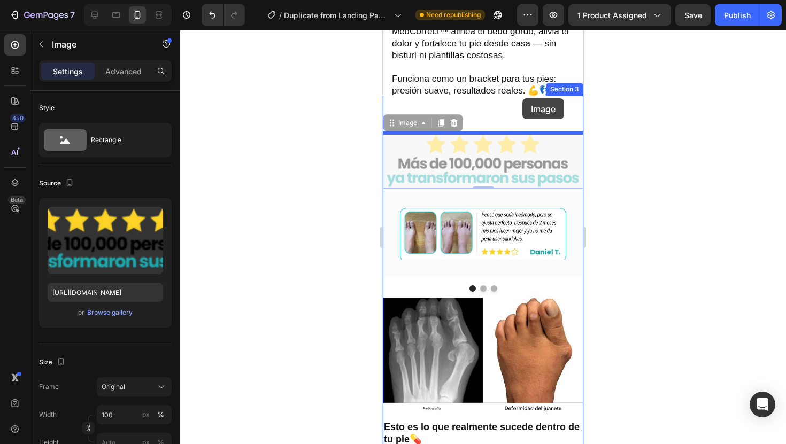
drag, startPoint x: 538, startPoint y: 148, endPoint x: 522, endPoint y: 98, distance: 52.2
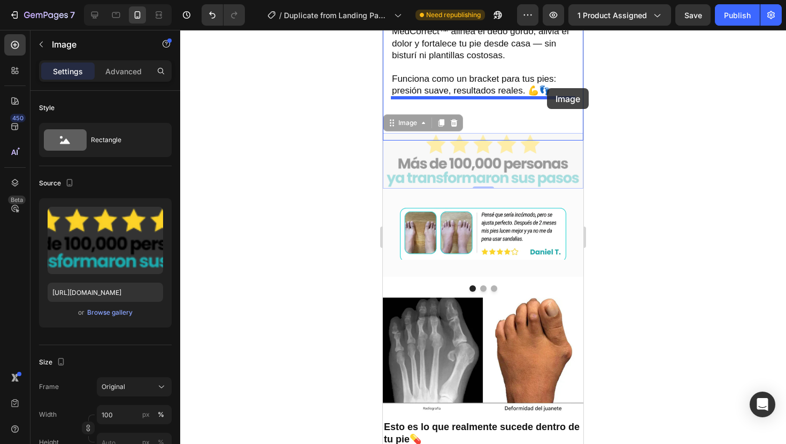
drag, startPoint x: 559, startPoint y: 136, endPoint x: 547, endPoint y: 88, distance: 49.5
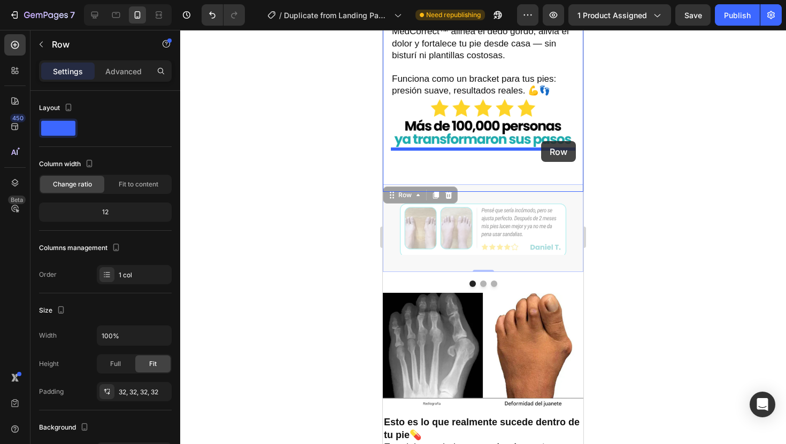
drag, startPoint x: 567, startPoint y: 195, endPoint x: 541, endPoint y: 142, distance: 59.3
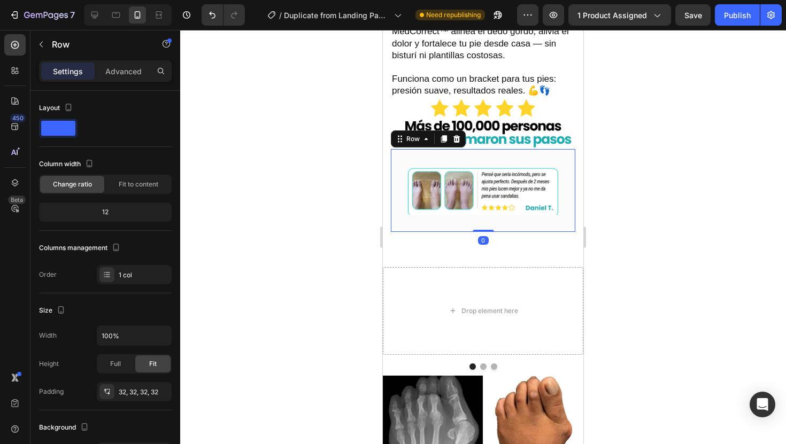
click at [611, 176] on div at bounding box center [483, 237] width 606 height 414
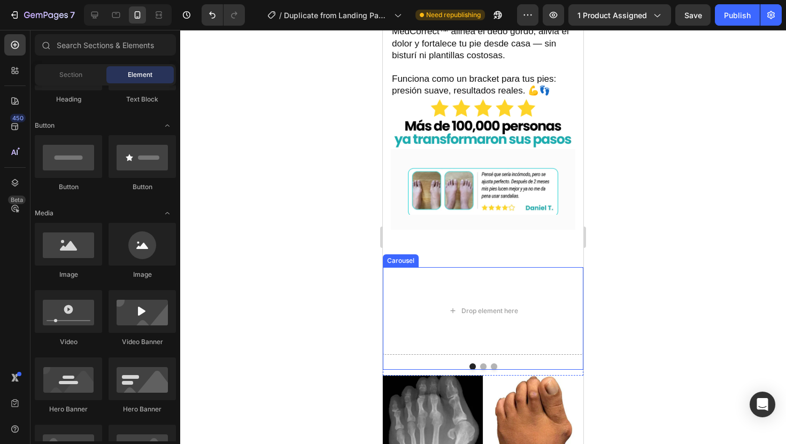
click at [483, 364] on button "Dot" at bounding box center [483, 367] width 6 height 6
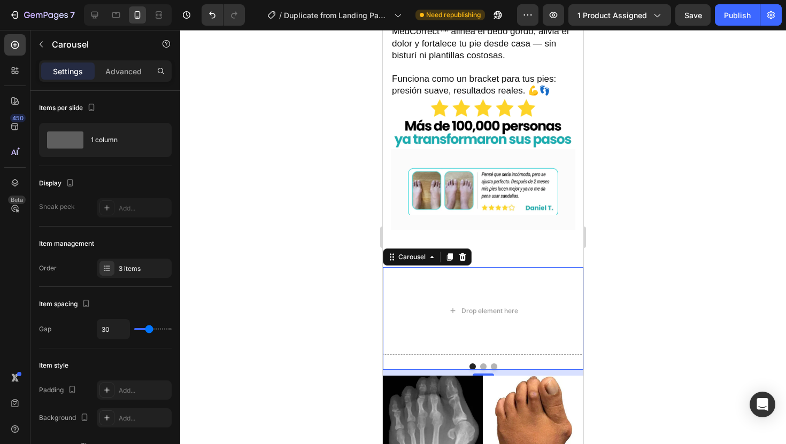
click at [484, 368] on button "Dot" at bounding box center [483, 367] width 6 height 6
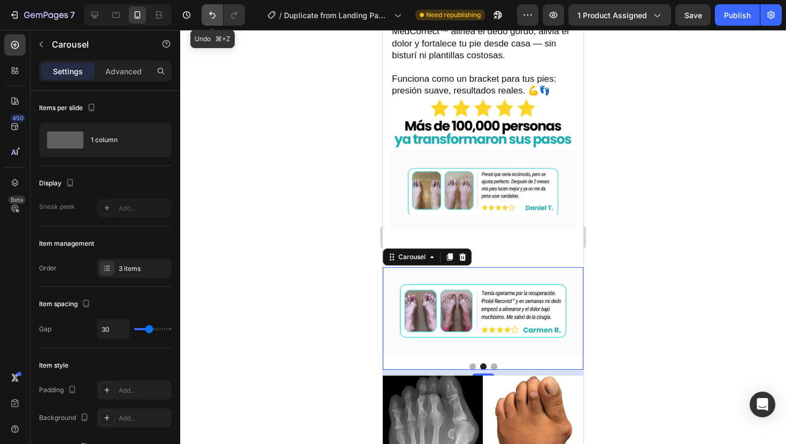
click at [218, 24] on button "Undo/Redo" at bounding box center [212, 14] width 21 height 21
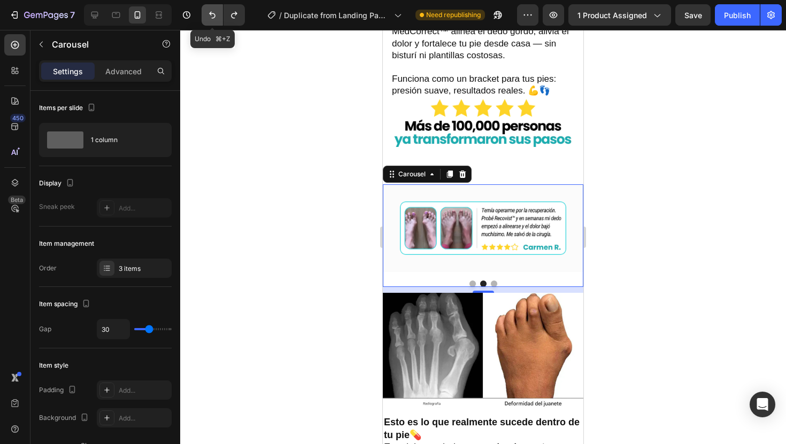
click at [218, 24] on button "Undo/Redo" at bounding box center [212, 14] width 21 height 21
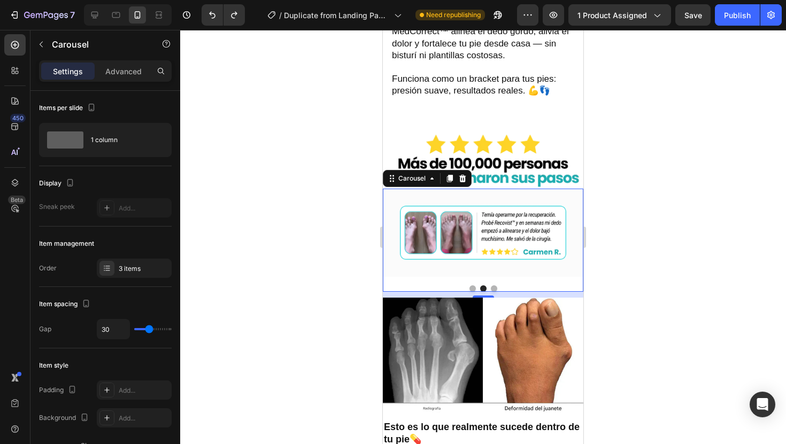
click at [682, 203] on div at bounding box center [483, 237] width 606 height 414
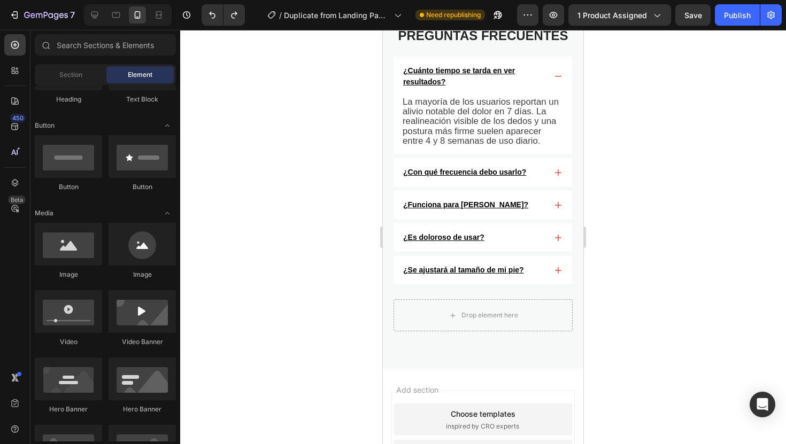
scroll to position [4694, 0]
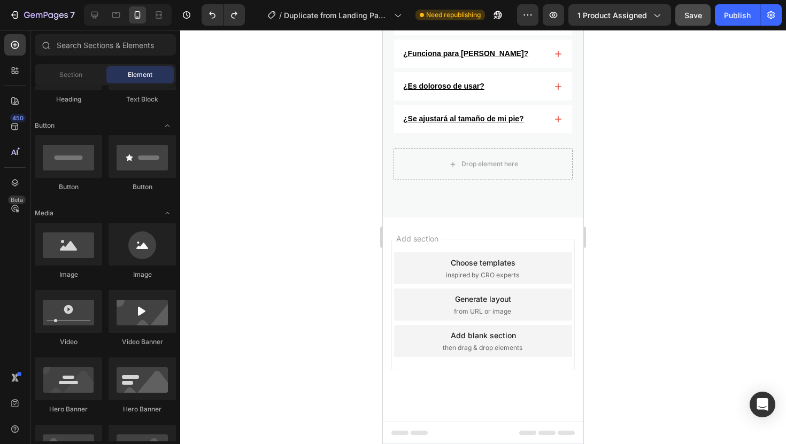
click at [709, 11] on button "Save" at bounding box center [692, 14] width 35 height 21
click at [736, 12] on div "Publish" at bounding box center [737, 15] width 27 height 11
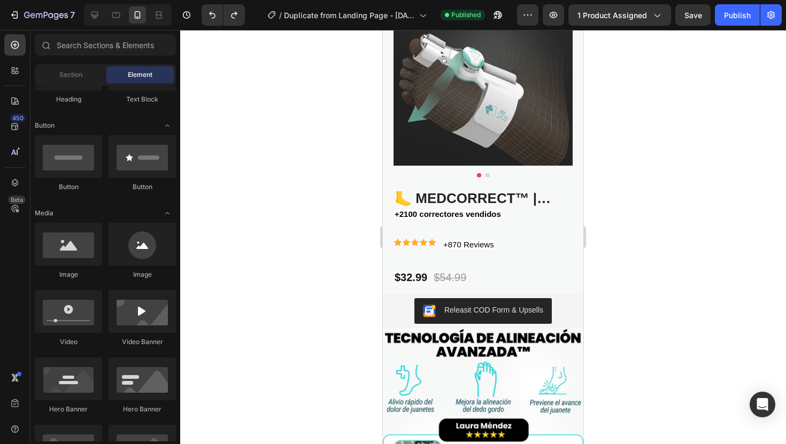
scroll to position [0, 0]
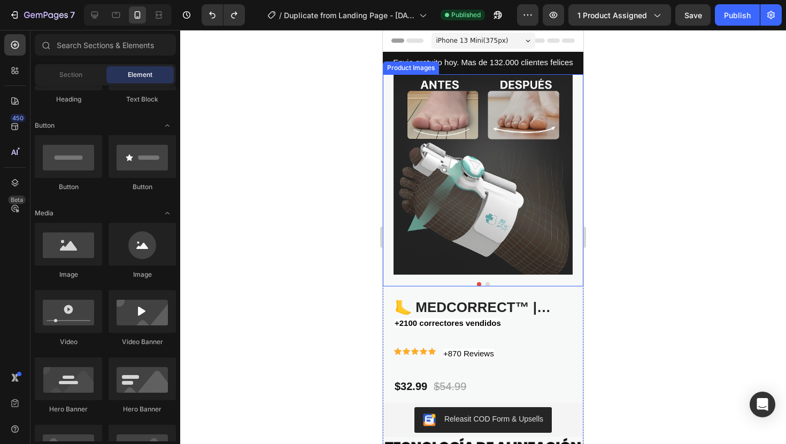
click at [506, 172] on img at bounding box center [483, 174] width 200 height 200
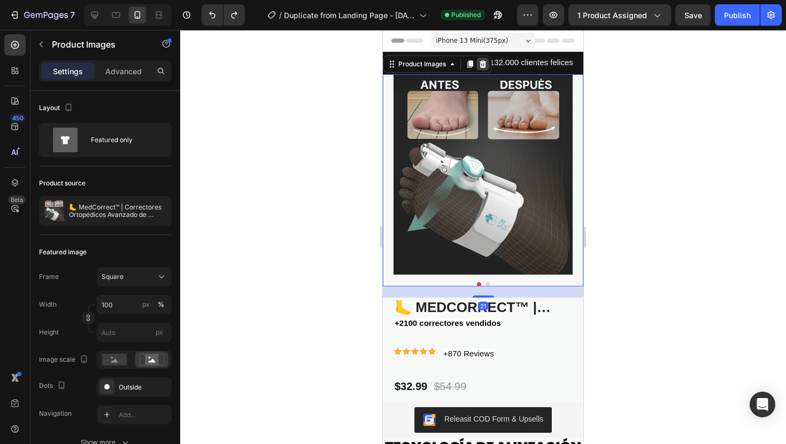
click at [483, 66] on icon at bounding box center [483, 63] width 7 height 7
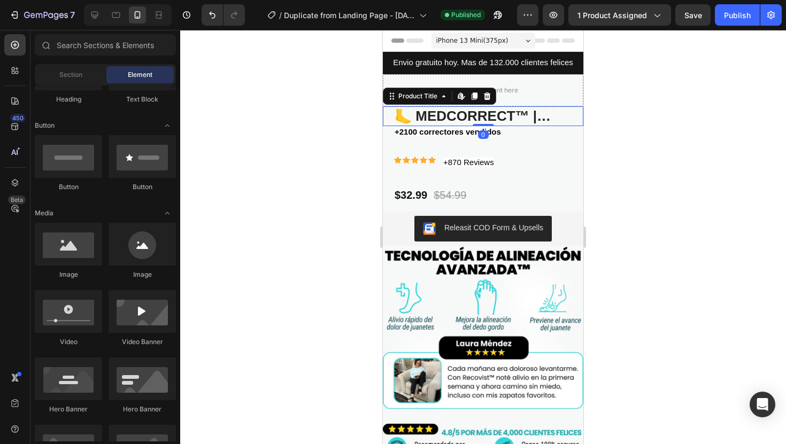
click at [522, 114] on h1 "🦶 MedCorrect™ | Correctores Ortopédicos Avanzado de Juanetes (Derecho + Izquier…" at bounding box center [482, 116] width 179 height 20
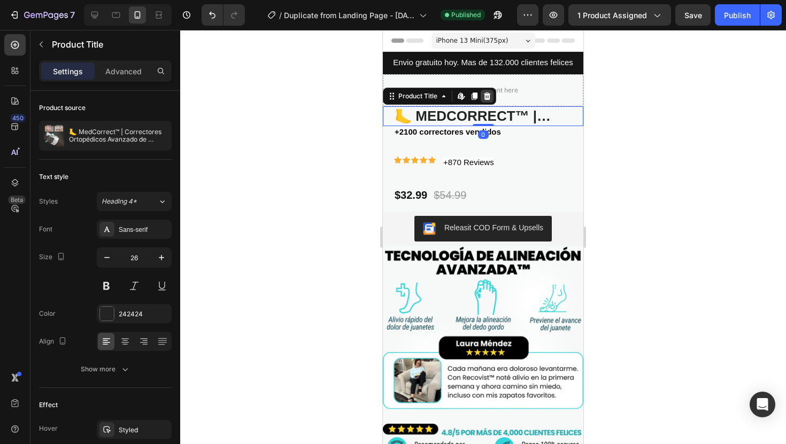
click at [492, 98] on div at bounding box center [487, 96] width 13 height 13
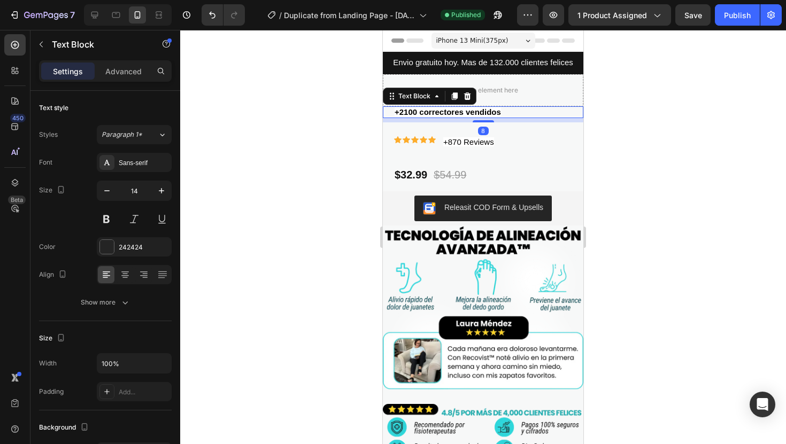
click at [536, 113] on p "+2100 correctores vendidos" at bounding box center [483, 112] width 177 height 10
click at [475, 97] on div "Text Block" at bounding box center [430, 96] width 94 height 17
click at [470, 96] on icon at bounding box center [467, 96] width 9 height 9
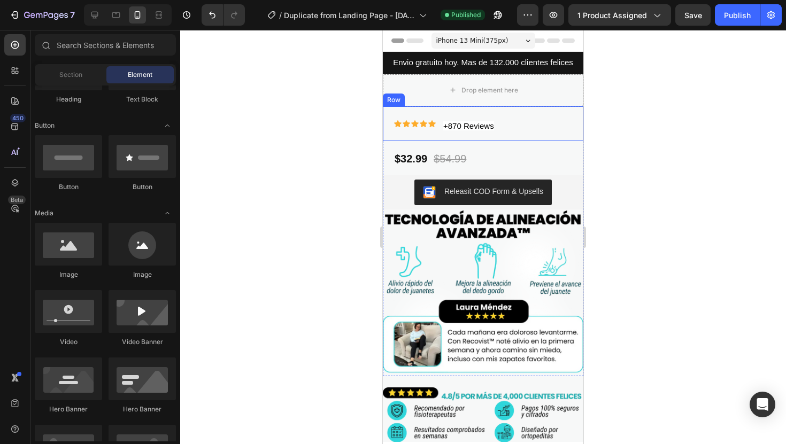
click at [530, 120] on div "Icon Icon Icon Icon Icon Icon List +870 Reviews Heading Row" at bounding box center [483, 123] width 200 height 35
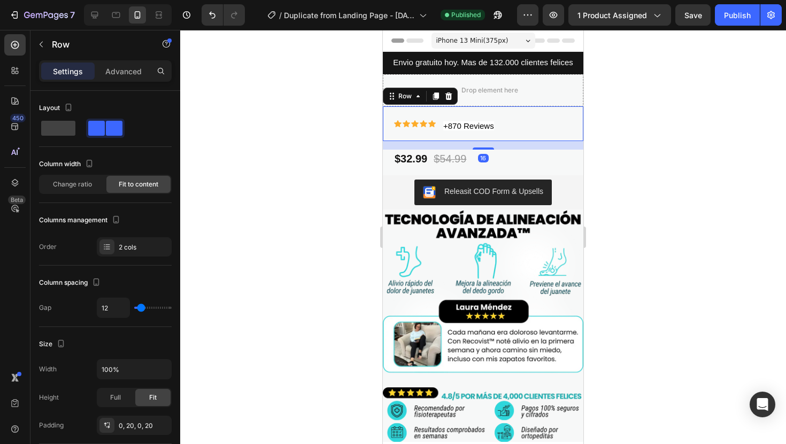
click at [454, 96] on div "Row" at bounding box center [420, 96] width 75 height 17
click at [451, 94] on icon at bounding box center [448, 96] width 9 height 9
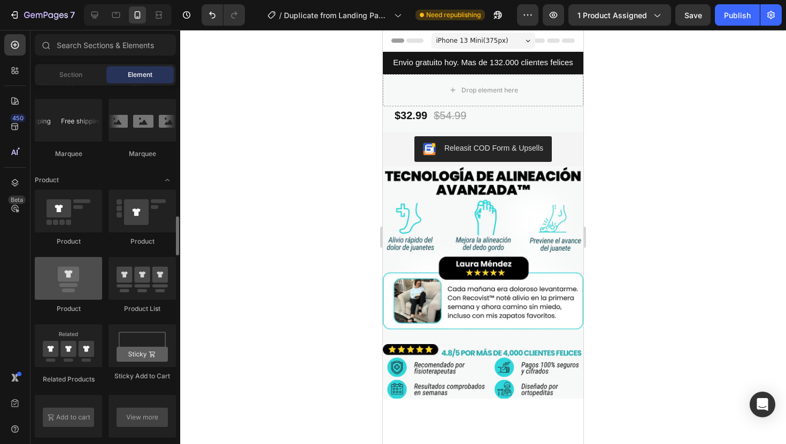
scroll to position [1272, 0]
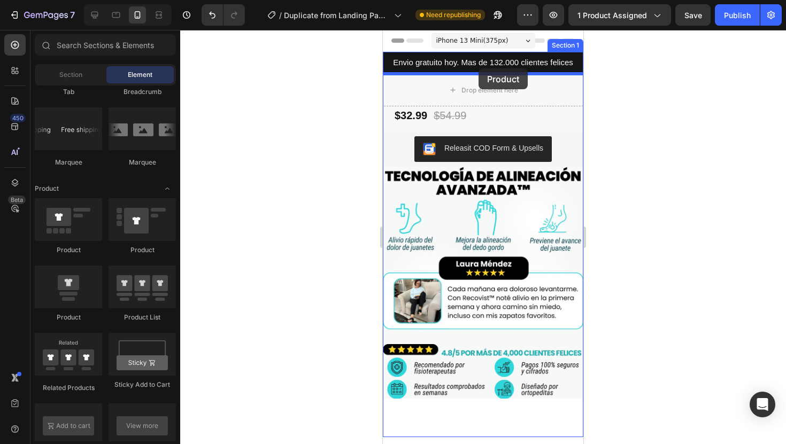
drag, startPoint x: 459, startPoint y: 314, endPoint x: 479, endPoint y: 68, distance: 246.7
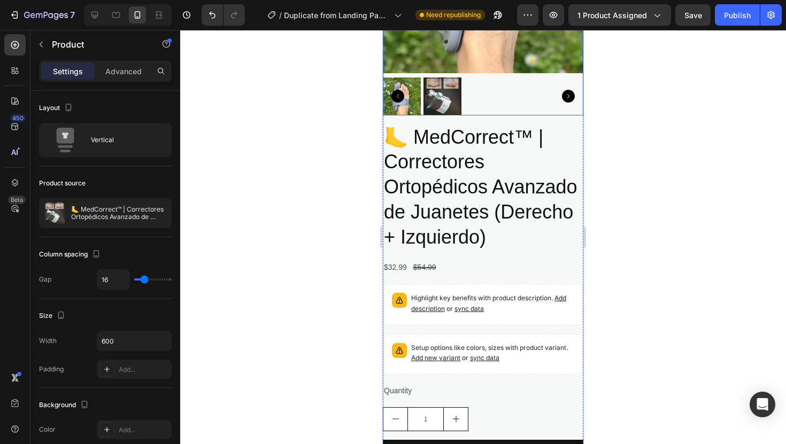
scroll to position [214, 0]
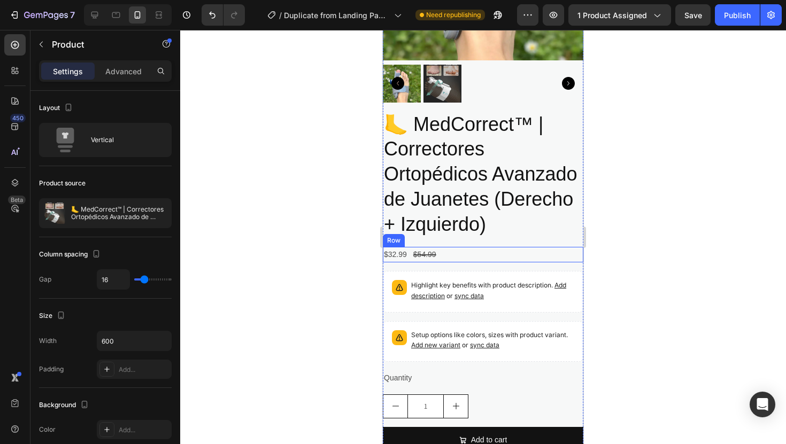
click at [507, 253] on div "$32.99 Product Price Product Price $54.99 Product Price Product Price Row" at bounding box center [483, 255] width 200 height 16
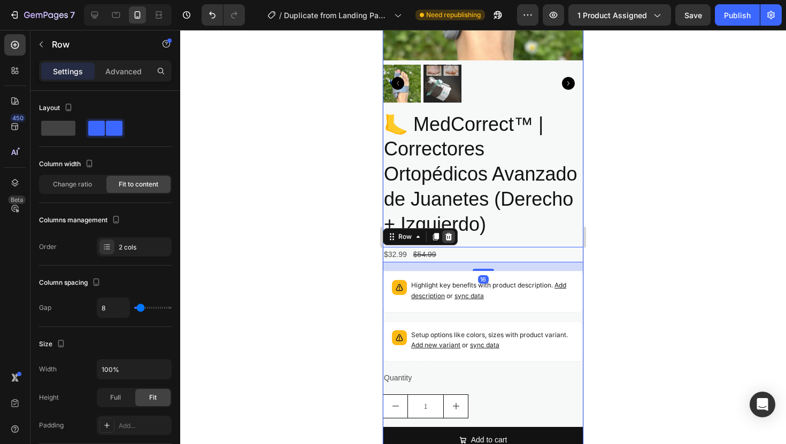
click at [451, 236] on icon at bounding box center [448, 237] width 9 height 9
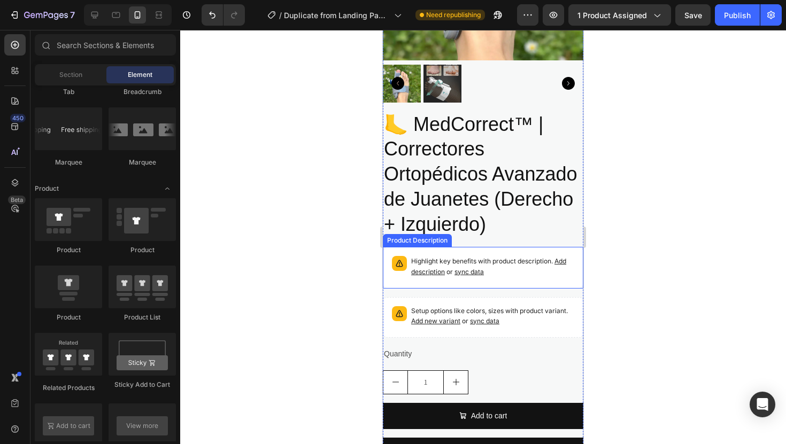
click at [525, 259] on p "Highlight key benefits with product description. Add description or sync data" at bounding box center [492, 266] width 163 height 21
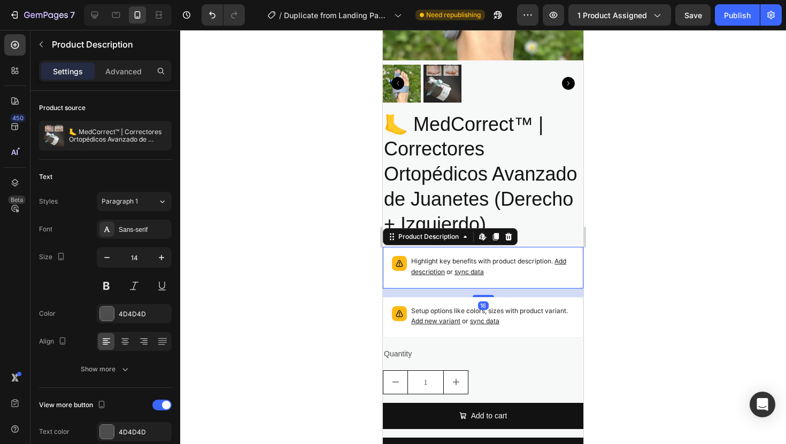
click at [508, 239] on icon at bounding box center [508, 236] width 7 height 7
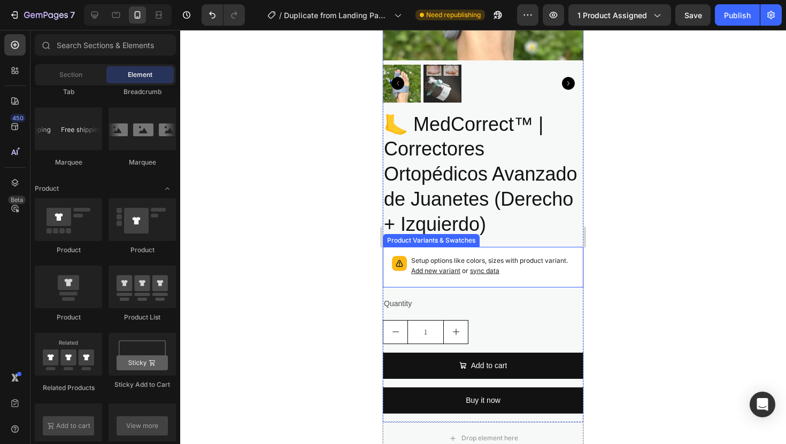
click at [531, 261] on p "Setup options like colors, sizes with product variant. Add new variant or sync …" at bounding box center [492, 266] width 163 height 20
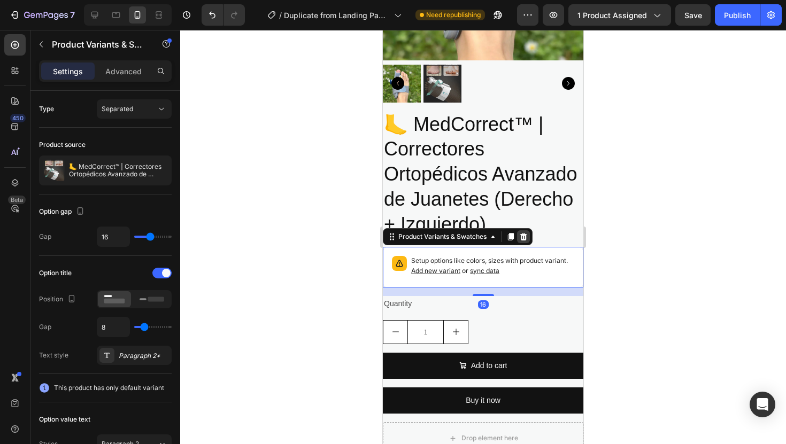
click at [521, 237] on icon at bounding box center [523, 236] width 7 height 7
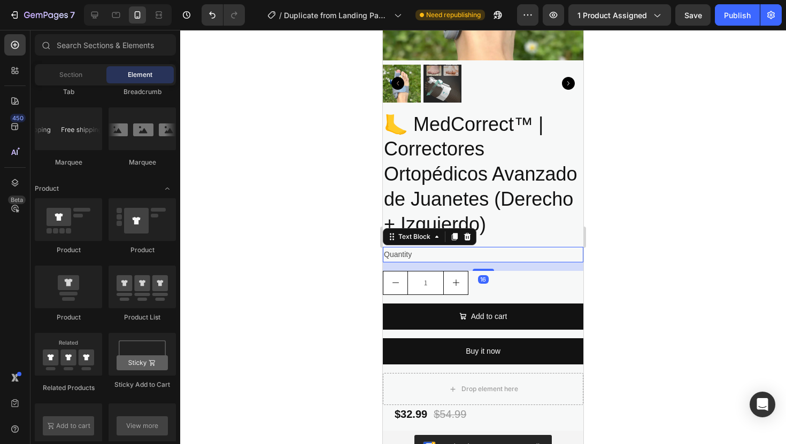
click at [521, 250] on div "Quantity" at bounding box center [483, 255] width 200 height 16
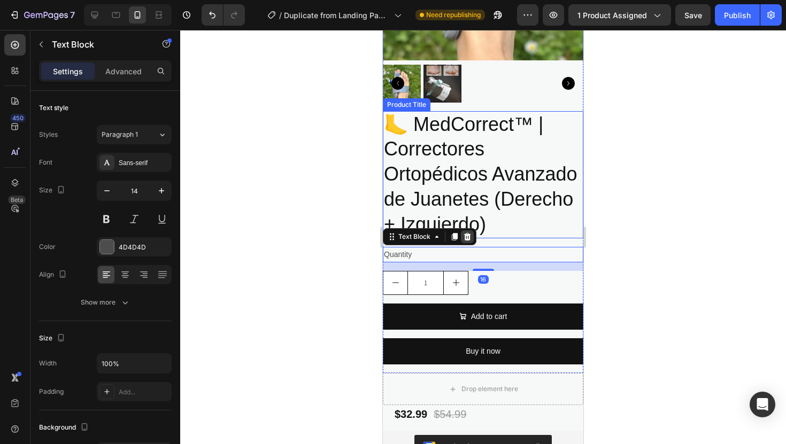
click at [470, 233] on icon at bounding box center [467, 237] width 9 height 9
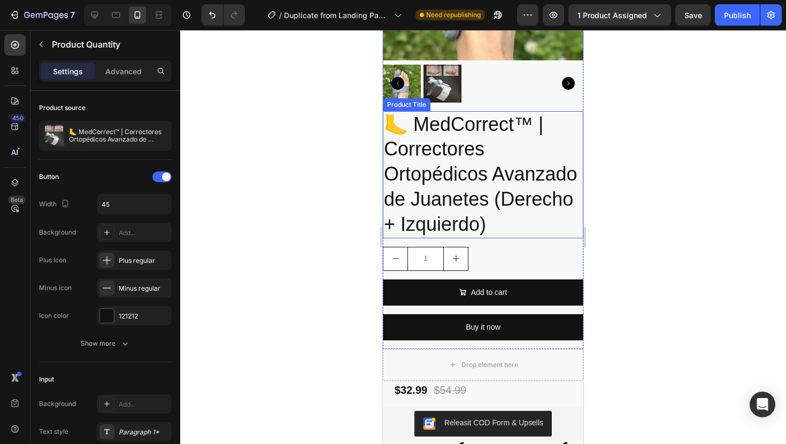
click at [514, 260] on div "1" at bounding box center [483, 259] width 200 height 24
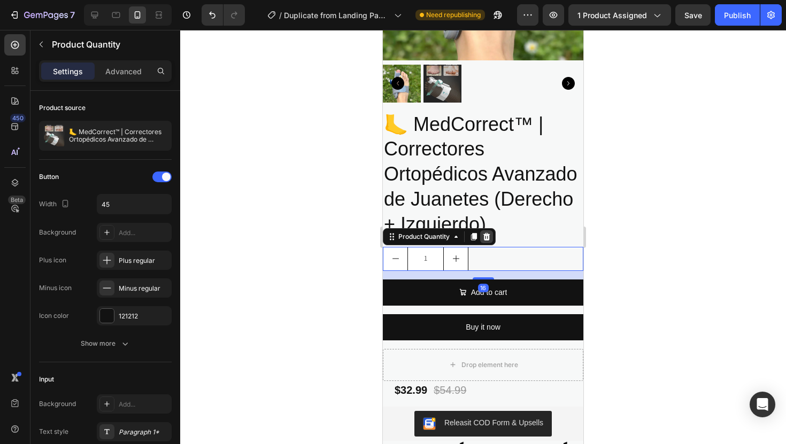
click at [491, 240] on icon at bounding box center [486, 237] width 9 height 9
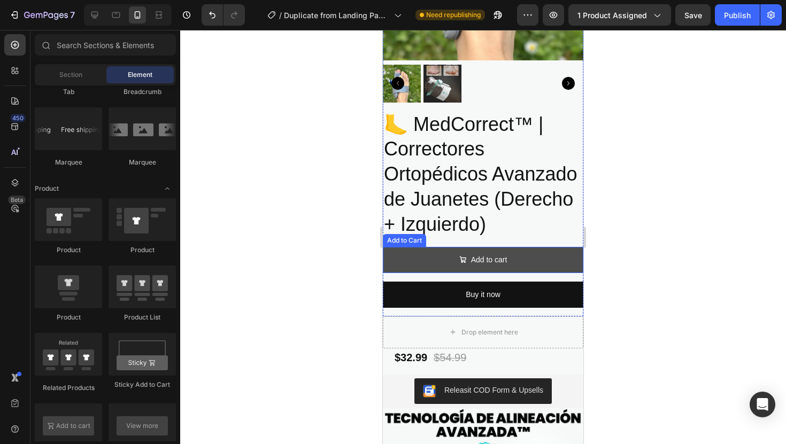
click at [520, 251] on button "Add to cart" at bounding box center [483, 260] width 200 height 26
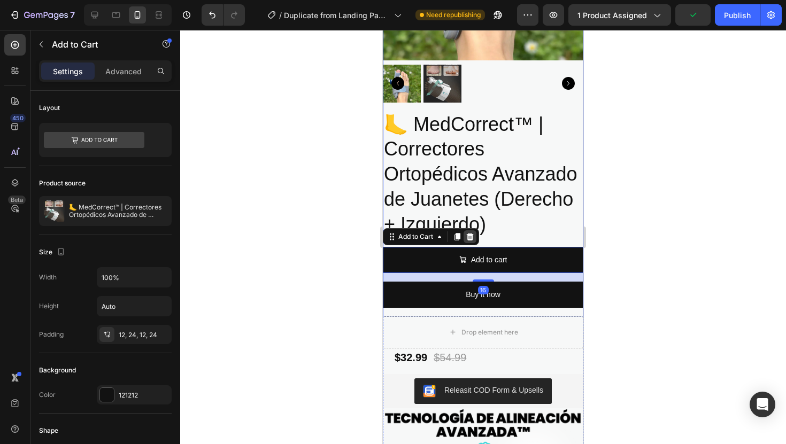
click at [466, 233] on icon at bounding box center [470, 237] width 9 height 9
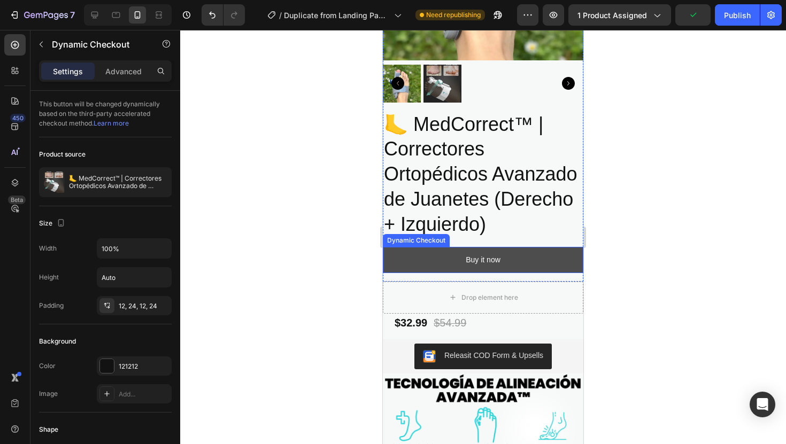
click at [518, 252] on button "Buy it now" at bounding box center [483, 260] width 200 height 26
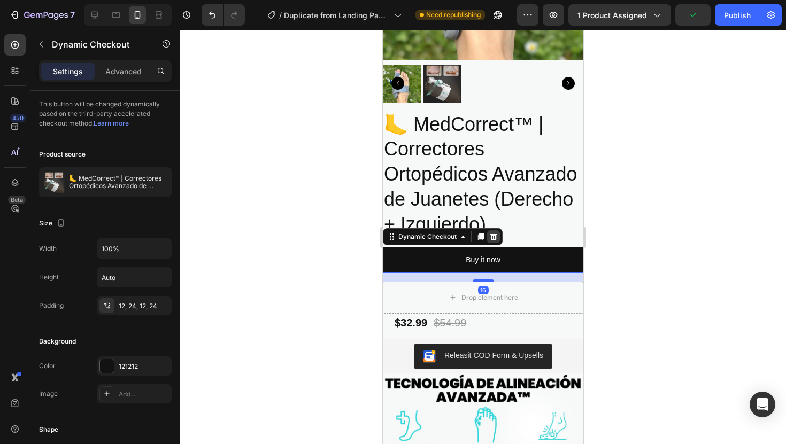
click at [496, 237] on icon at bounding box center [493, 237] width 9 height 9
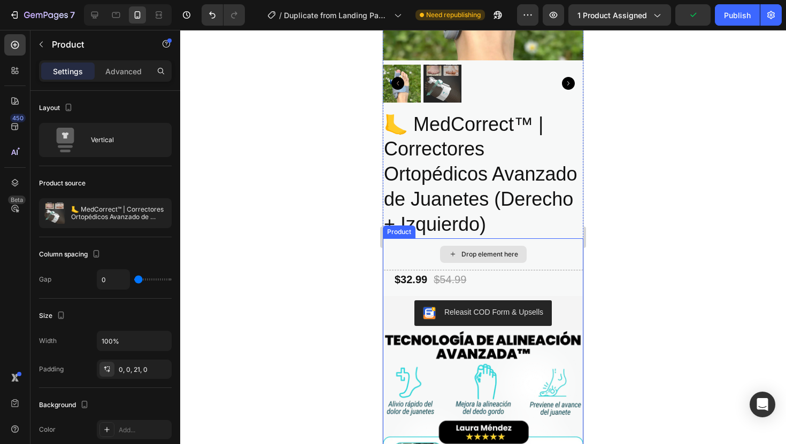
click at [540, 256] on div "Drop element here" at bounding box center [483, 254] width 200 height 32
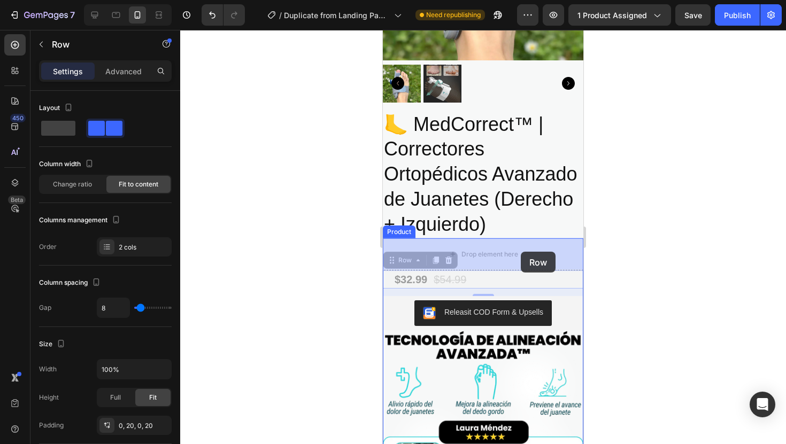
drag, startPoint x: 523, startPoint y: 273, endPoint x: 520, endPoint y: 250, distance: 22.6
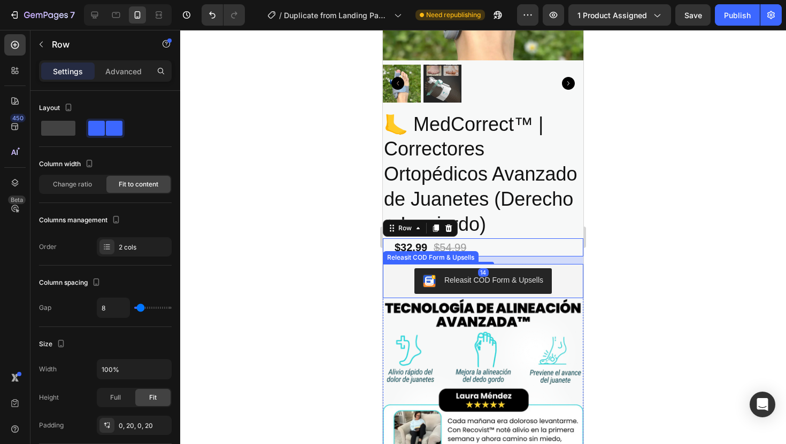
click at [605, 269] on div at bounding box center [483, 237] width 606 height 414
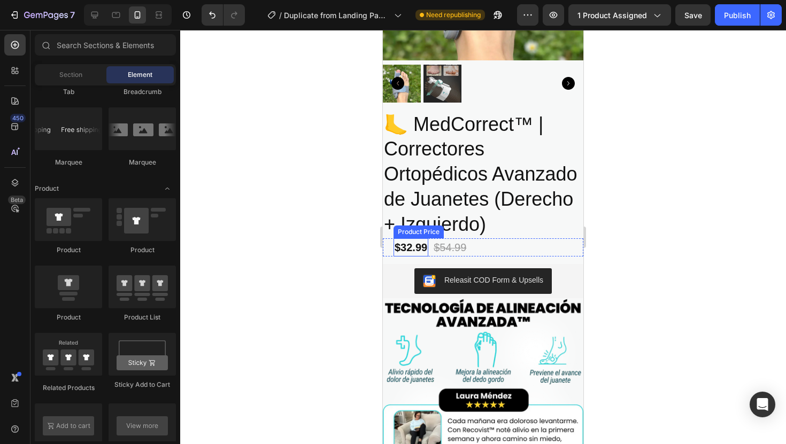
click at [425, 246] on div "$32.99" at bounding box center [410, 247] width 35 height 18
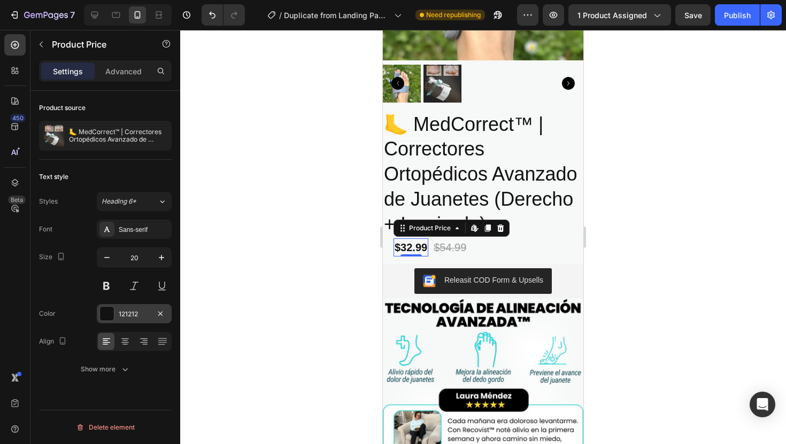
click at [112, 308] on div at bounding box center [107, 314] width 14 height 14
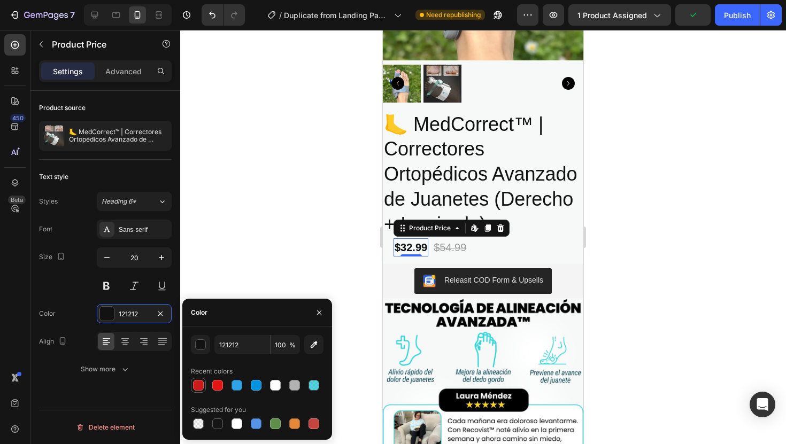
click at [205, 387] on div at bounding box center [198, 385] width 15 height 15
type input "CC1A1A"
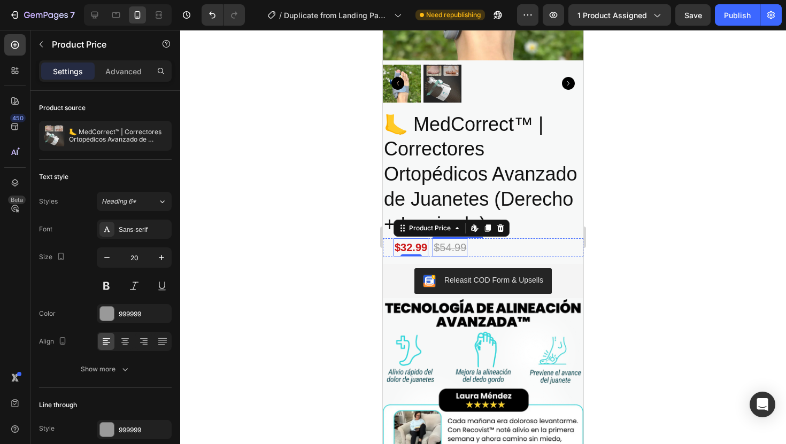
click at [464, 242] on div "$54.99" at bounding box center [450, 247] width 35 height 18
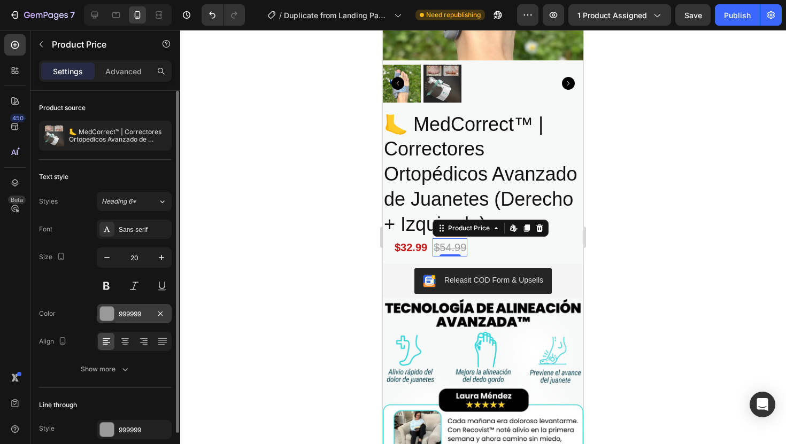
click at [112, 310] on div at bounding box center [107, 314] width 14 height 14
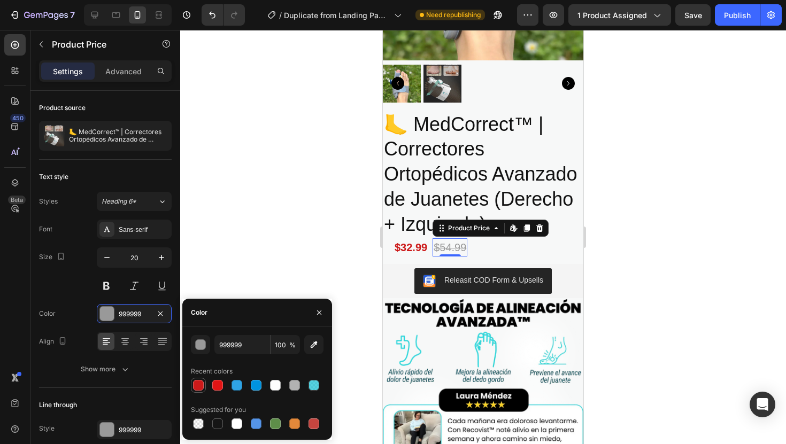
click at [196, 381] on div at bounding box center [198, 385] width 11 height 11
type input "CC1A1A"
click at [669, 298] on div at bounding box center [483, 237] width 606 height 414
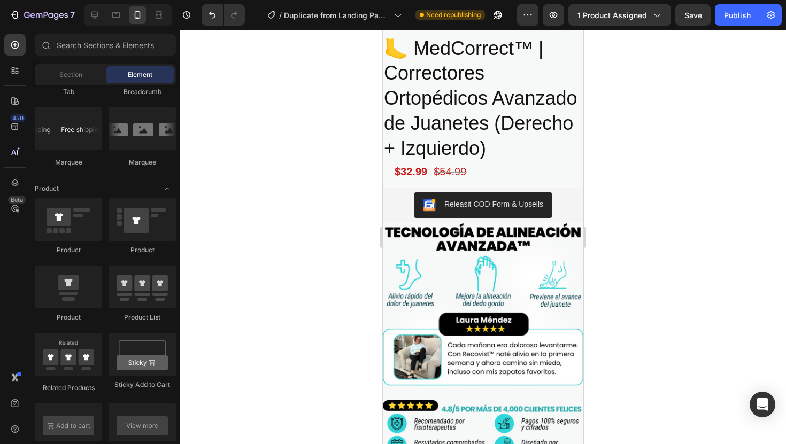
scroll to position [311, 0]
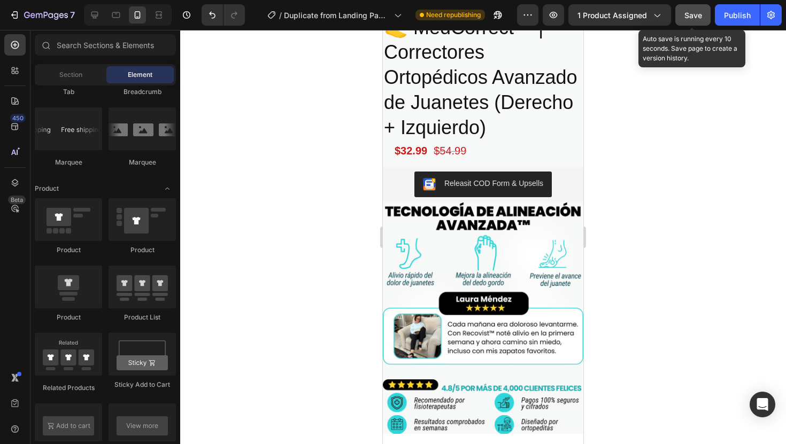
click at [701, 18] on span "Save" at bounding box center [693, 15] width 18 height 9
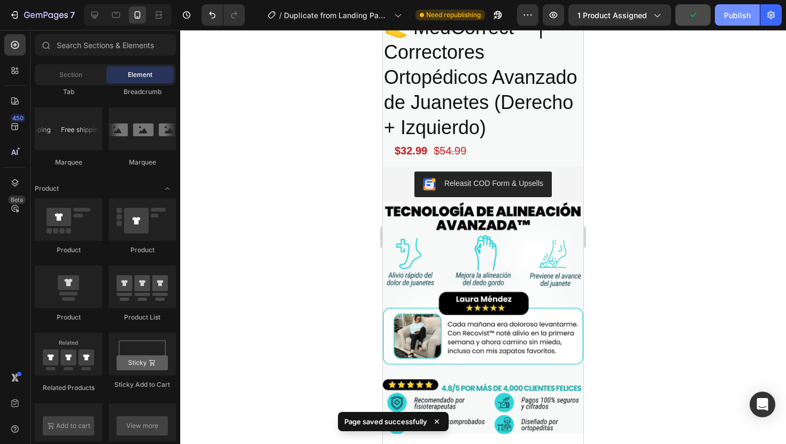
click at [737, 17] on div "Publish" at bounding box center [737, 15] width 27 height 11
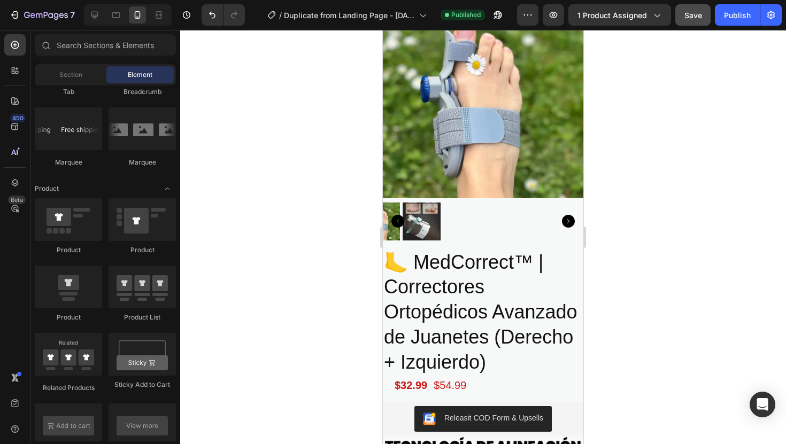
scroll to position [0, 0]
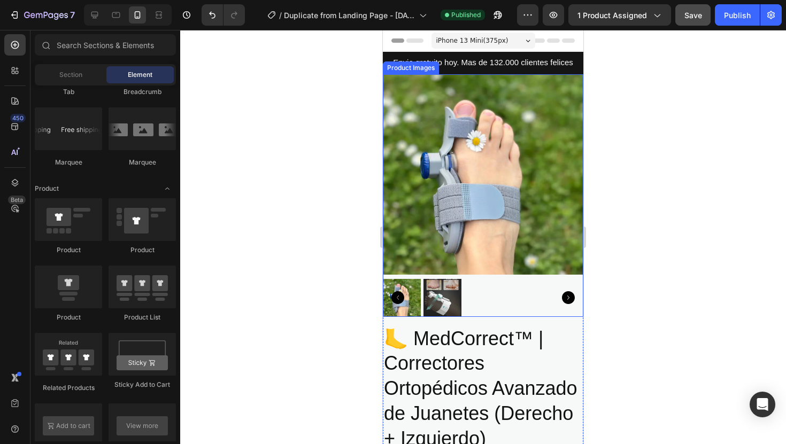
click at [425, 304] on img at bounding box center [442, 298] width 38 height 38
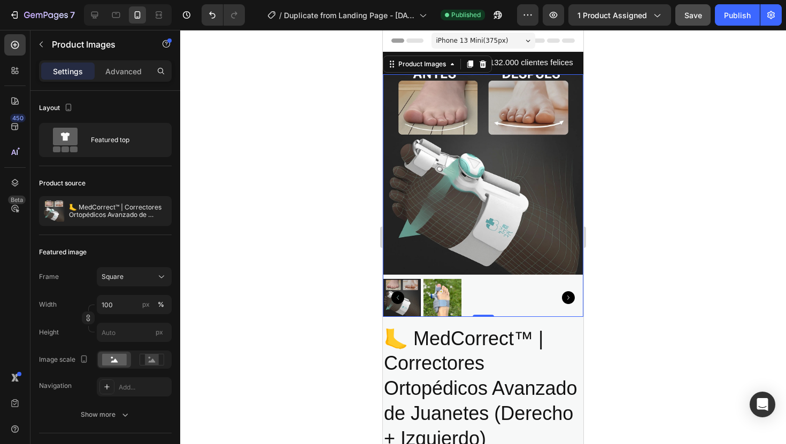
click at [488, 164] on img at bounding box center [483, 174] width 200 height 200
click at [133, 75] on p "Advanced" at bounding box center [123, 71] width 36 height 11
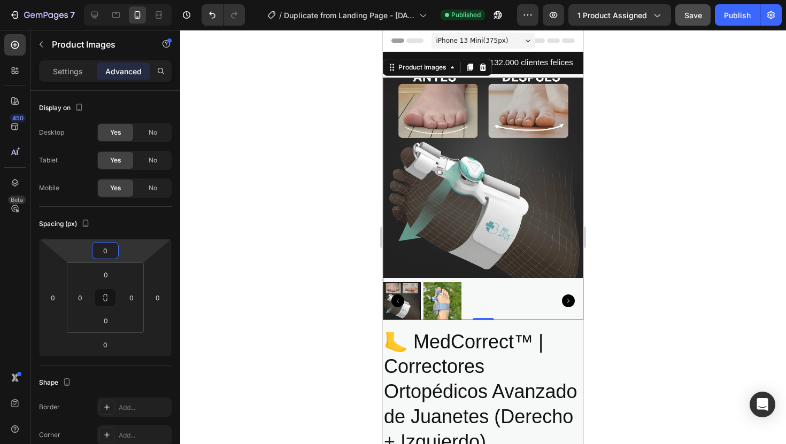
type input "-2"
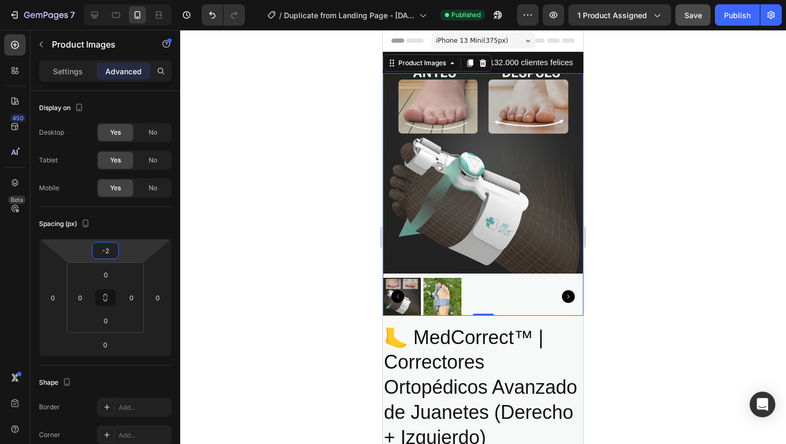
click at [125, 0] on html "7 Version history / Duplicate from Landing Page - Aug 25, 00:04:46 Published Pr…" at bounding box center [393, 0] width 786 height 0
click at [623, 195] on div at bounding box center [483, 237] width 606 height 414
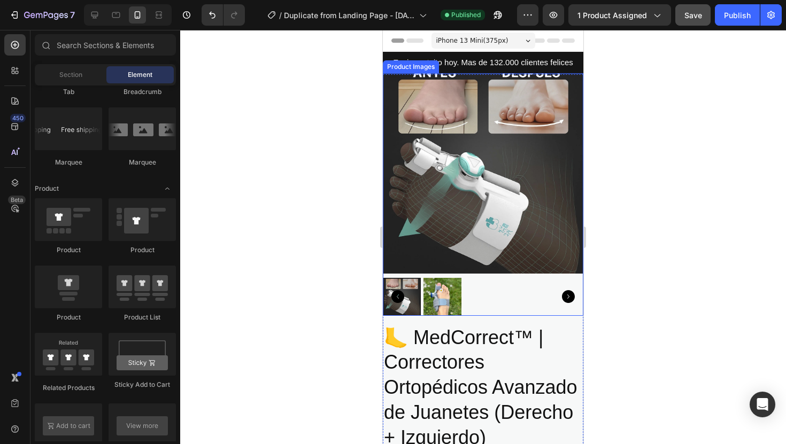
click at [566, 163] on img at bounding box center [483, 173] width 200 height 200
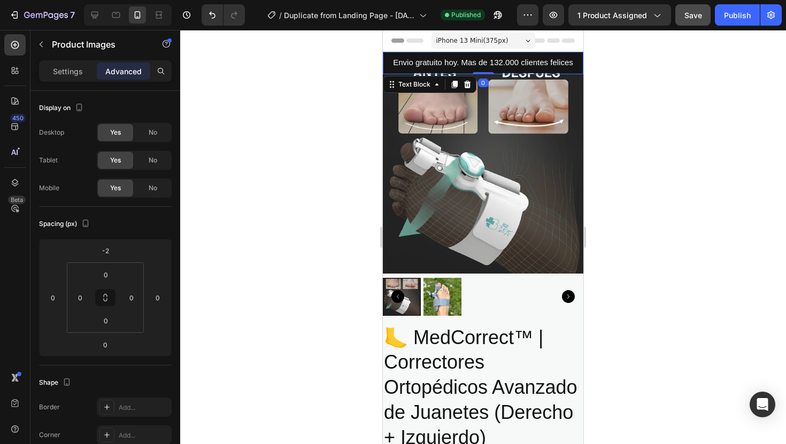
click at [546, 63] on span "Envio gratuito hoy. Mas de 132.000 clientes felices" at bounding box center [483, 62] width 180 height 9
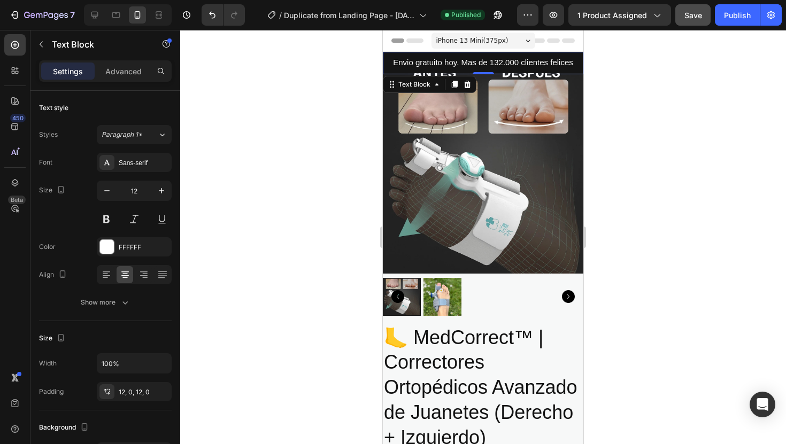
click at [415, 58] on span "Envio gratuito hoy. Mas de 132.000 clientes felices" at bounding box center [483, 62] width 180 height 9
click at [438, 55] on div "Envio gratuito hoy. Mas de 132.000 clientes felices" at bounding box center [483, 63] width 200 height 22
click at [126, 76] on p "Advanced" at bounding box center [123, 71] width 36 height 11
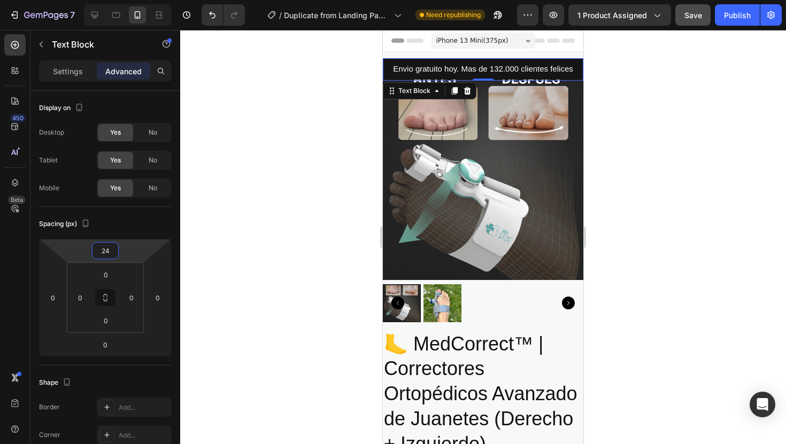
type input "26"
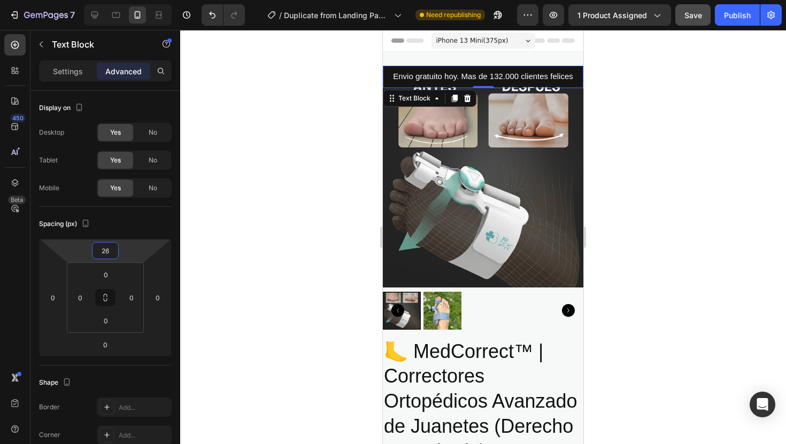
drag, startPoint x: 130, startPoint y: 245, endPoint x: 129, endPoint y: 238, distance: 7.0
click at [129, 0] on html "7 Version history / Duplicate from Landing Page - [DATE] 00:04:46 Need republis…" at bounding box center [393, 0] width 786 height 0
click at [606, 84] on div at bounding box center [483, 237] width 606 height 414
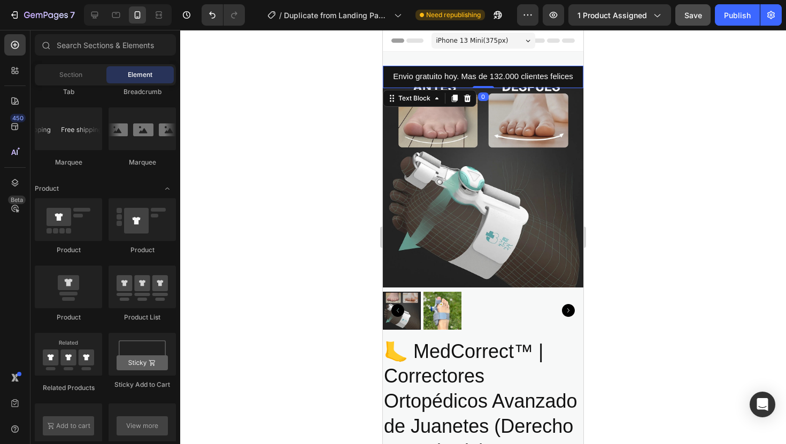
click at [579, 82] on div "Envio gratuito hoy. Mas de 132.000 clientes felices" at bounding box center [483, 77] width 200 height 22
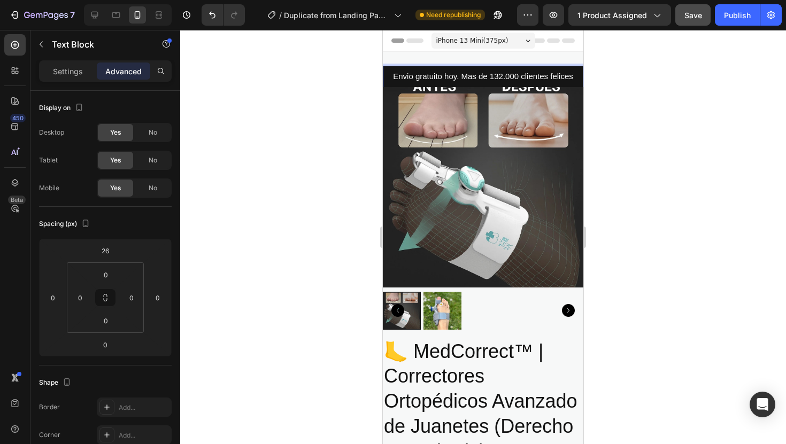
click at [576, 78] on p "Envio gratuito hoy. Mas de 132.000 clientes felices" at bounding box center [483, 77] width 198 height 10
click at [414, 72] on span "Envio gratuito hoy. Mas de 132.000 clientes felices" at bounding box center [483, 76] width 180 height 9
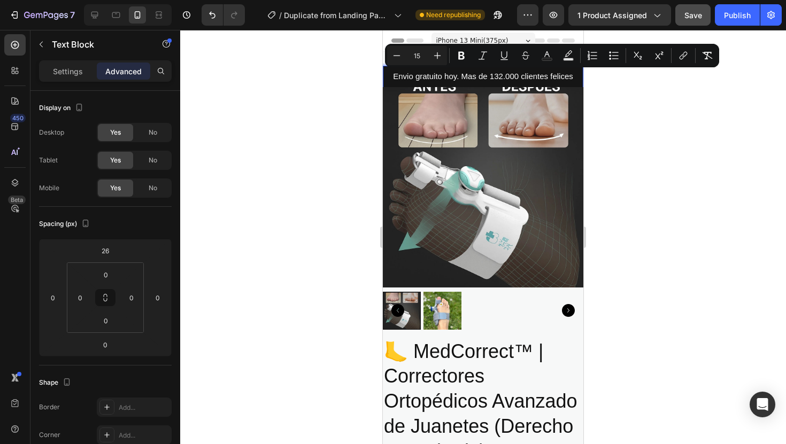
click at [404, 71] on div "Envio gratuito hoy. Mas de 132.000 clientes felices" at bounding box center [483, 77] width 200 height 22
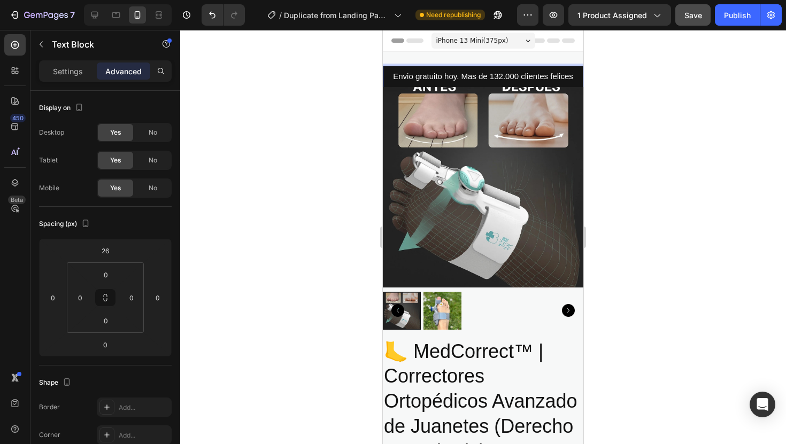
click at [403, 70] on div "Envio gratuito hoy. Mas de 132.000 clientes felices" at bounding box center [483, 77] width 200 height 22
click at [400, 70] on div "Envio gratuito hoy. Mas de 132.000 clientes felices" at bounding box center [483, 77] width 200 height 22
click at [399, 70] on div "Envio gratuito hoy. Mas de 132.000 clientes felices" at bounding box center [483, 77] width 200 height 22
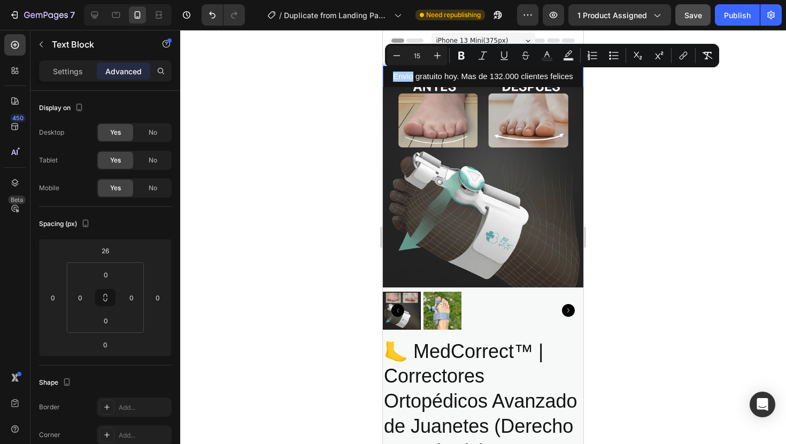
click at [385, 66] on div "Minus 15 Plus Bold Italic Underline Strikethrough Text Color Text Background Co…" at bounding box center [552, 56] width 334 height 24
click at [398, 66] on div "Envio gratuito hoy. Mas de 132.000 clientes felices" at bounding box center [483, 77] width 200 height 22
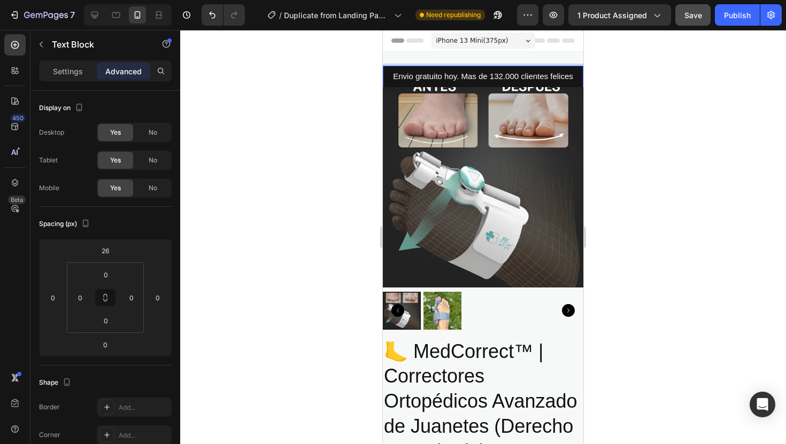
click at [389, 66] on div "Envio gratuito hoy. Mas de 132.000 clientes felices" at bounding box center [483, 77] width 200 height 22
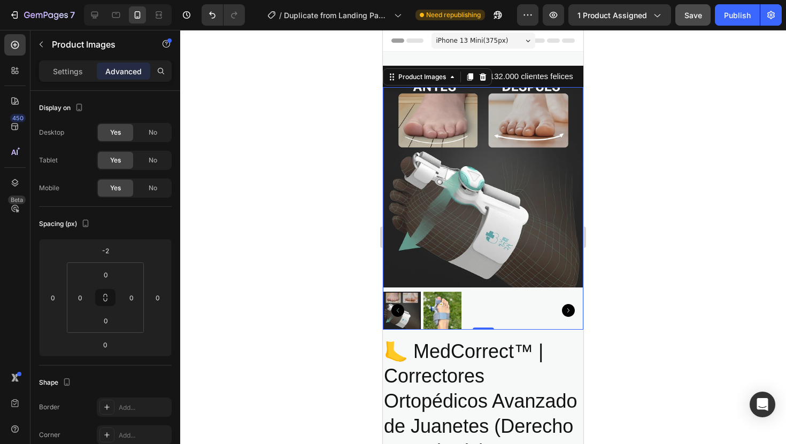
click at [551, 88] on img at bounding box center [483, 187] width 200 height 200
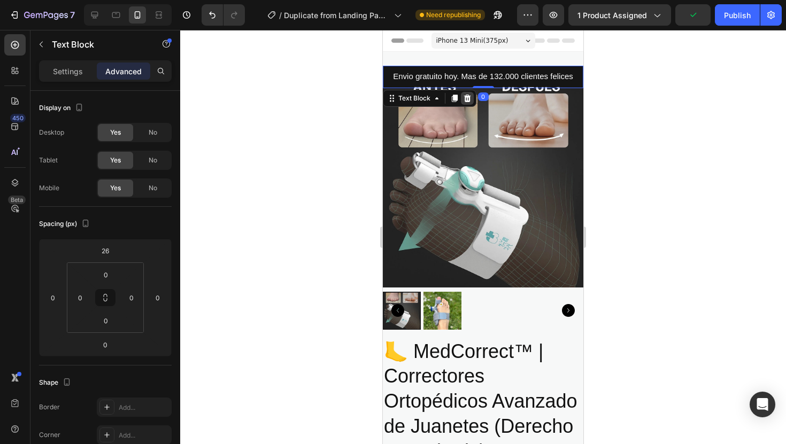
click at [469, 99] on icon at bounding box center [467, 97] width 7 height 7
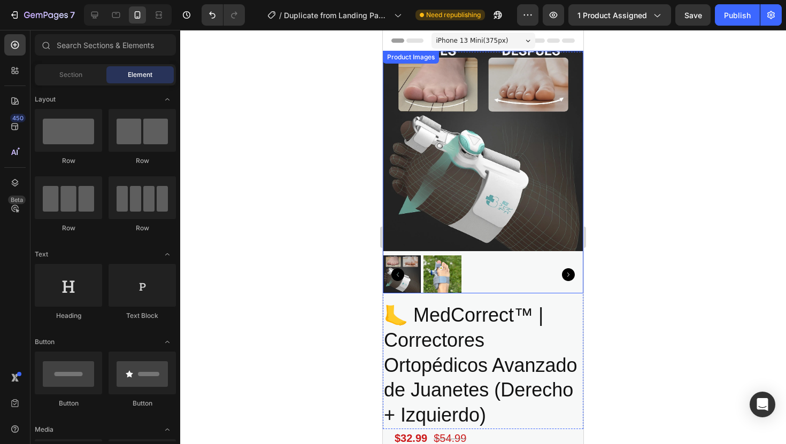
click at [457, 191] on img at bounding box center [483, 151] width 200 height 200
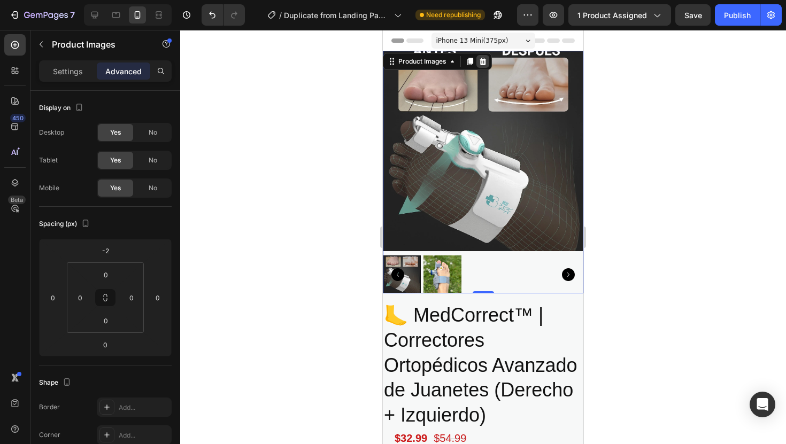
click at [487, 63] on icon at bounding box center [483, 61] width 9 height 9
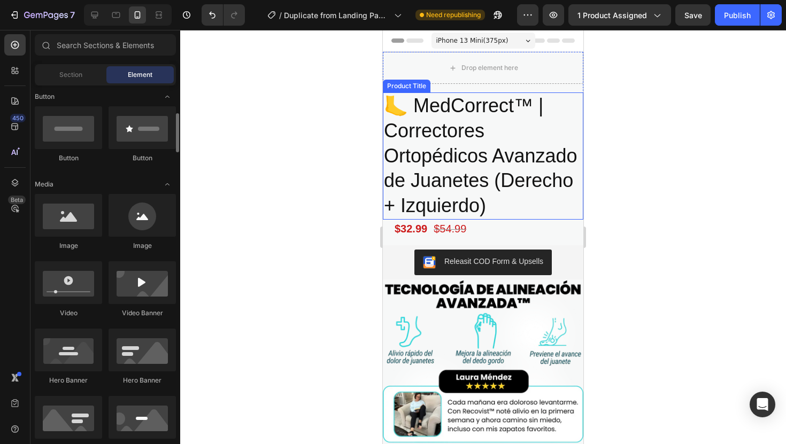
scroll to position [244, 0]
click at [55, 19] on icon "button" at bounding box center [46, 15] width 44 height 9
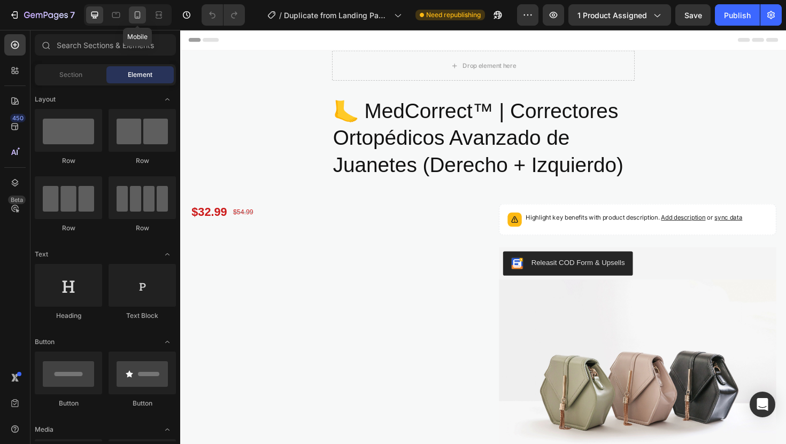
click at [136, 17] on icon at bounding box center [137, 15] width 11 height 11
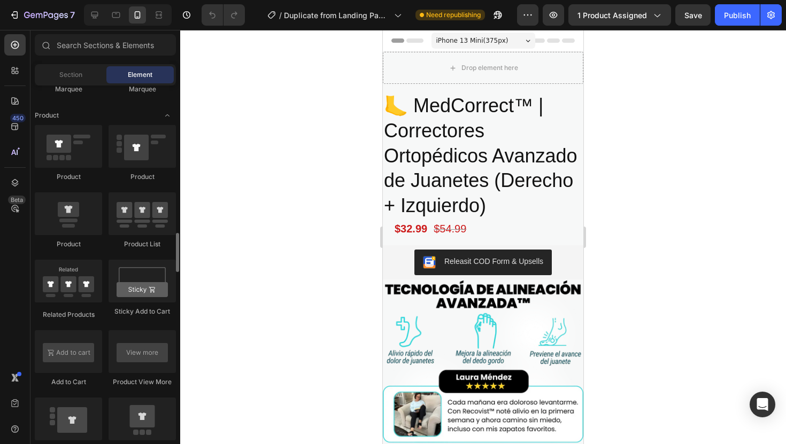
scroll to position [1346, 0]
click at [82, 160] on div at bounding box center [68, 146] width 67 height 43
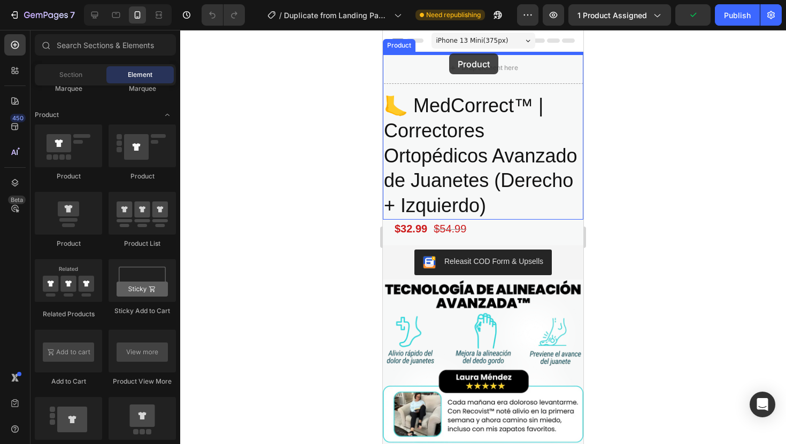
drag, startPoint x: 457, startPoint y: 244, endPoint x: 449, endPoint y: 53, distance: 191.0
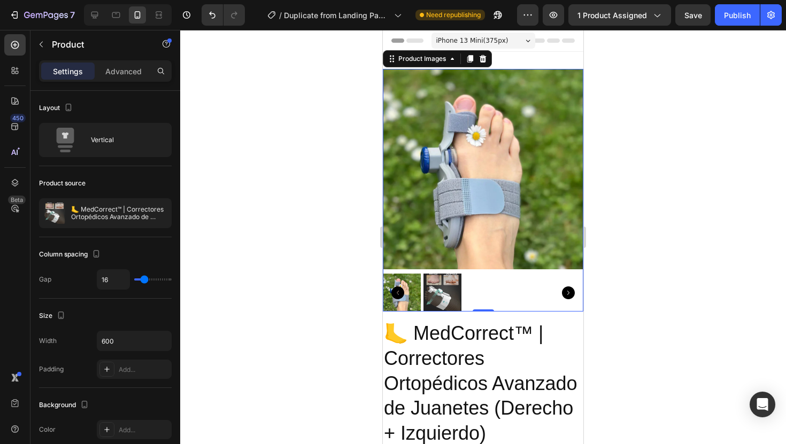
click at [444, 284] on img at bounding box center [442, 293] width 38 height 38
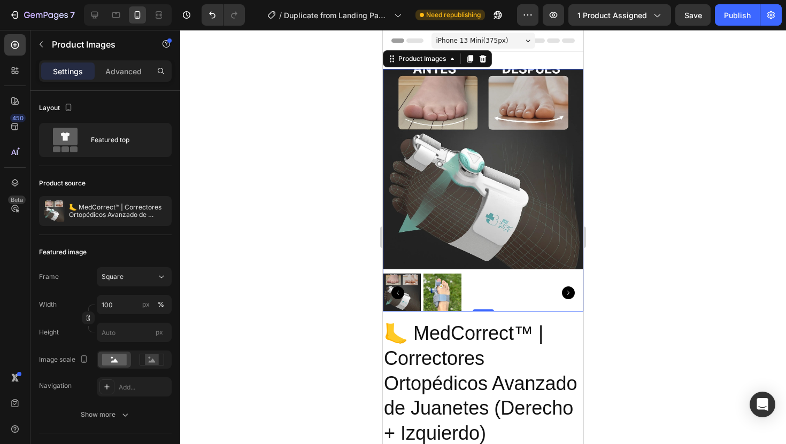
click at [410, 290] on div at bounding box center [402, 293] width 38 height 38
click at [210, 13] on icon "Undo/Redo" at bounding box center [212, 15] width 6 height 7
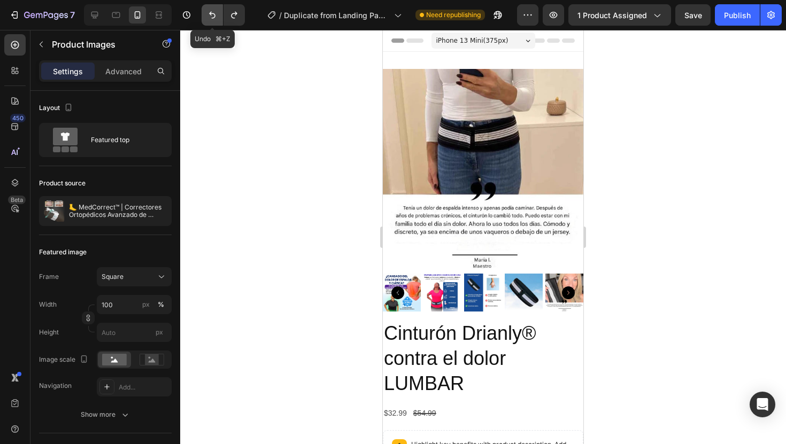
click at [210, 13] on icon "Undo/Redo" at bounding box center [212, 15] width 6 height 7
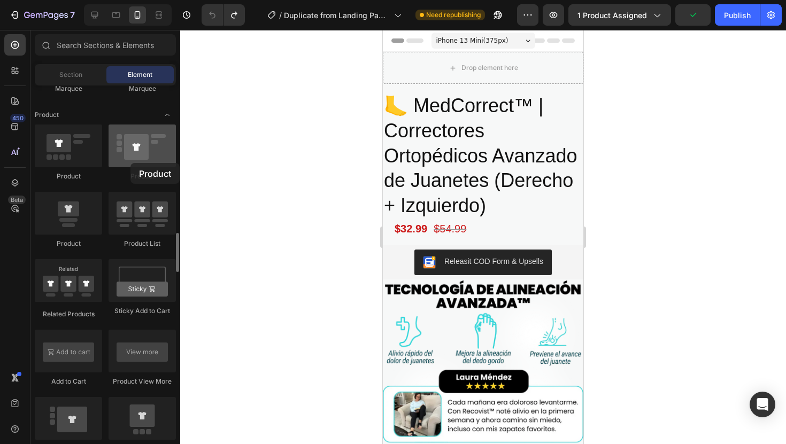
drag, startPoint x: 126, startPoint y: 158, endPoint x: 130, endPoint y: 163, distance: 6.8
click at [130, 163] on div at bounding box center [142, 146] width 67 height 43
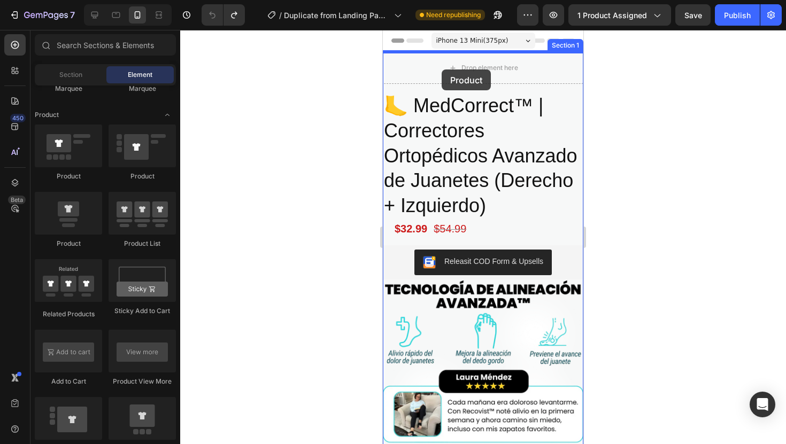
drag, startPoint x: 528, startPoint y: 187, endPoint x: 442, endPoint y: 70, distance: 146.1
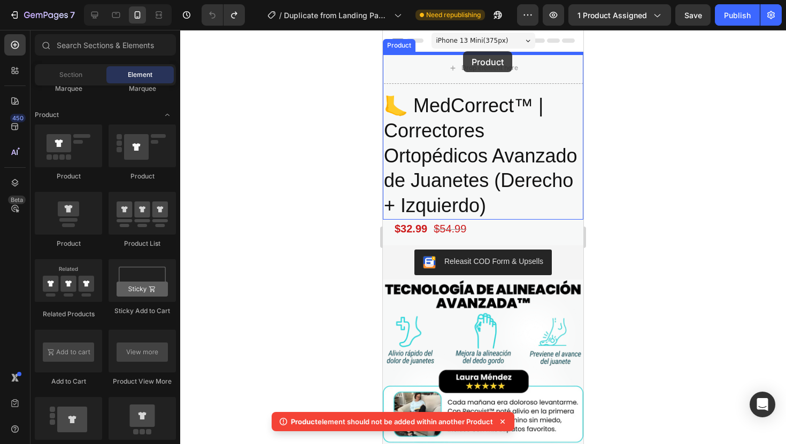
drag, startPoint x: 475, startPoint y: 245, endPoint x: 463, endPoint y: 51, distance: 194.5
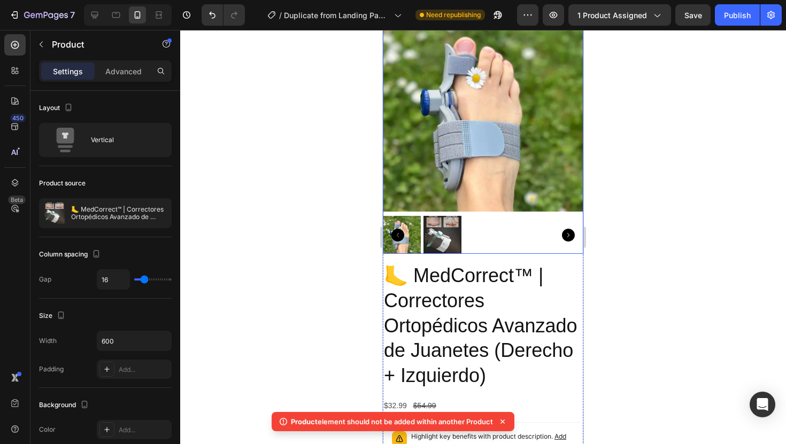
scroll to position [93, 0]
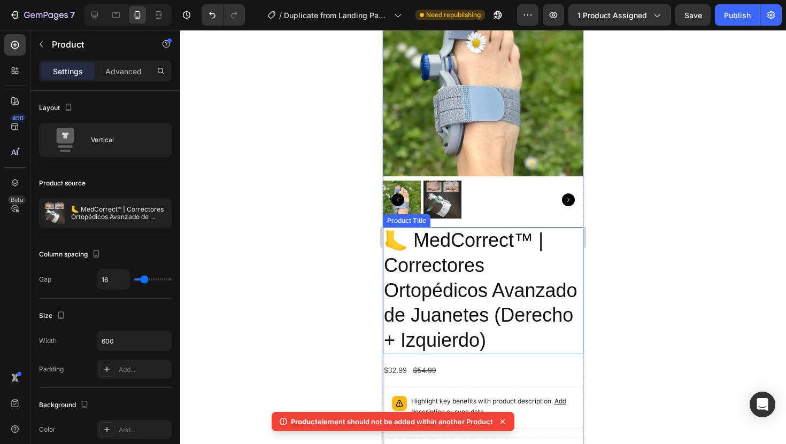
click at [523, 261] on h2 "🦶 MedCorrect™ | Correctores Ortopédicos Avanzado de Juanetes (Derecho + Izquier…" at bounding box center [483, 290] width 200 height 127
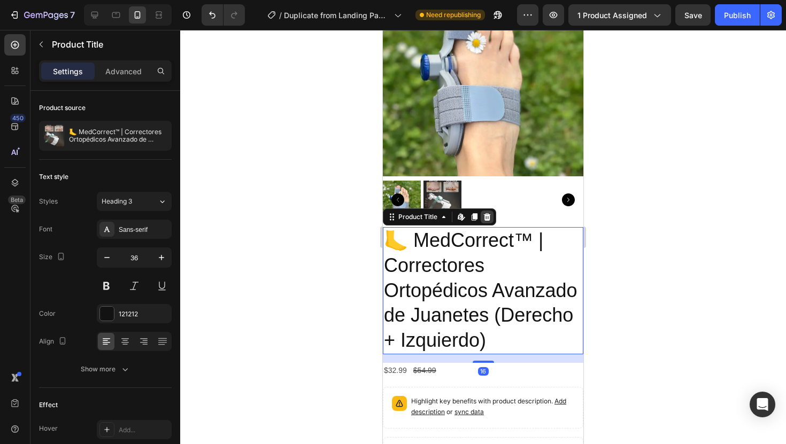
click at [491, 217] on icon at bounding box center [487, 217] width 9 height 9
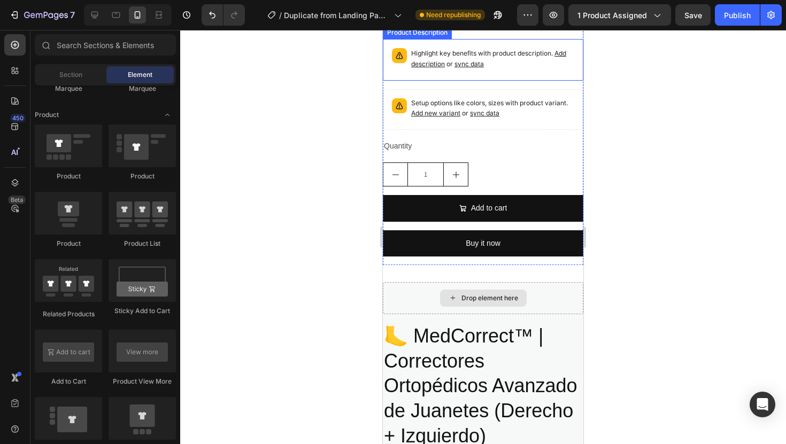
scroll to position [256, 0]
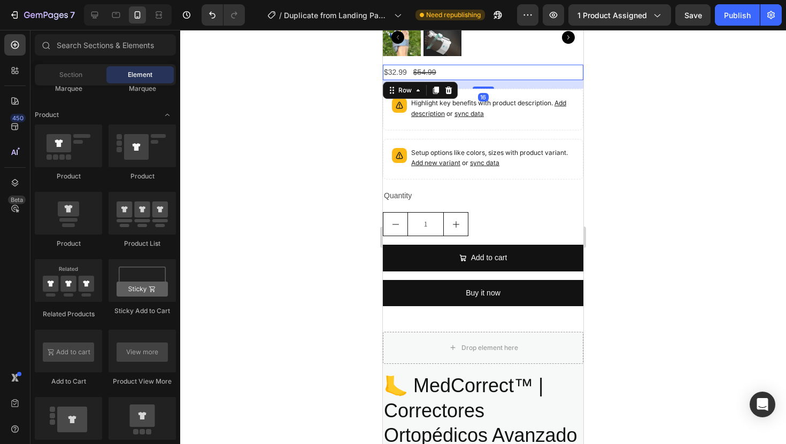
click at [515, 78] on div "$32.99 Product Price Product Price $54.99 Product Price Product Price Row 16" at bounding box center [483, 73] width 200 height 16
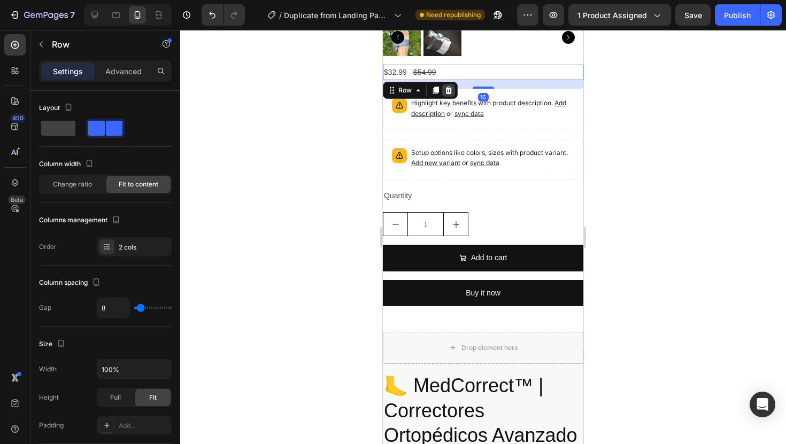
click at [448, 92] on icon at bounding box center [448, 90] width 7 height 7
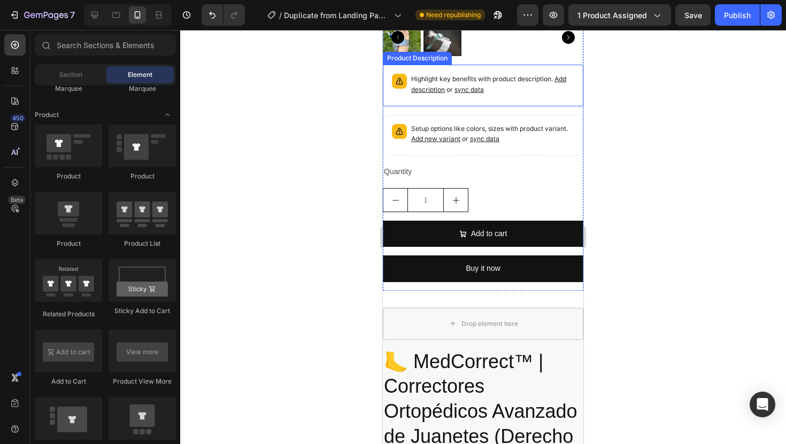
click at [506, 94] on p "Highlight key benefits with product description. Add description or sync data" at bounding box center [492, 84] width 163 height 21
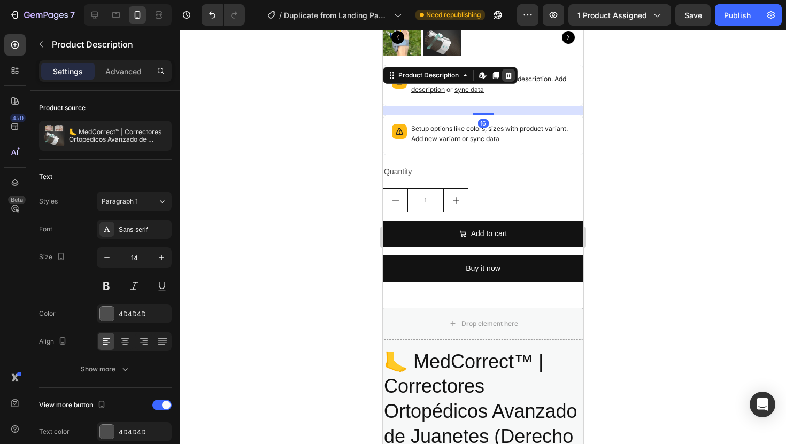
click at [511, 77] on icon at bounding box center [508, 75] width 7 height 7
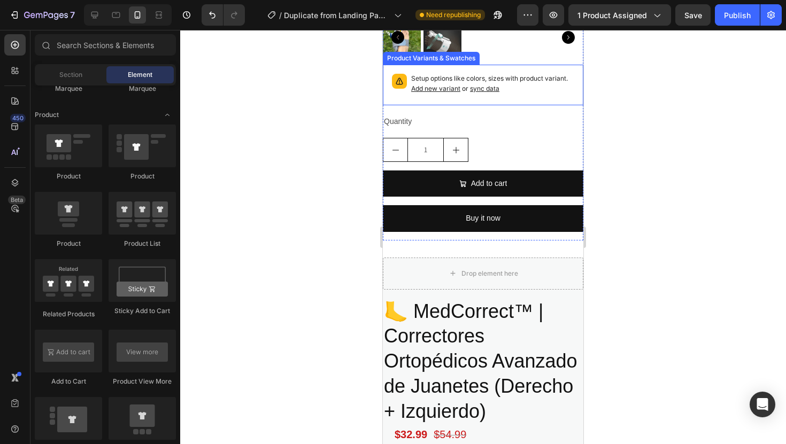
click at [527, 95] on div "Setup options like colors, sizes with product variant. Add new variant or sync …" at bounding box center [492, 85] width 163 height 22
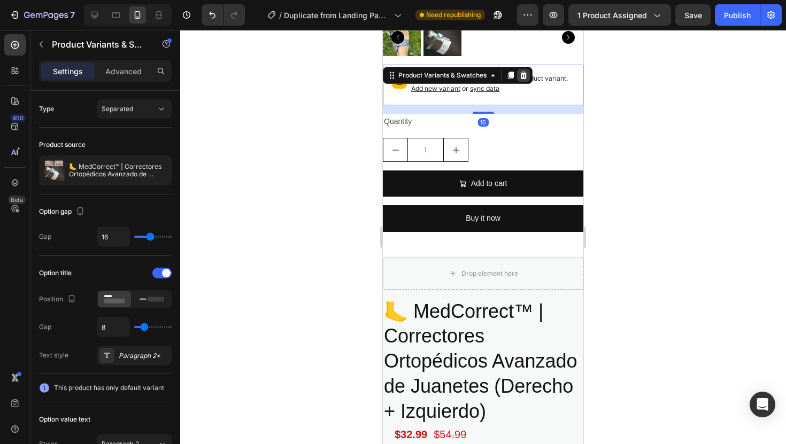
click at [522, 80] on div at bounding box center [523, 75] width 13 height 13
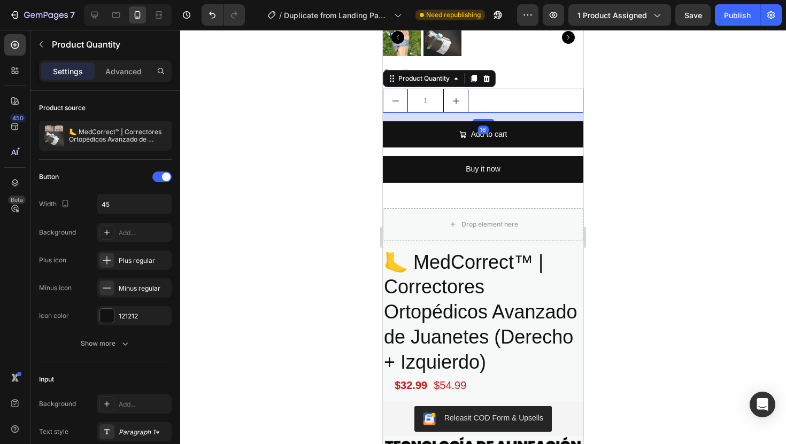
click at [523, 90] on div "1" at bounding box center [483, 101] width 200 height 24
click at [485, 73] on div at bounding box center [486, 78] width 13 height 13
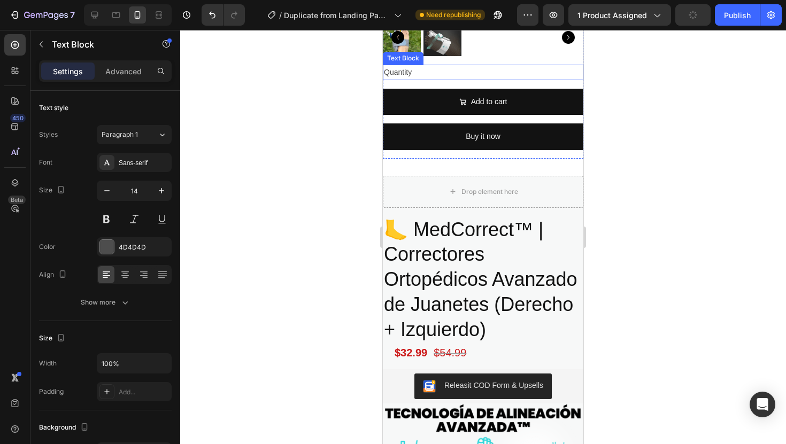
click at [497, 70] on div "Quantity" at bounding box center [483, 73] width 200 height 16
click at [467, 86] on div at bounding box center [467, 90] width 13 height 13
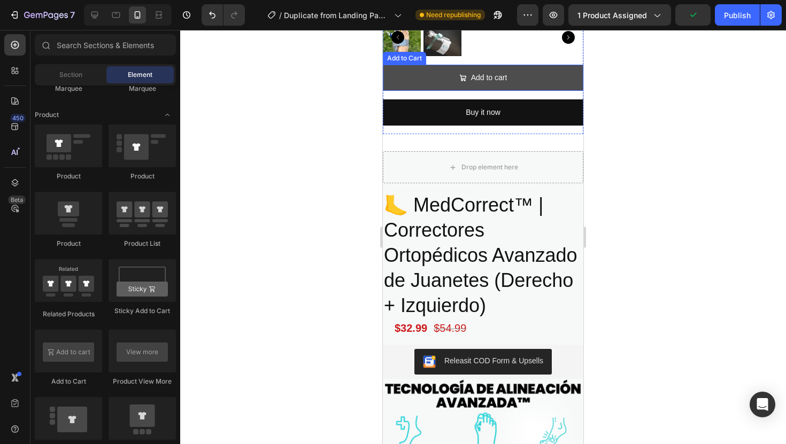
click at [518, 87] on button "Add to cart" at bounding box center [483, 78] width 200 height 26
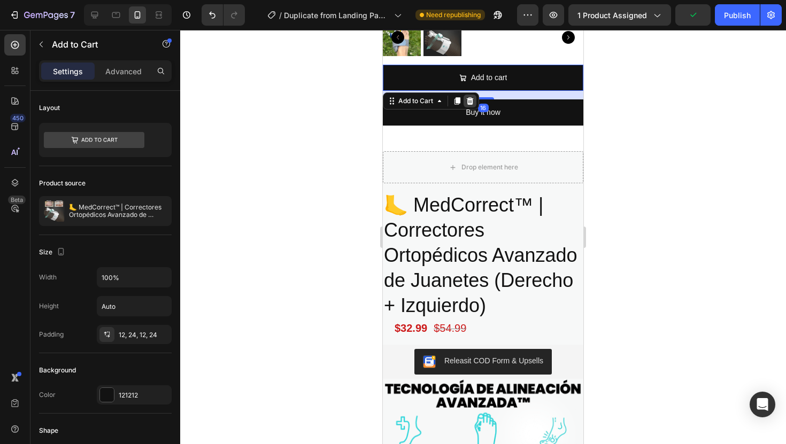
click at [465, 99] on div at bounding box center [470, 101] width 13 height 13
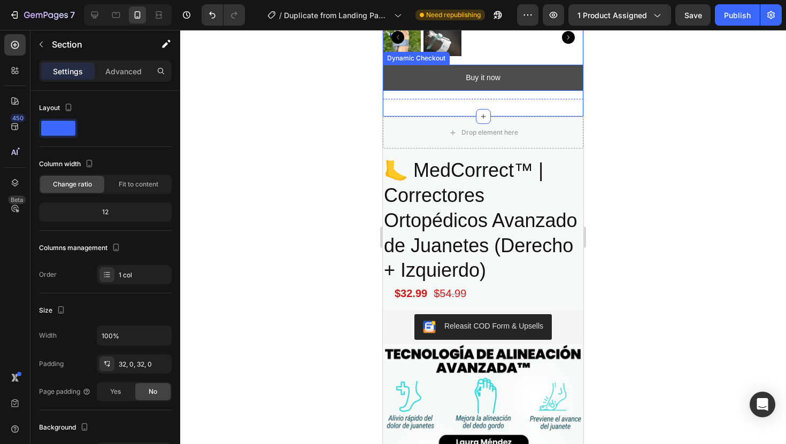
click at [504, 73] on button "Buy it now" at bounding box center [483, 78] width 200 height 26
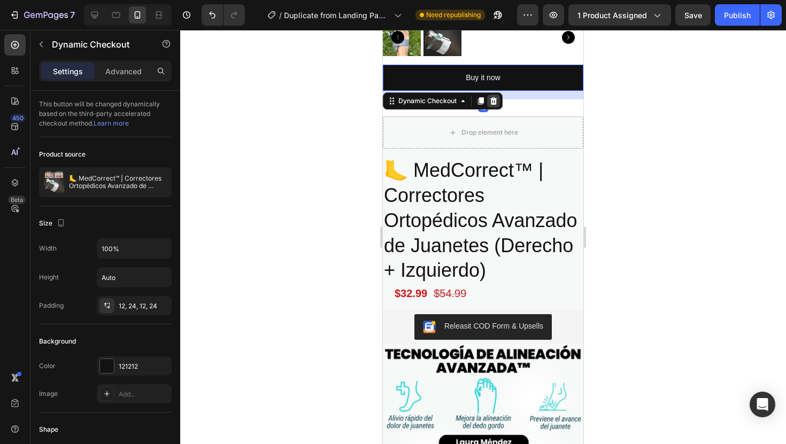
click at [495, 96] on div at bounding box center [493, 101] width 13 height 13
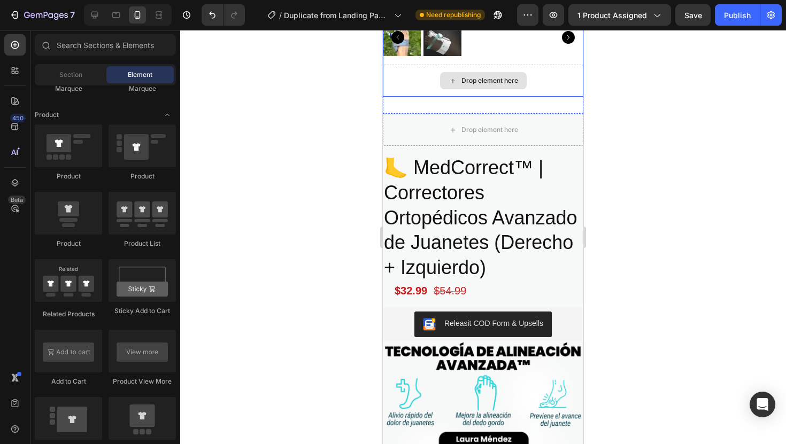
click at [527, 81] on div "Drop element here" at bounding box center [483, 81] width 200 height 32
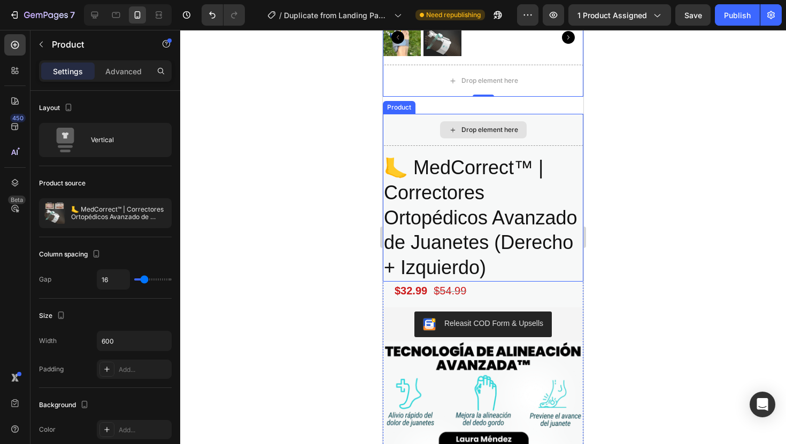
click at [511, 116] on div "Drop element here" at bounding box center [483, 130] width 200 height 32
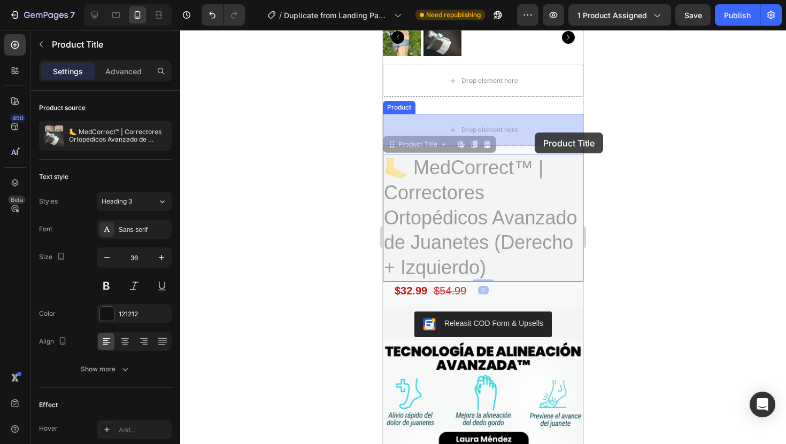
drag, startPoint x: 537, startPoint y: 186, endPoint x: 535, endPoint y: 133, distance: 53.5
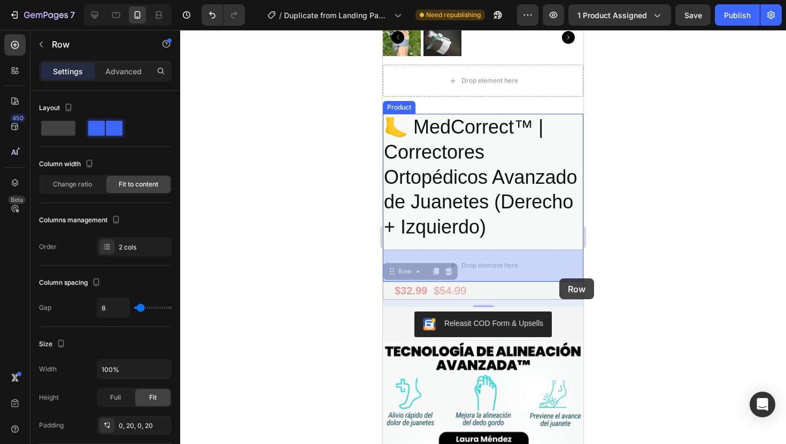
drag, startPoint x: 559, startPoint y: 289, endPoint x: 559, endPoint y: 265, distance: 23.5
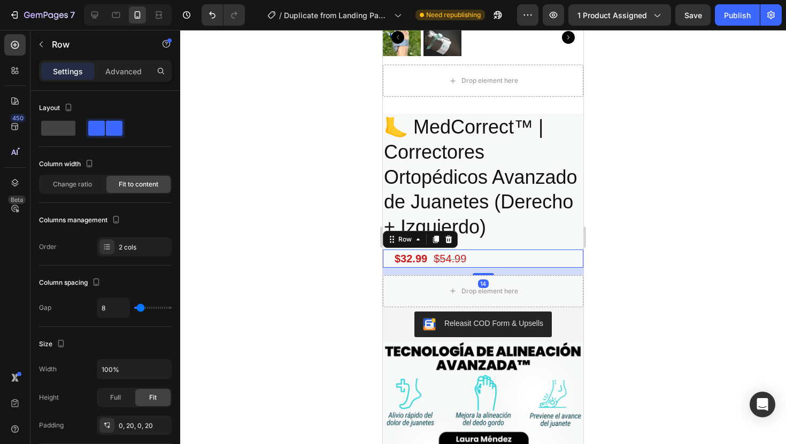
click at [594, 268] on div at bounding box center [483, 237] width 606 height 414
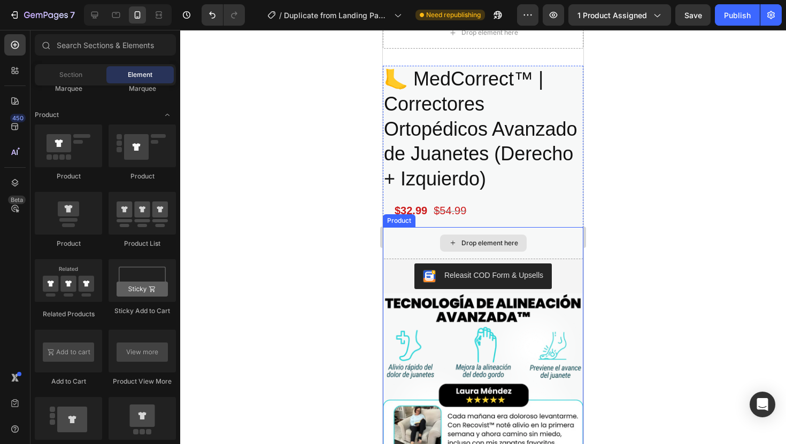
scroll to position [315, 0]
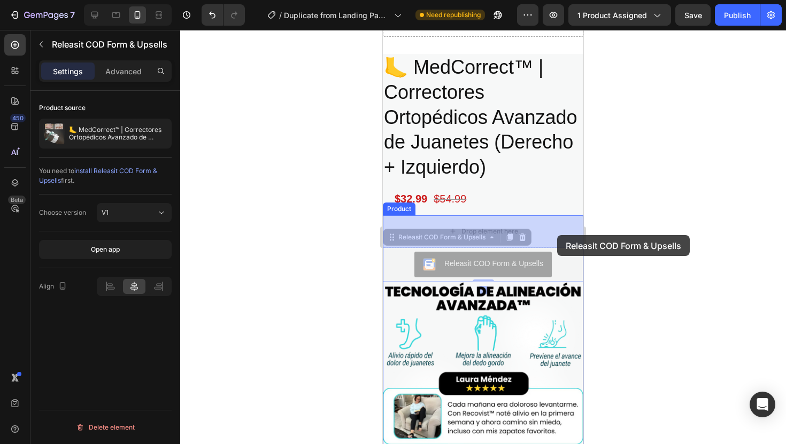
drag, startPoint x: 563, startPoint y: 275, endPoint x: 557, endPoint y: 235, distance: 40.5
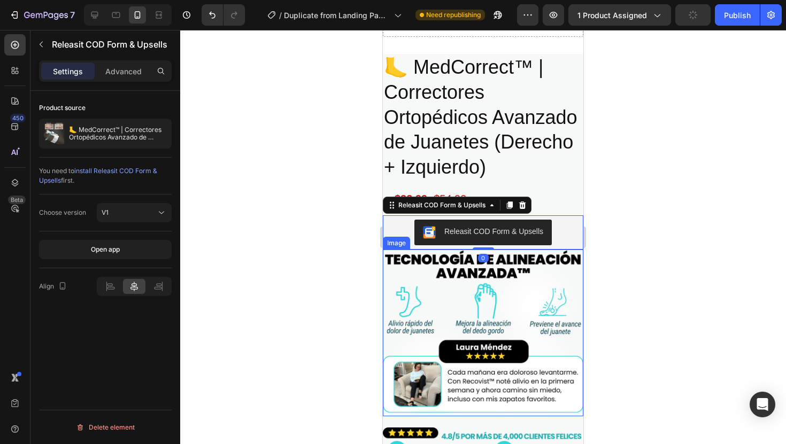
click at [591, 249] on div at bounding box center [483, 237] width 606 height 414
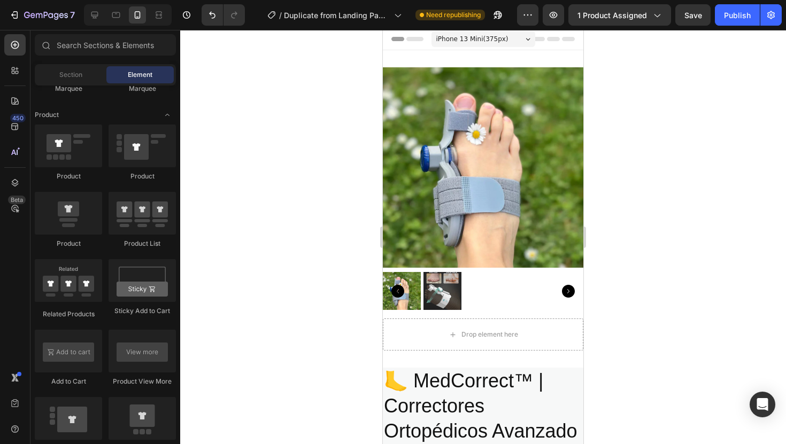
scroll to position [0, 0]
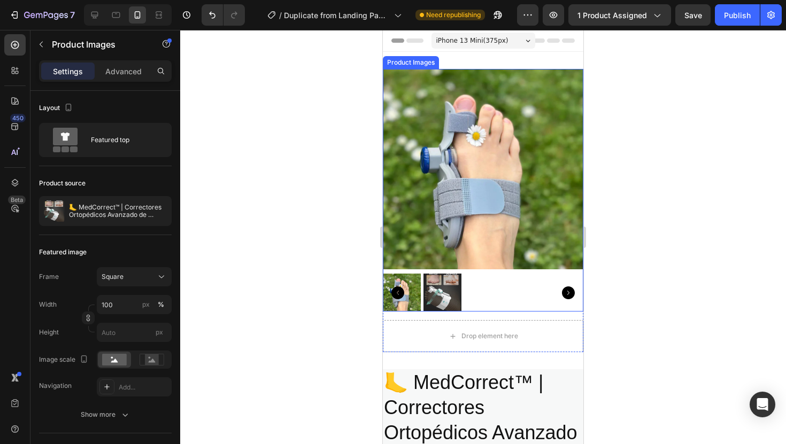
click at [505, 113] on img at bounding box center [483, 169] width 200 height 200
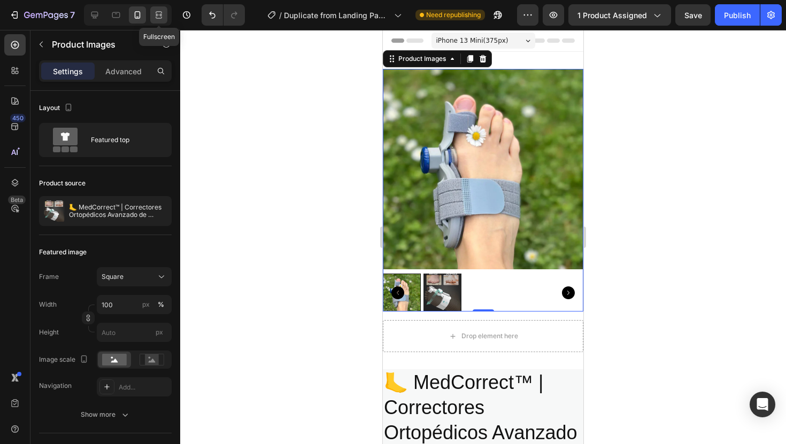
click at [155, 12] on icon at bounding box center [158, 15] width 11 height 11
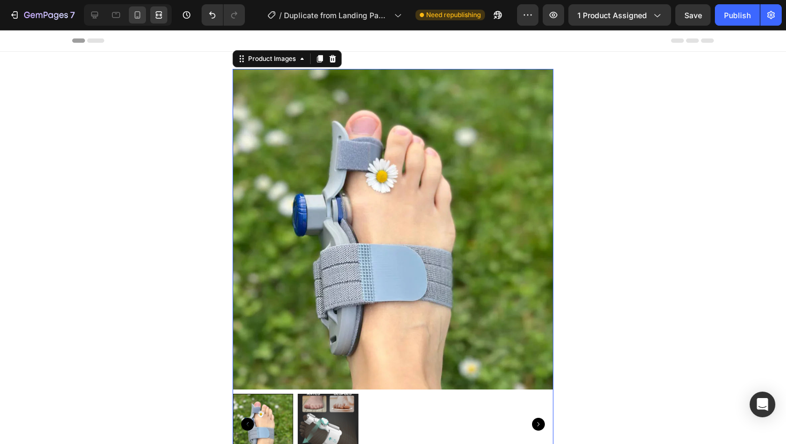
scroll to position [2, 0]
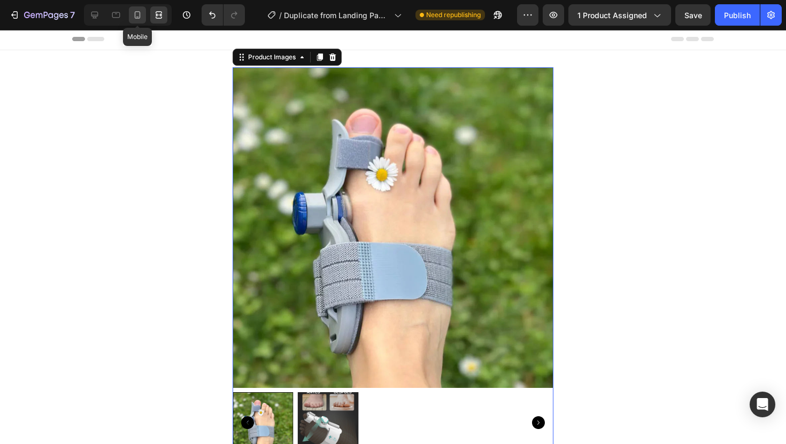
click at [143, 11] on div at bounding box center [137, 14] width 17 height 17
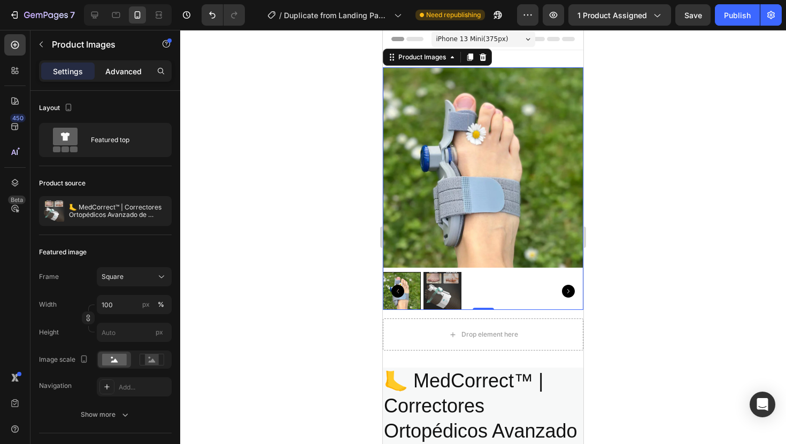
click at [138, 79] on div "Advanced" at bounding box center [123, 71] width 53 height 17
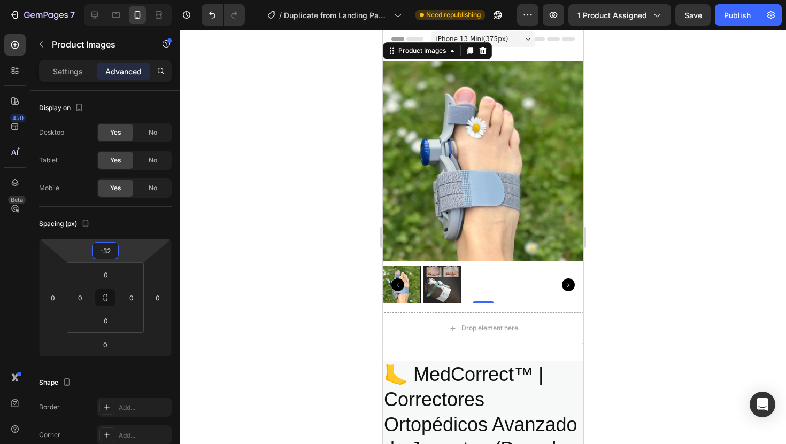
type input "-34"
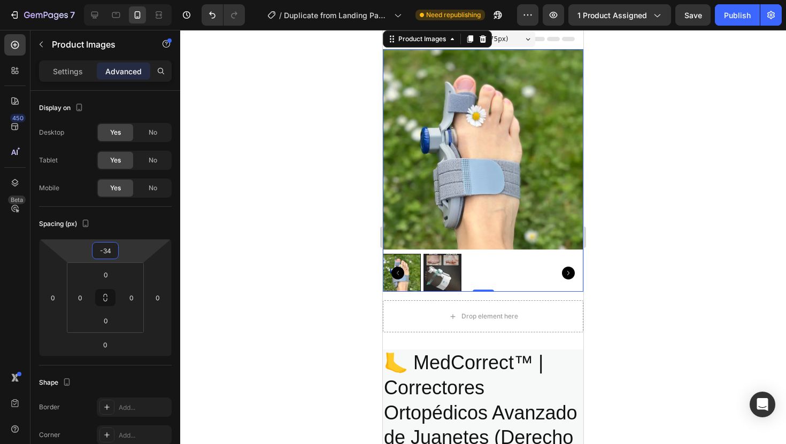
drag, startPoint x: 136, startPoint y: 245, endPoint x: 138, endPoint y: 254, distance: 9.2
click at [138, 0] on html "7 Version history / Duplicate from Landing Page - [DATE] 00:04:46 Need republis…" at bounding box center [393, 0] width 786 height 0
click at [624, 242] on div at bounding box center [483, 237] width 606 height 414
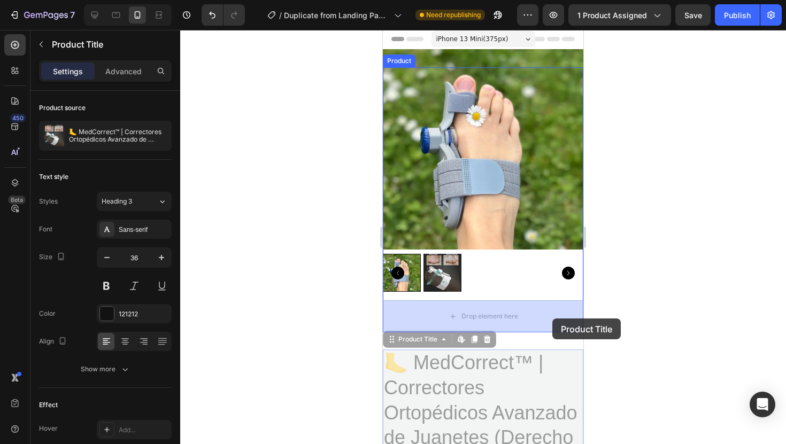
drag, startPoint x: 558, startPoint y: 368, endPoint x: 552, endPoint y: 319, distance: 50.1
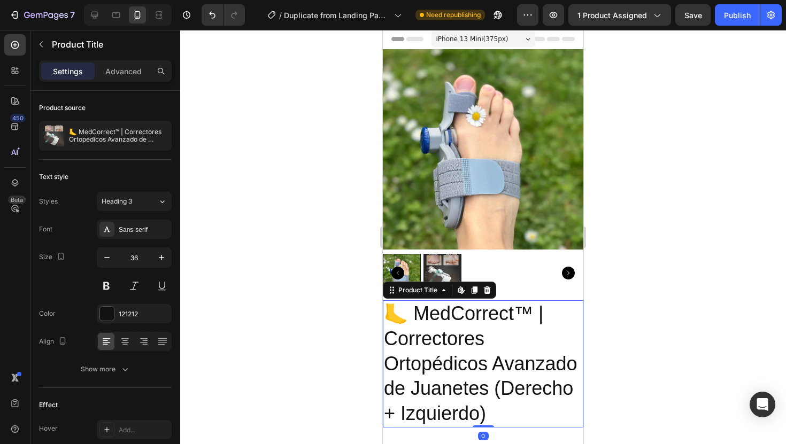
click at [654, 297] on div at bounding box center [483, 237] width 606 height 414
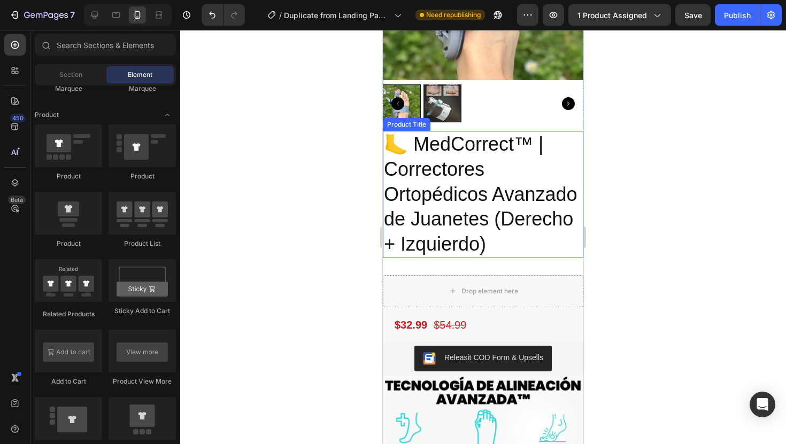
scroll to position [174, 0]
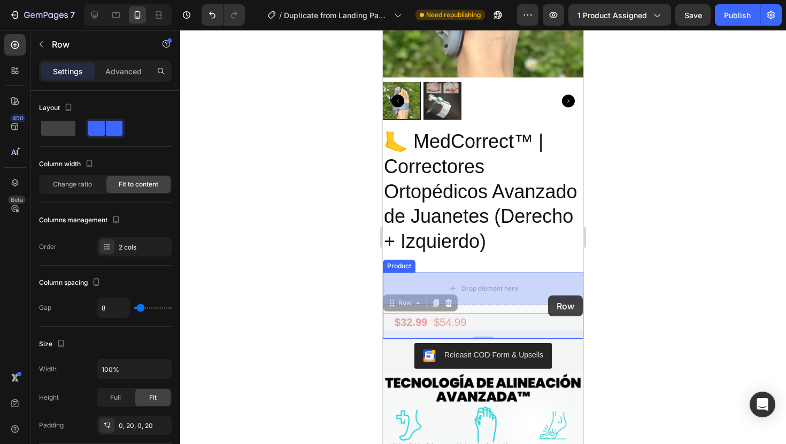
drag, startPoint x: 548, startPoint y: 317, endPoint x: 548, endPoint y: 296, distance: 21.4
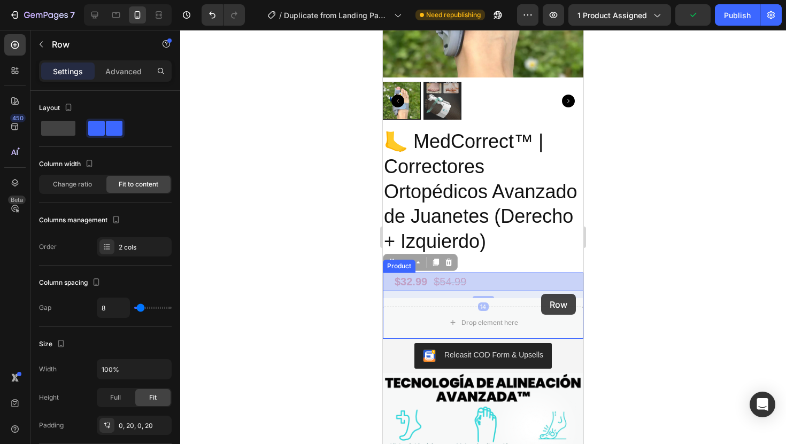
drag, startPoint x: 548, startPoint y: 287, endPoint x: 538, endPoint y: 284, distance: 10.1
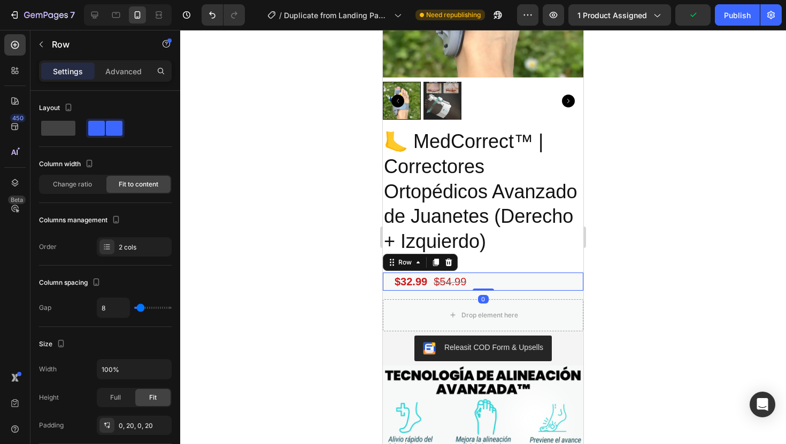
drag, startPoint x: 489, startPoint y: 297, endPoint x: 490, endPoint y: 283, distance: 14.0
click at [490, 283] on div "$32.99 Product Price Product Price $54.99 Product Price Product Price Row 0" at bounding box center [483, 282] width 200 height 18
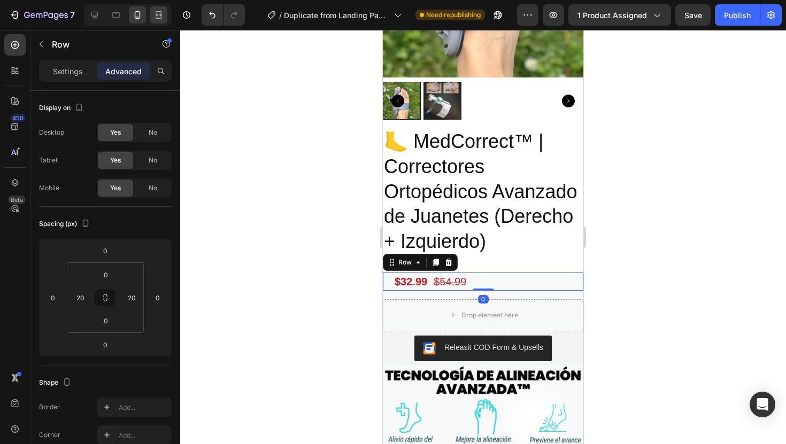
click at [158, 19] on icon at bounding box center [158, 15] width 11 height 11
type input "24"
type input "0"
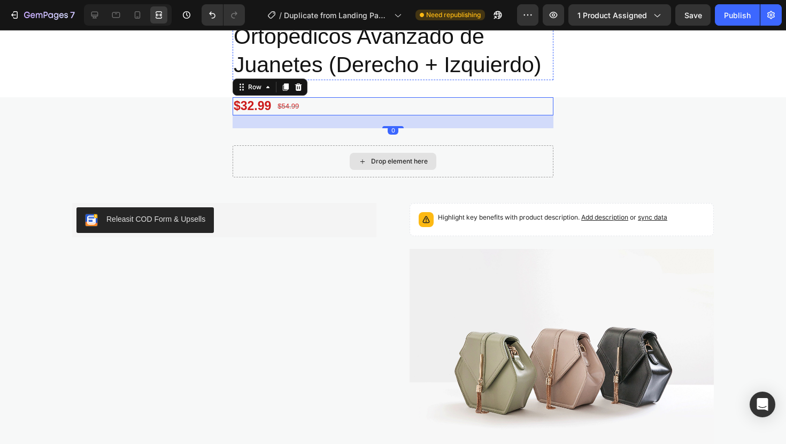
scroll to position [509, 0]
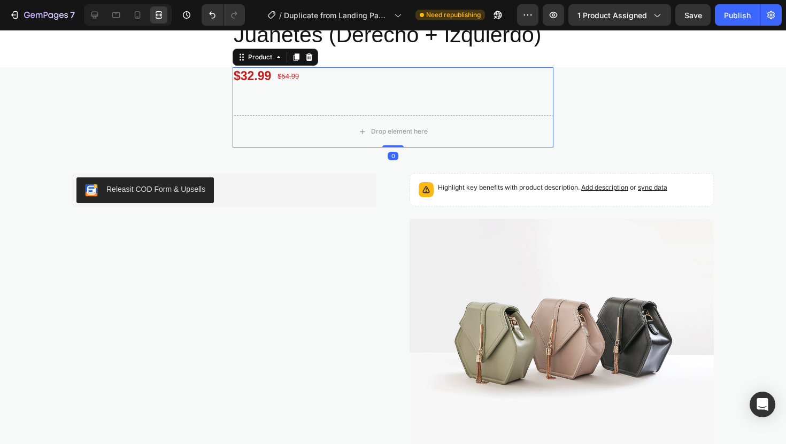
click at [457, 99] on div "$32.99 Product Price Product Price $54.99 Product Price Product Price Row Drop …" at bounding box center [393, 107] width 321 height 80
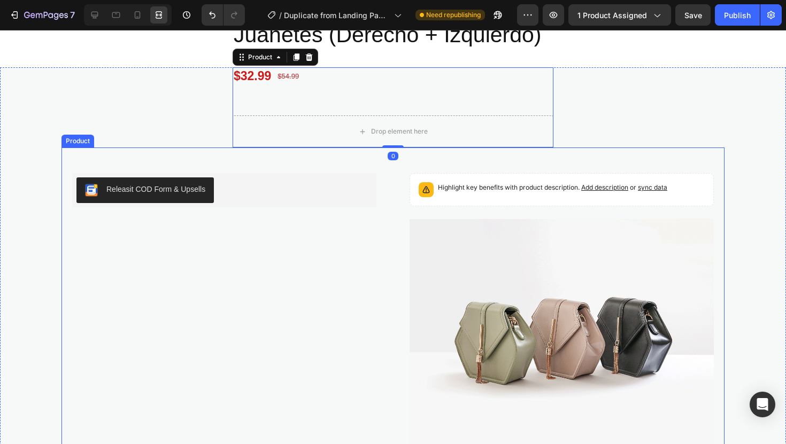
scroll to position [336, 0]
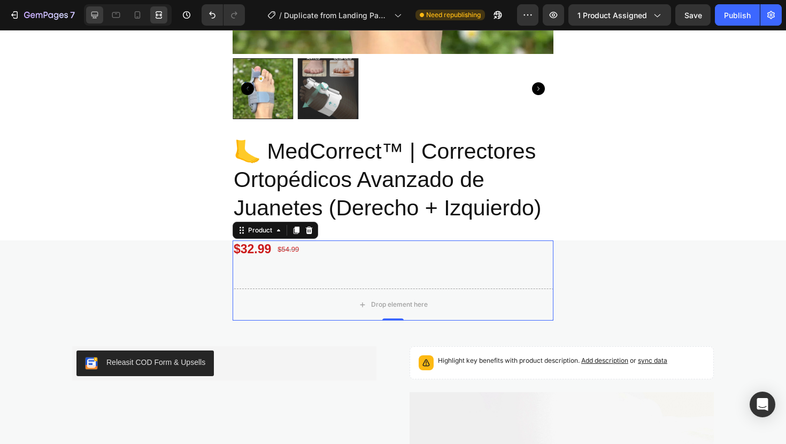
click at [96, 17] on icon at bounding box center [94, 15] width 11 height 11
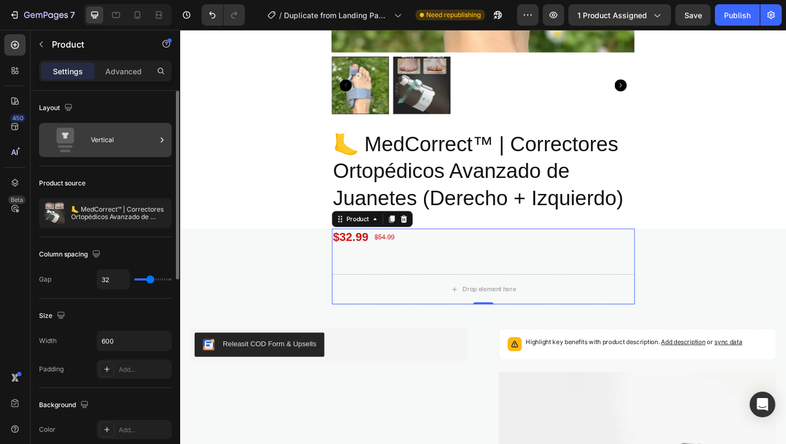
click at [142, 138] on div "Vertical" at bounding box center [123, 140] width 65 height 25
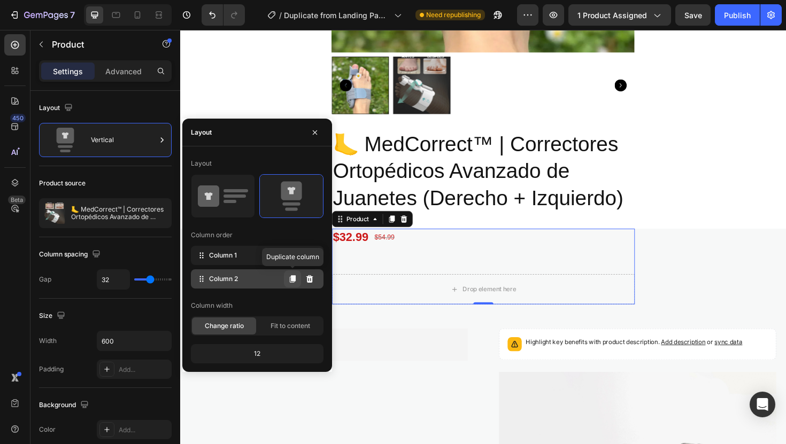
click at [299, 272] on button at bounding box center [292, 279] width 17 height 17
click at [307, 276] on icon at bounding box center [309, 279] width 9 height 9
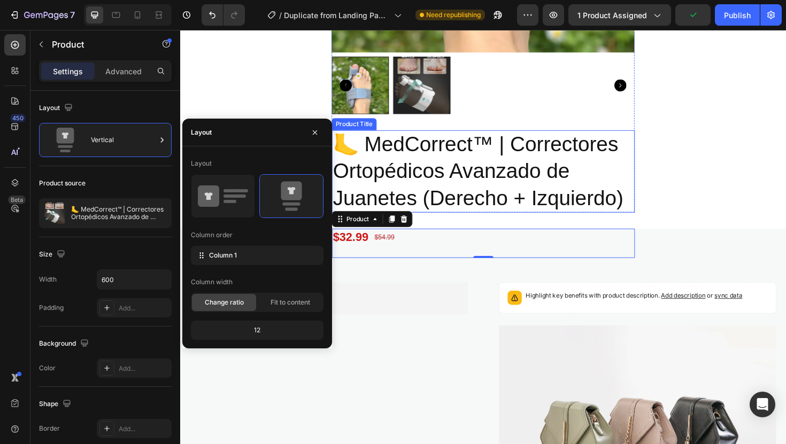
click at [554, 213] on h2 "🦶 MedCorrect™ | Correctores Ortopédicos Avanzado de Juanetes (Derecho + Izquier…" at bounding box center [501, 180] width 321 height 88
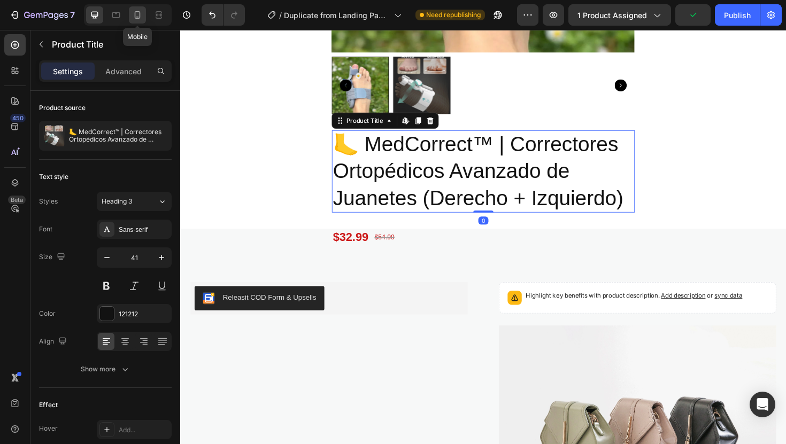
click at [143, 14] on div at bounding box center [137, 14] width 17 height 17
type input "36"
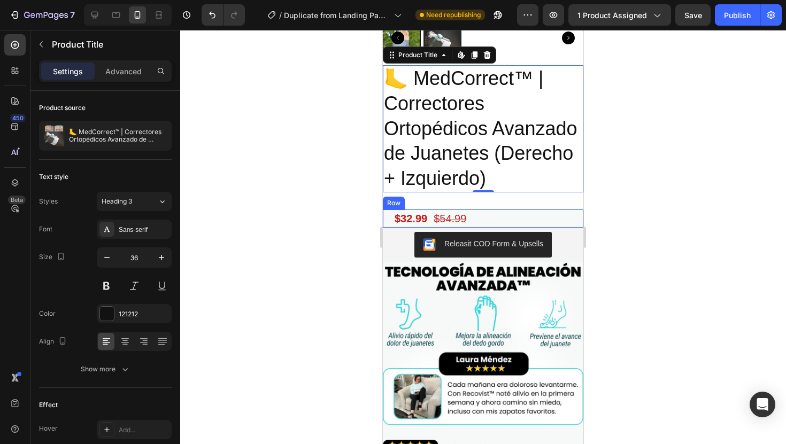
scroll to position [235, 0]
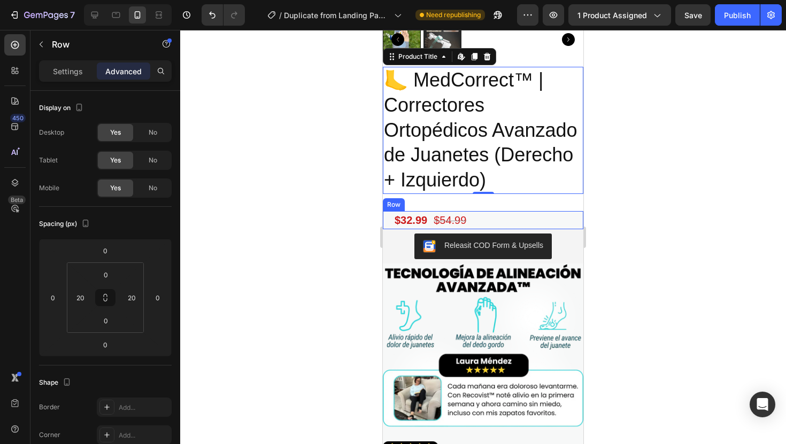
click at [511, 214] on div "$32.99 Product Price Product Price $54.99 Product Price Product Price Row" at bounding box center [483, 220] width 200 height 18
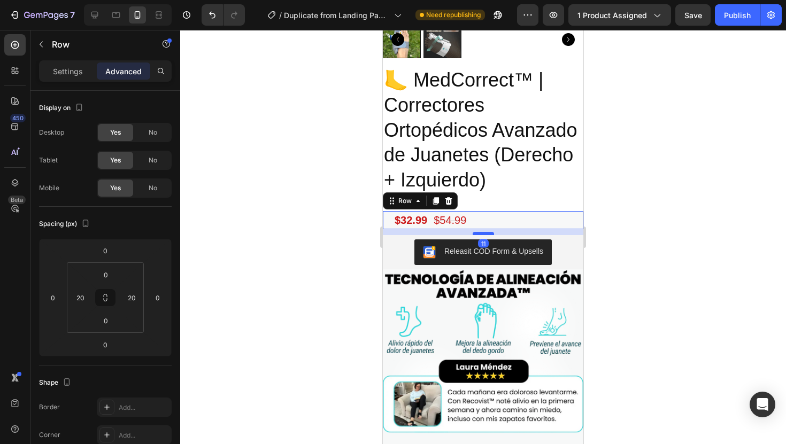
drag, startPoint x: 492, startPoint y: 228, endPoint x: 493, endPoint y: 235, distance: 7.6
click at [493, 234] on div at bounding box center [483, 233] width 21 height 3
type input "12"
click at [664, 213] on div at bounding box center [483, 237] width 606 height 414
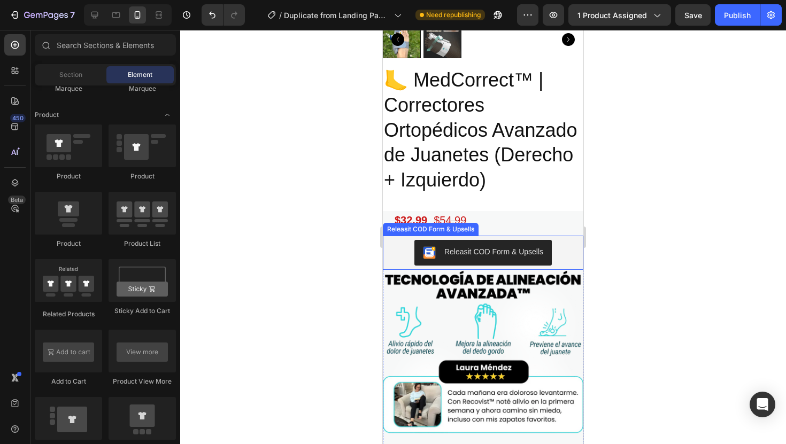
click at [544, 251] on button "Releasit COD Form & Upsells" at bounding box center [482, 253] width 137 height 26
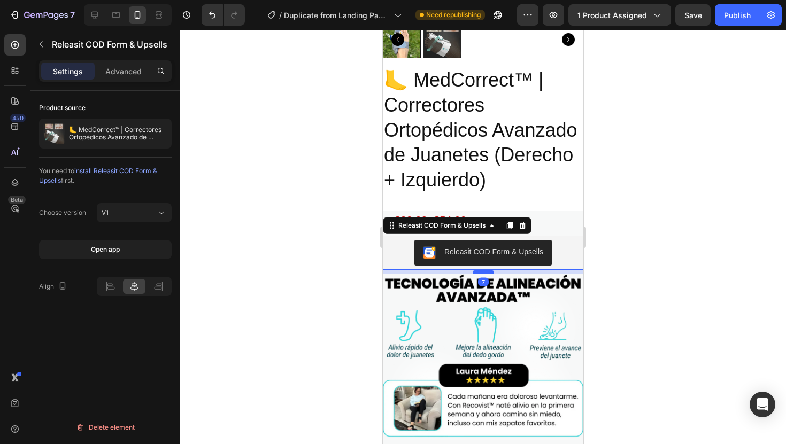
click at [487, 272] on div at bounding box center [483, 272] width 21 height 3
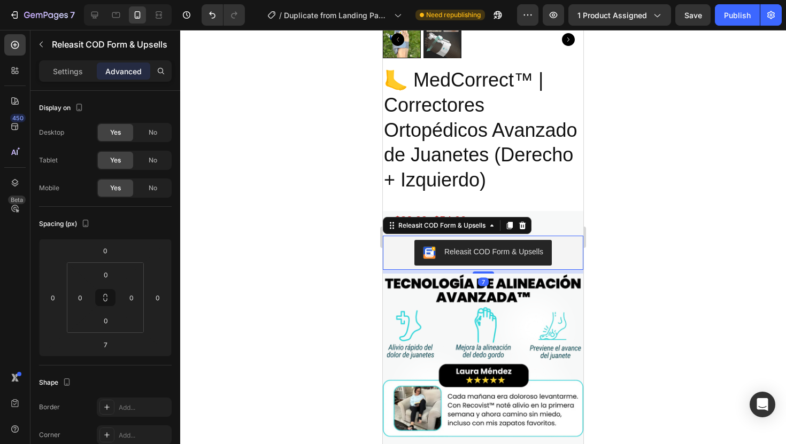
click at [691, 245] on div at bounding box center [483, 237] width 606 height 414
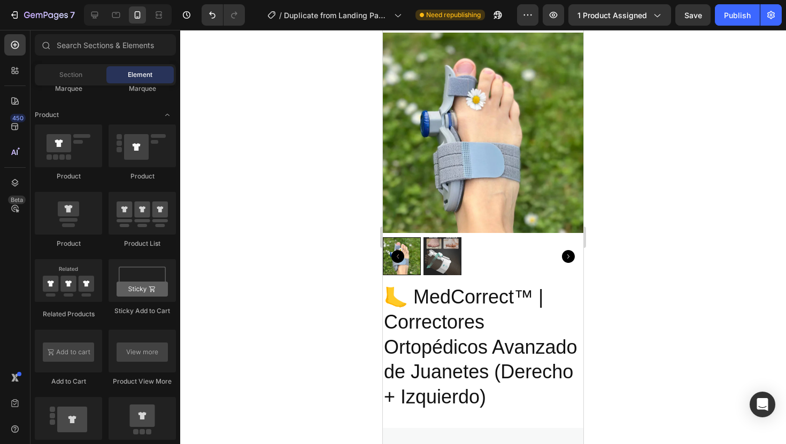
scroll to position [0, 0]
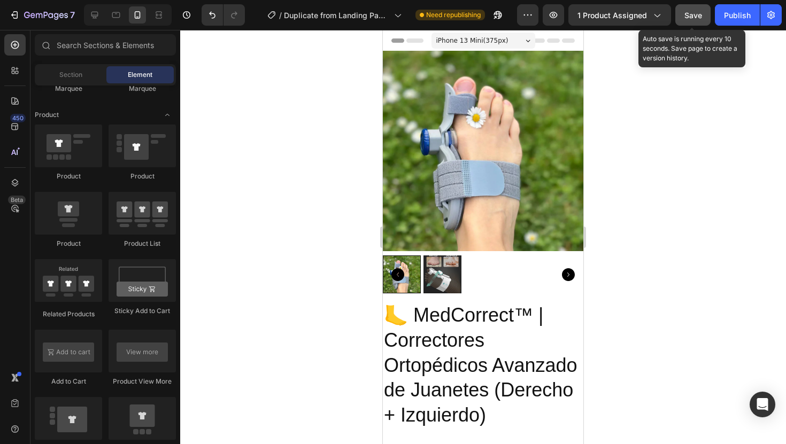
click at [689, 16] on span "Save" at bounding box center [693, 15] width 18 height 9
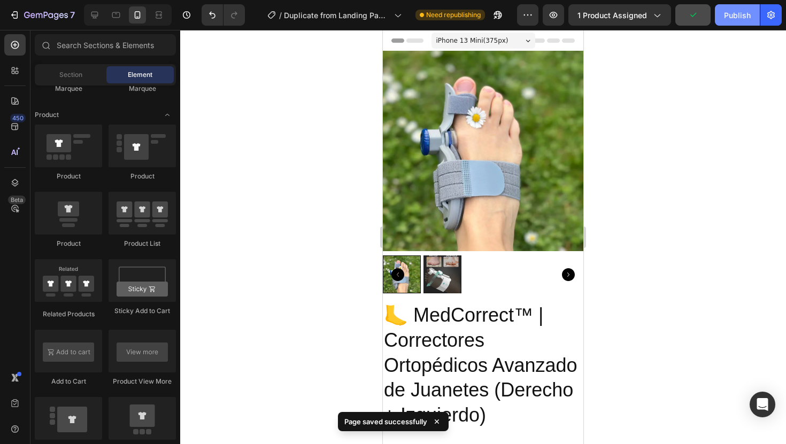
click at [734, 17] on div "Publish" at bounding box center [737, 15] width 27 height 11
